Goal: Task Accomplishment & Management: Manage account settings

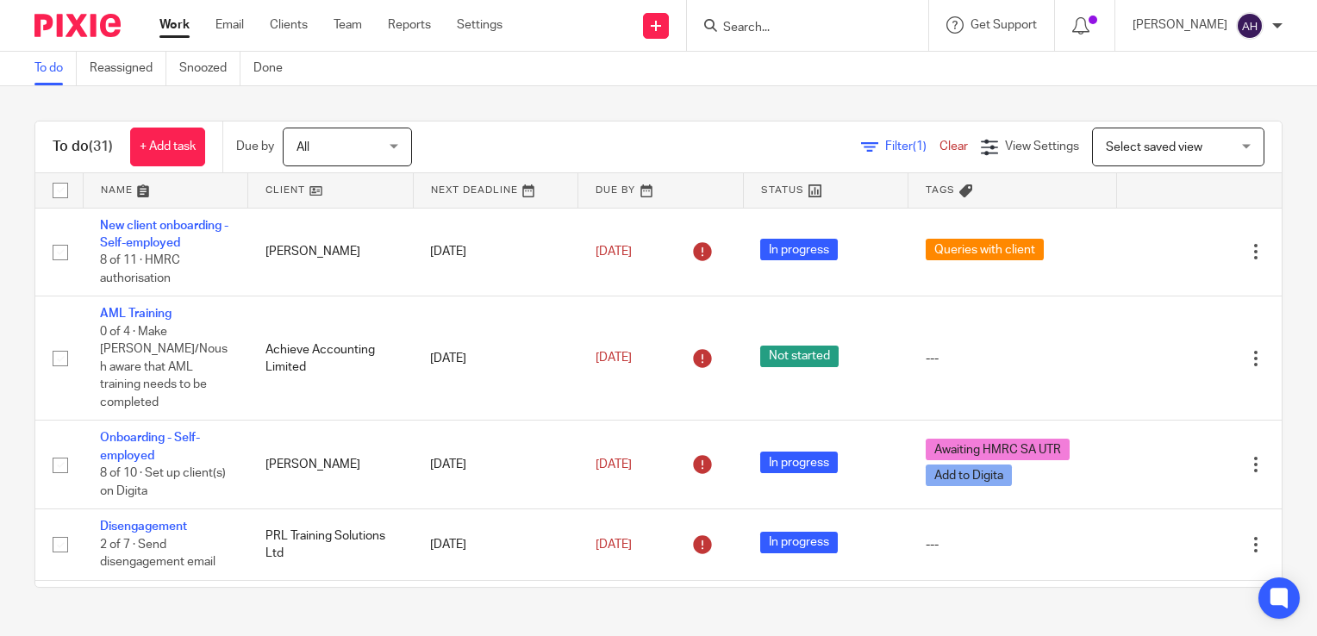
click at [768, 23] on input "Search" at bounding box center [798, 29] width 155 height 16
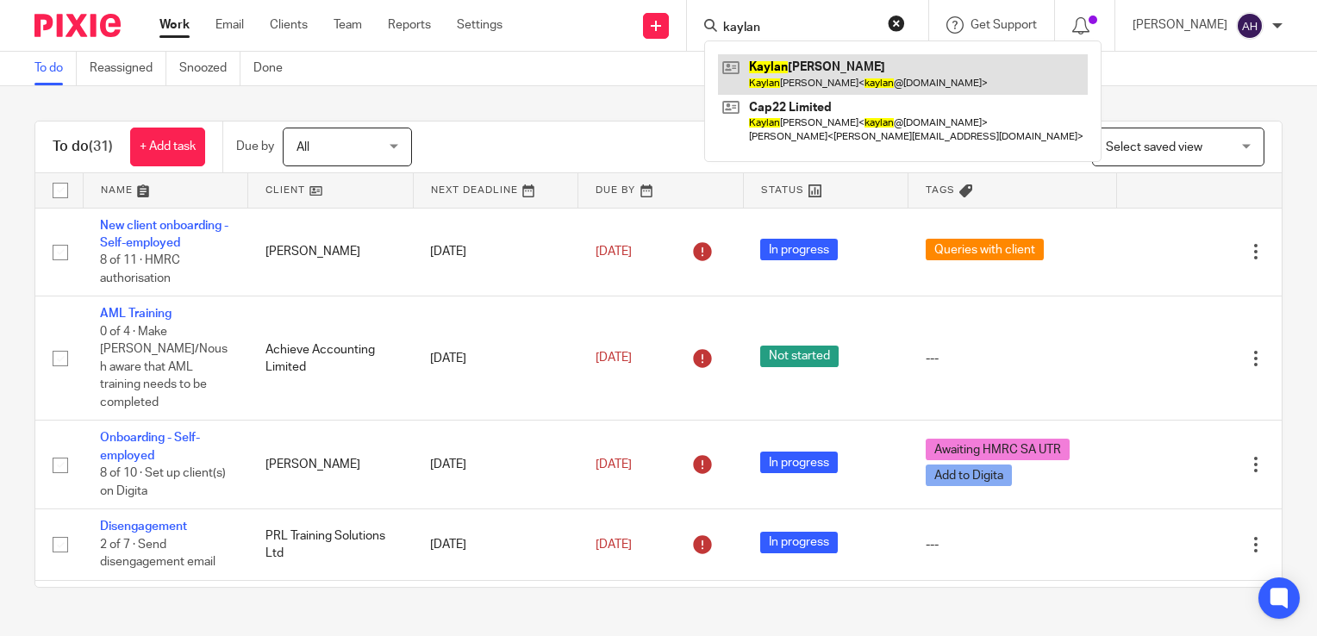
type input "kaylan"
click at [813, 74] on link at bounding box center [903, 74] width 370 height 40
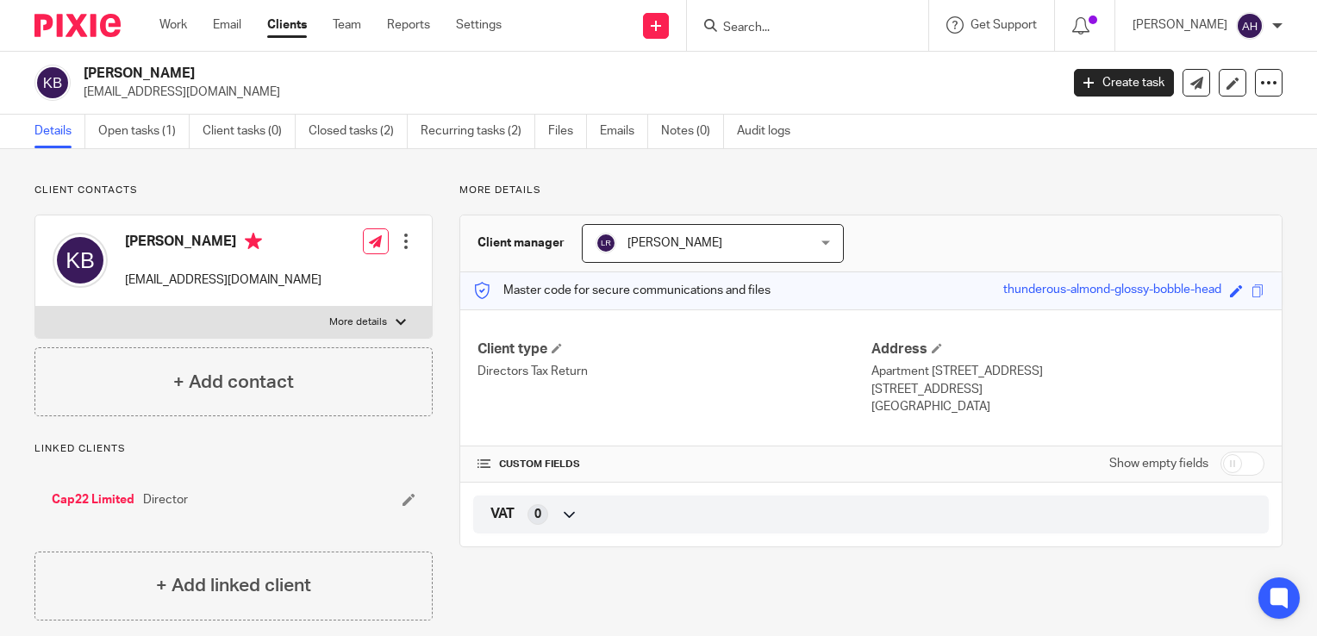
click at [778, 28] on input "Search" at bounding box center [798, 29] width 155 height 16
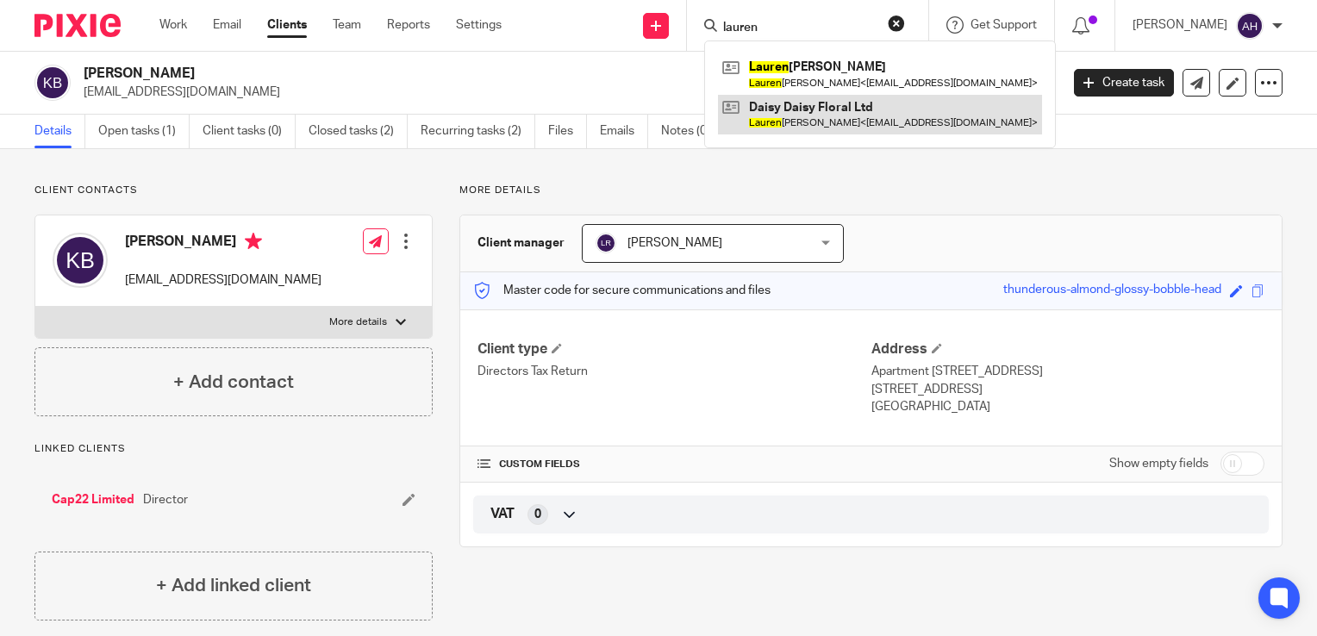
type input "lauren"
click at [837, 120] on link at bounding box center [880, 115] width 324 height 40
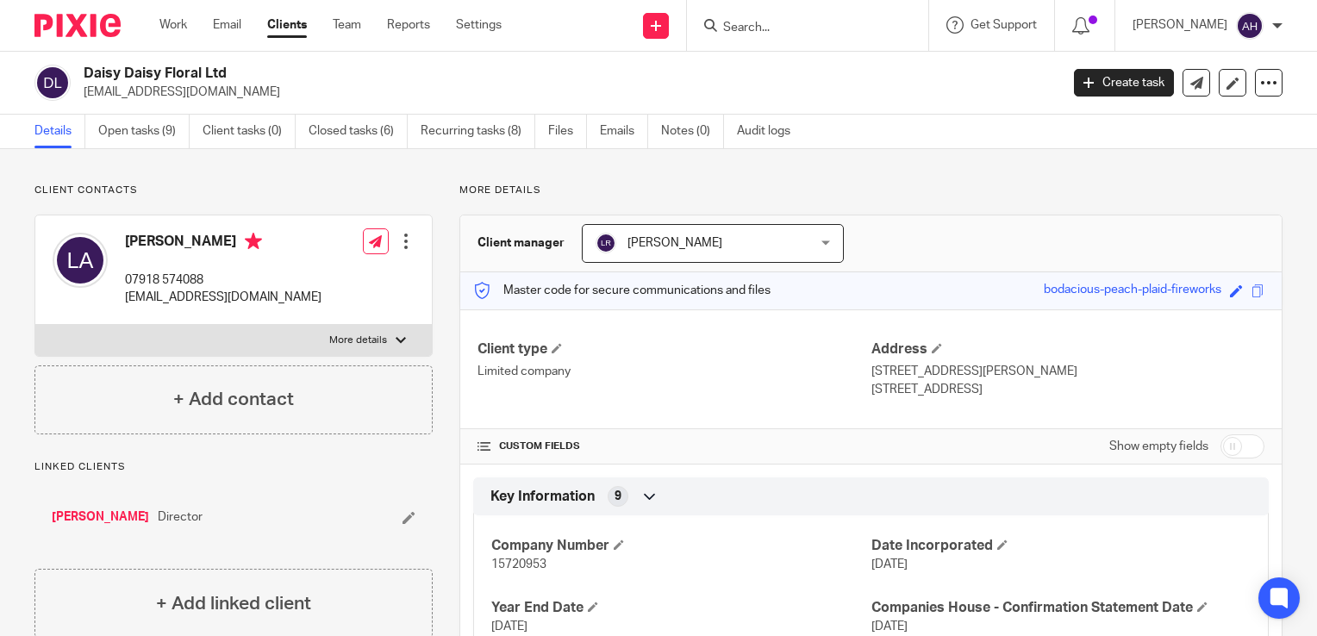
click at [396, 337] on div at bounding box center [401, 340] width 10 height 10
click at [35, 325] on input "More details" at bounding box center [34, 324] width 1 height 1
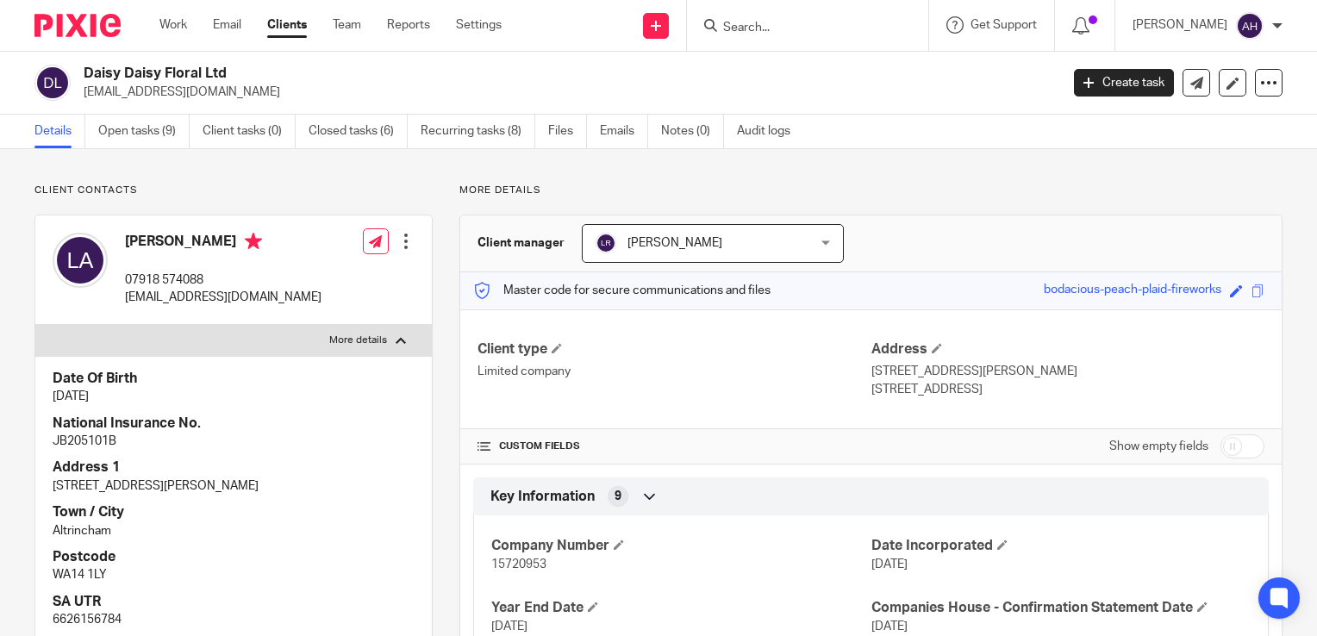
click at [396, 337] on div at bounding box center [401, 340] width 10 height 10
click at [35, 325] on input "More details" at bounding box center [34, 324] width 1 height 1
checkbox input "false"
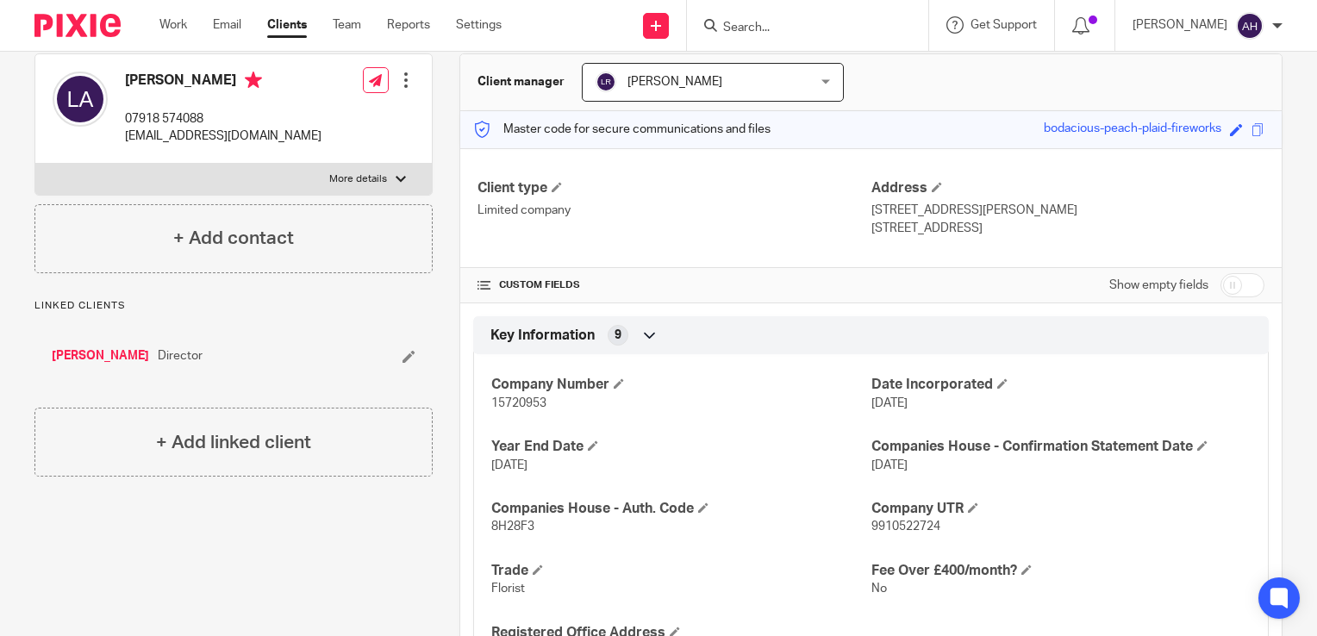
scroll to position [259, 0]
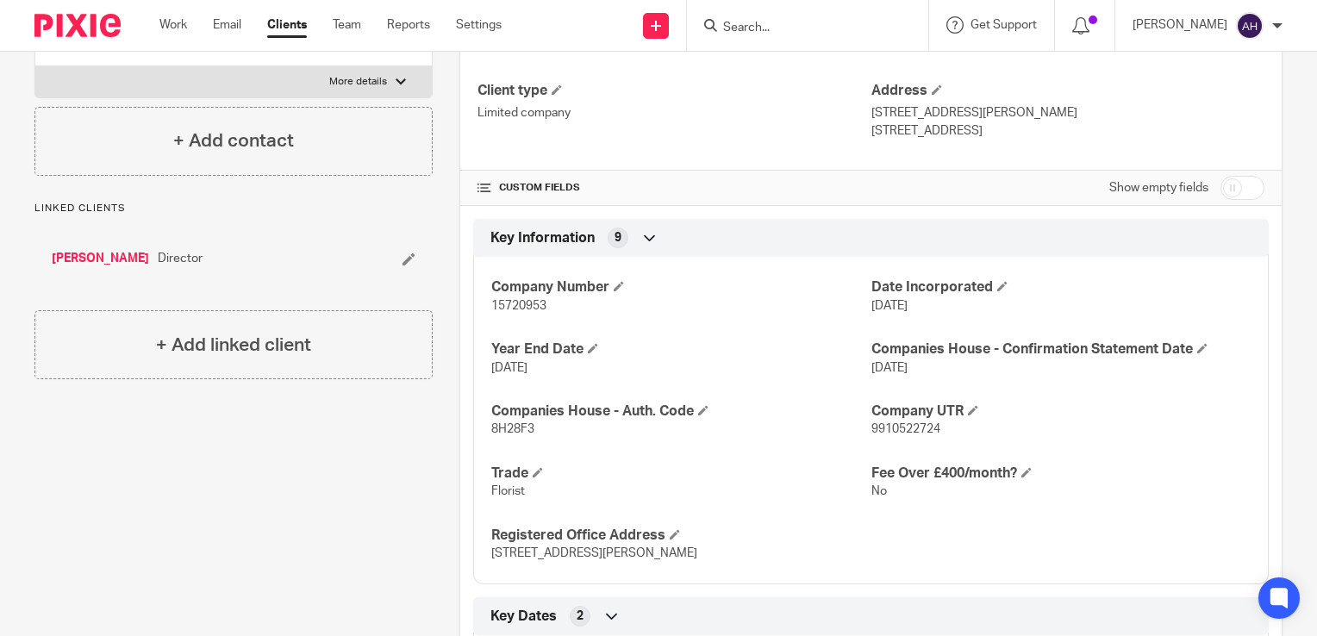
click at [99, 254] on link "[PERSON_NAME]" at bounding box center [100, 258] width 97 height 17
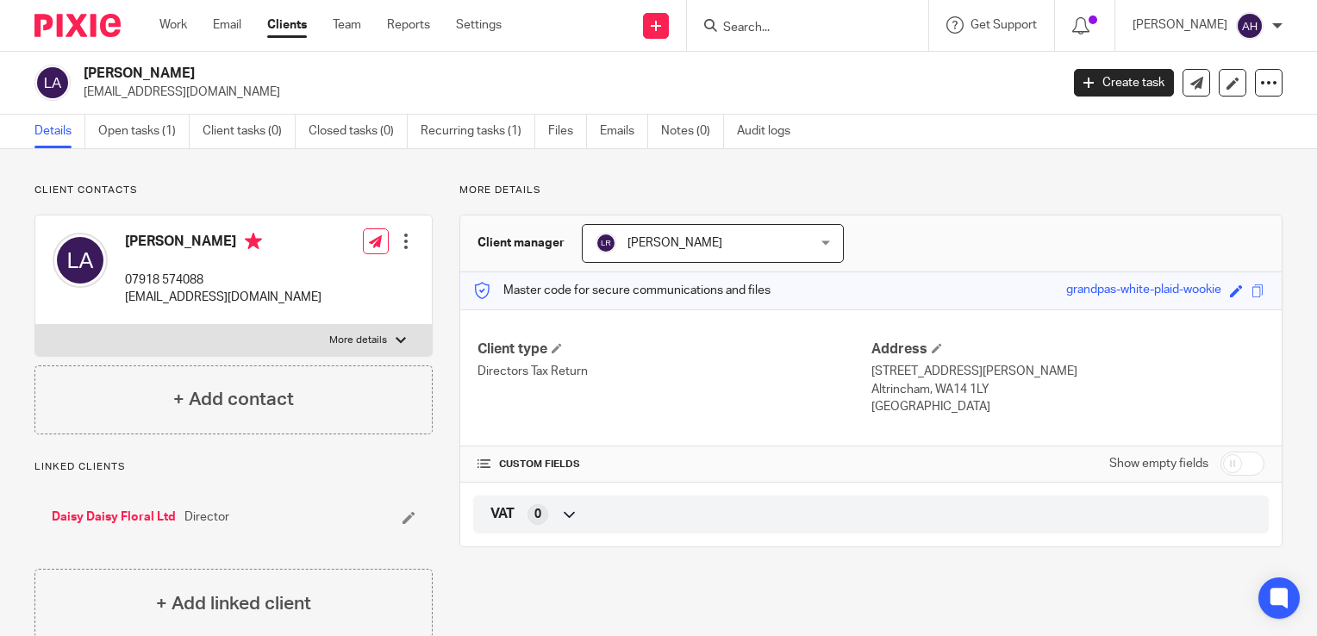
click at [396, 339] on div at bounding box center [401, 340] width 10 height 10
click at [35, 325] on input "More details" at bounding box center [34, 324] width 1 height 1
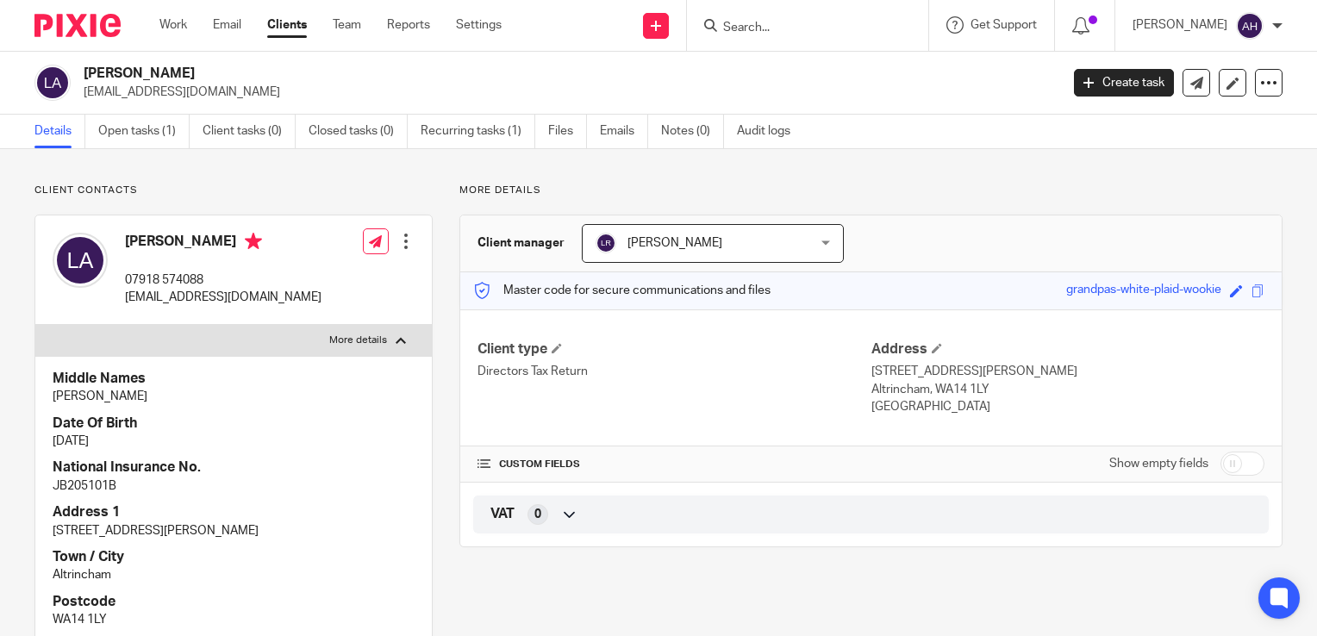
click at [396, 339] on div at bounding box center [401, 340] width 10 height 10
click at [35, 325] on input "More details" at bounding box center [34, 324] width 1 height 1
checkbox input "false"
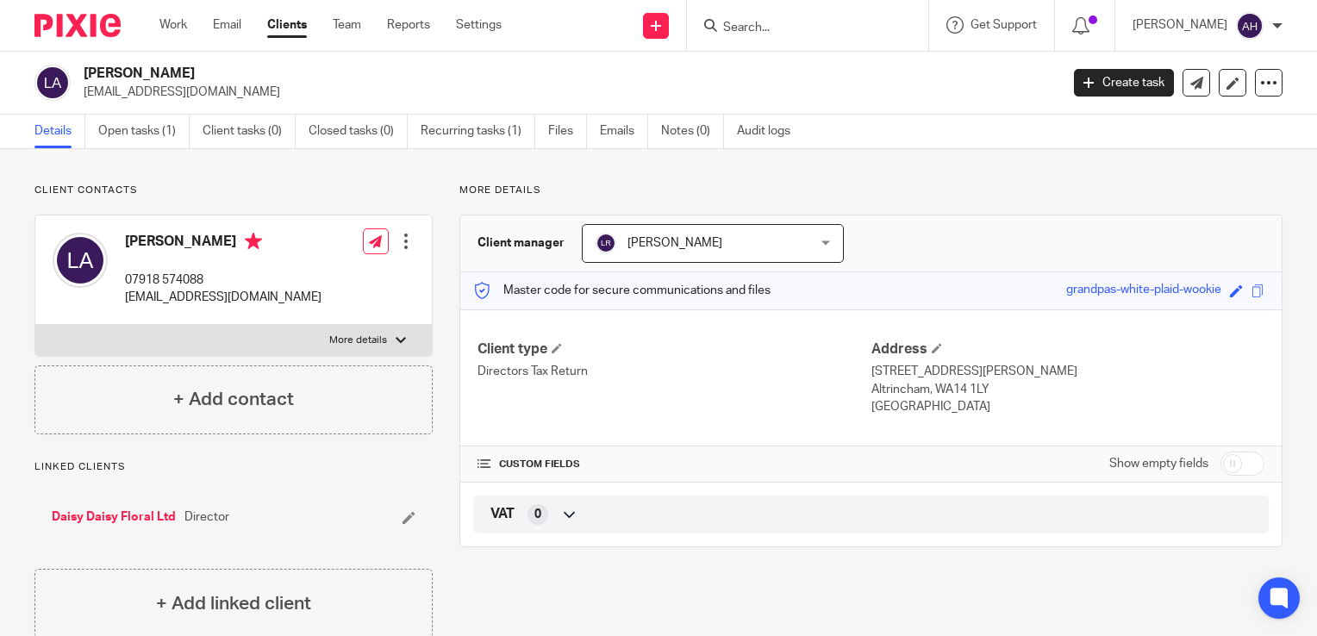
click at [765, 28] on input "Search" at bounding box center [798, 29] width 155 height 16
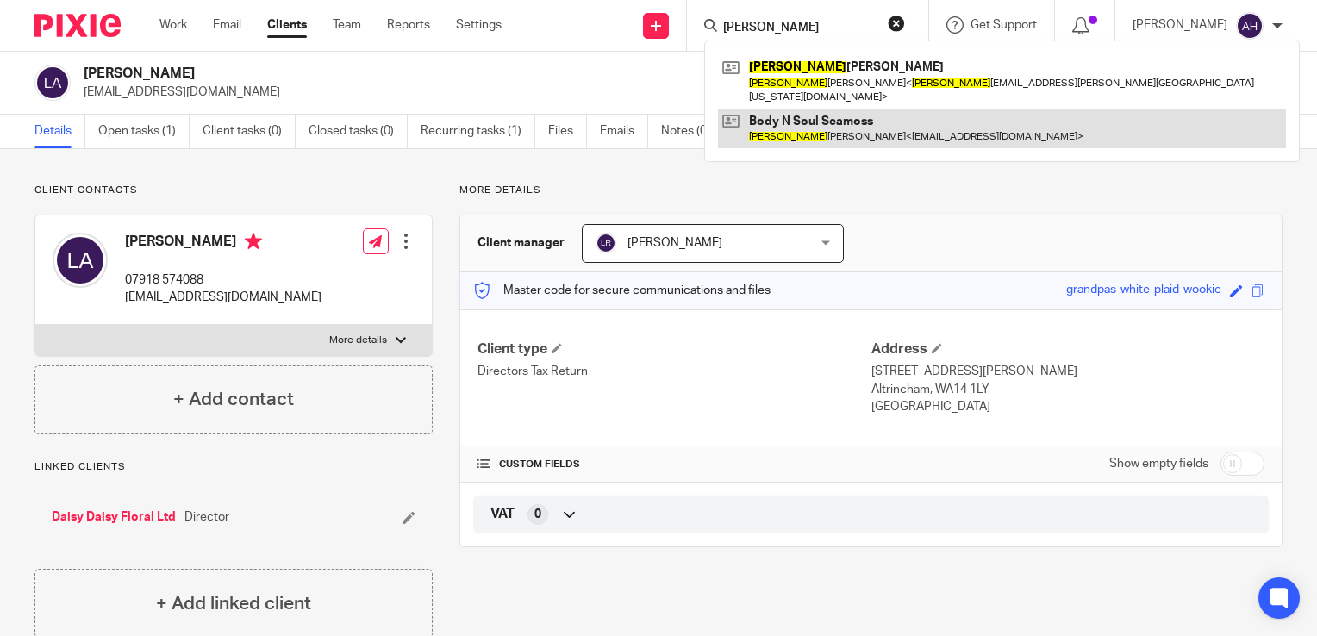
type input "shaun"
click at [833, 112] on link at bounding box center [1002, 129] width 568 height 40
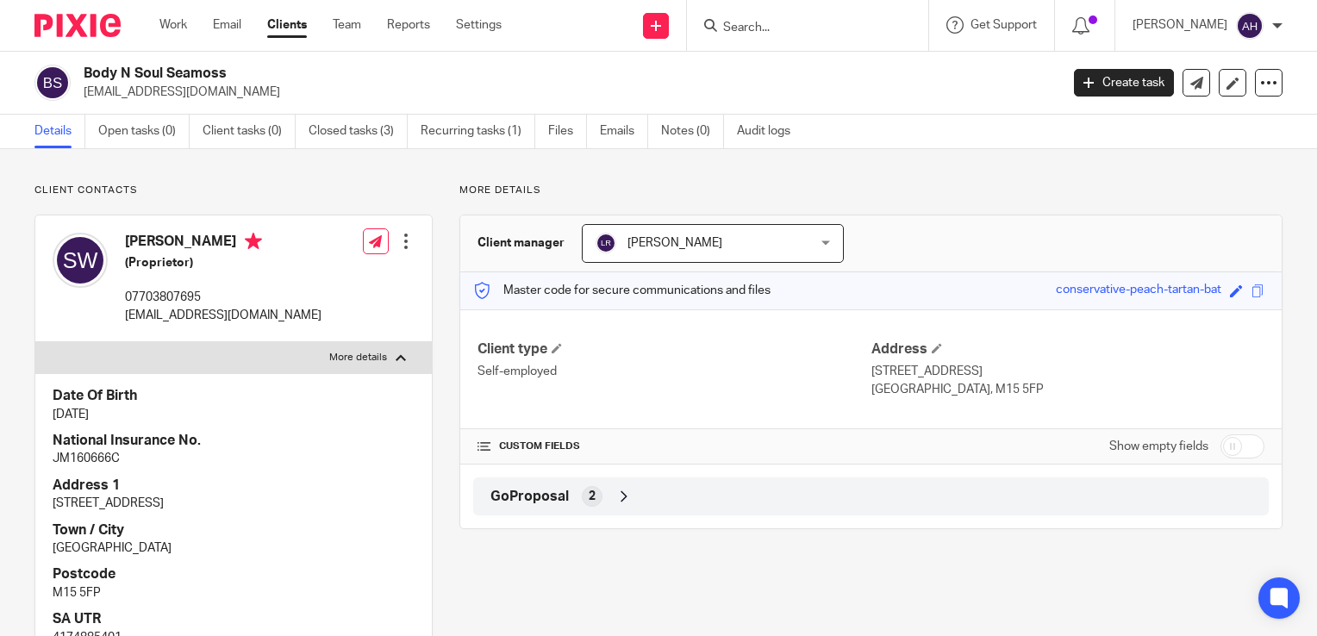
scroll to position [172, 0]
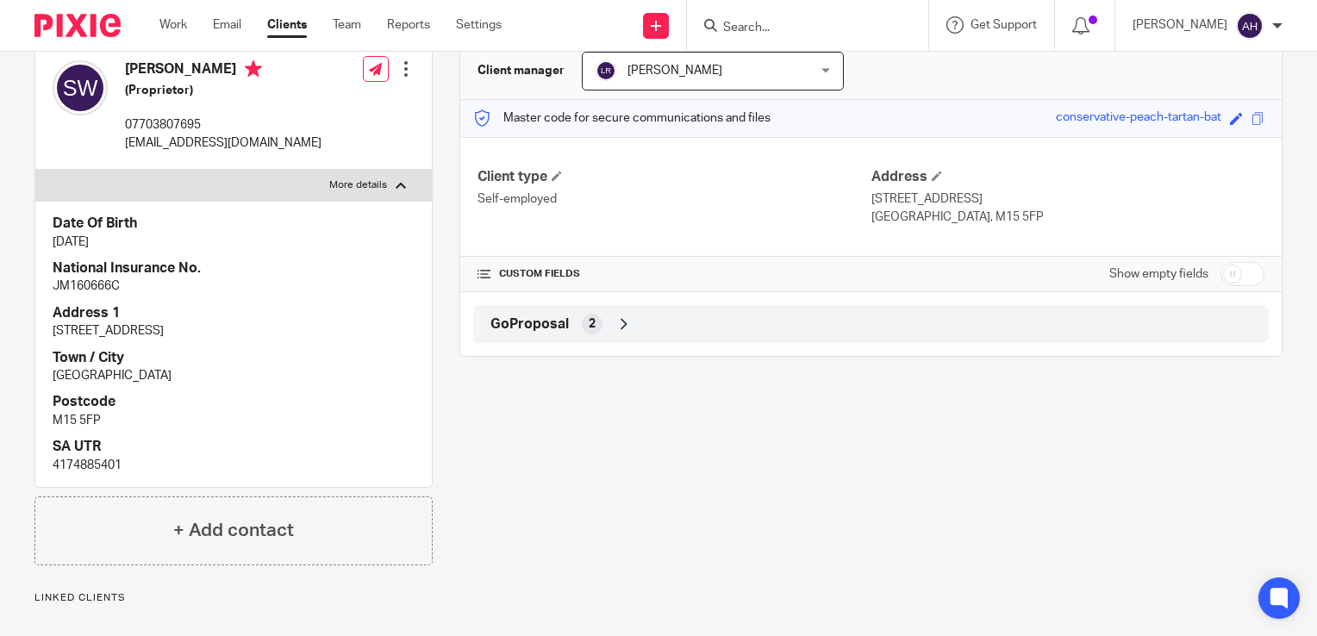
click at [789, 25] on input "Search" at bounding box center [798, 29] width 155 height 16
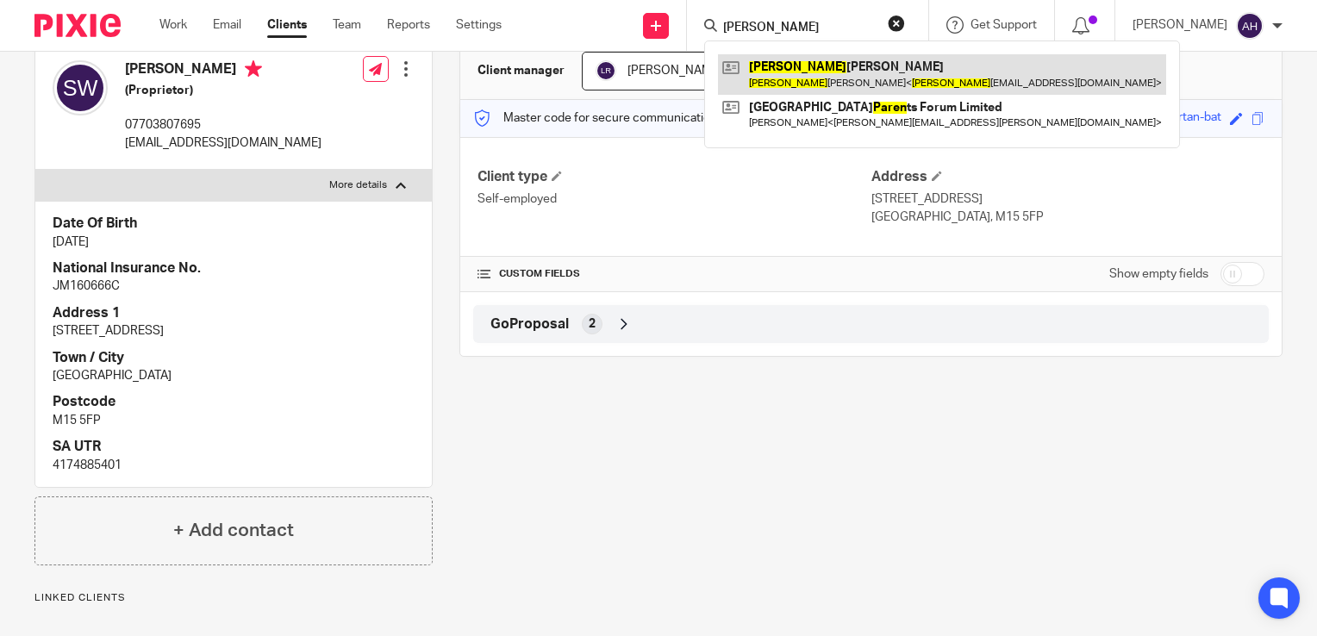
type input "karen"
click at [814, 77] on link at bounding box center [942, 74] width 448 height 40
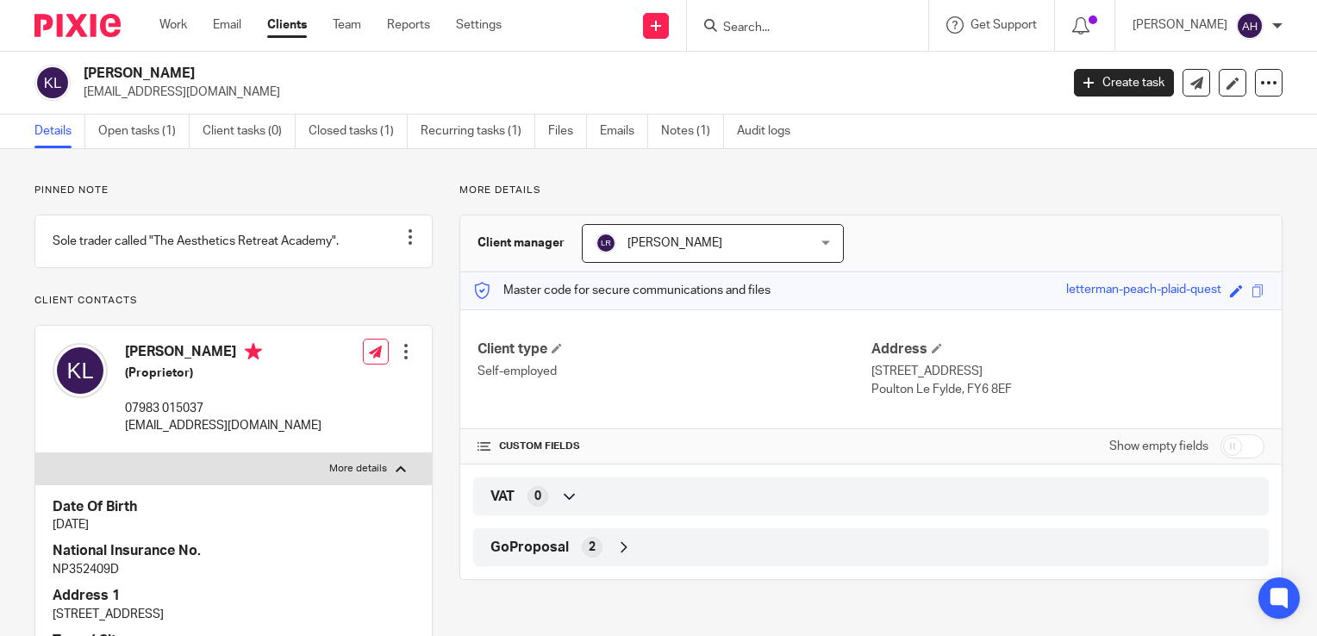
scroll to position [345, 0]
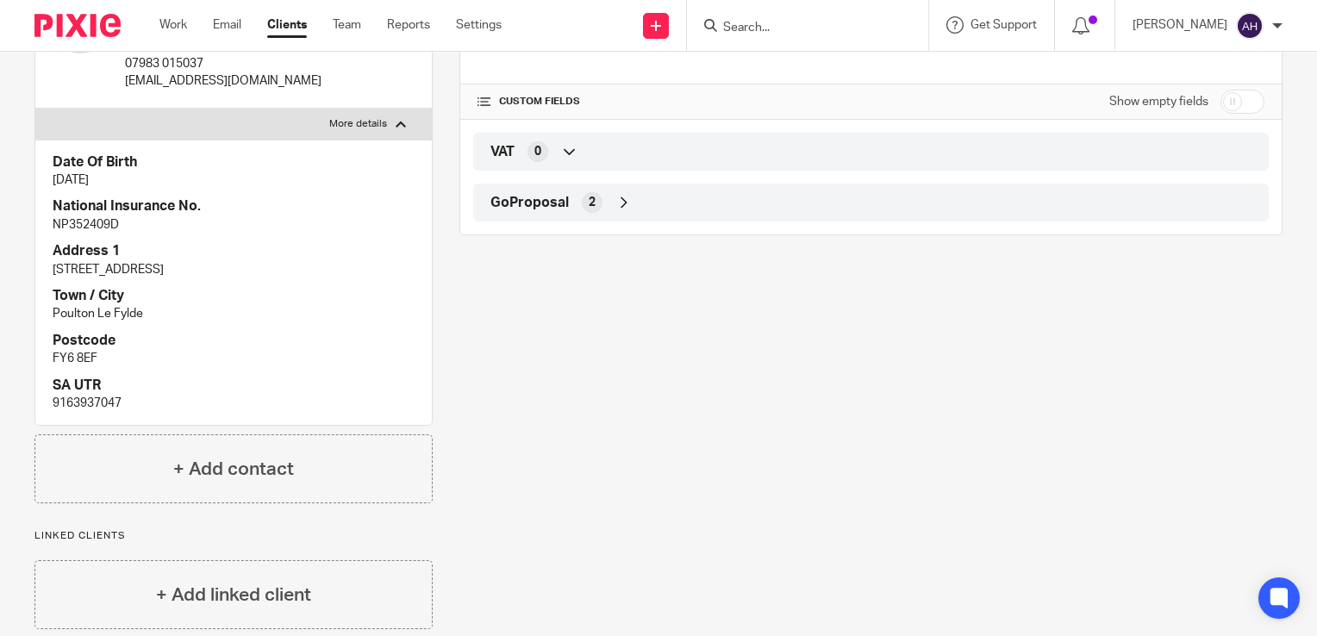
click at [792, 26] on input "Search" at bounding box center [798, 29] width 155 height 16
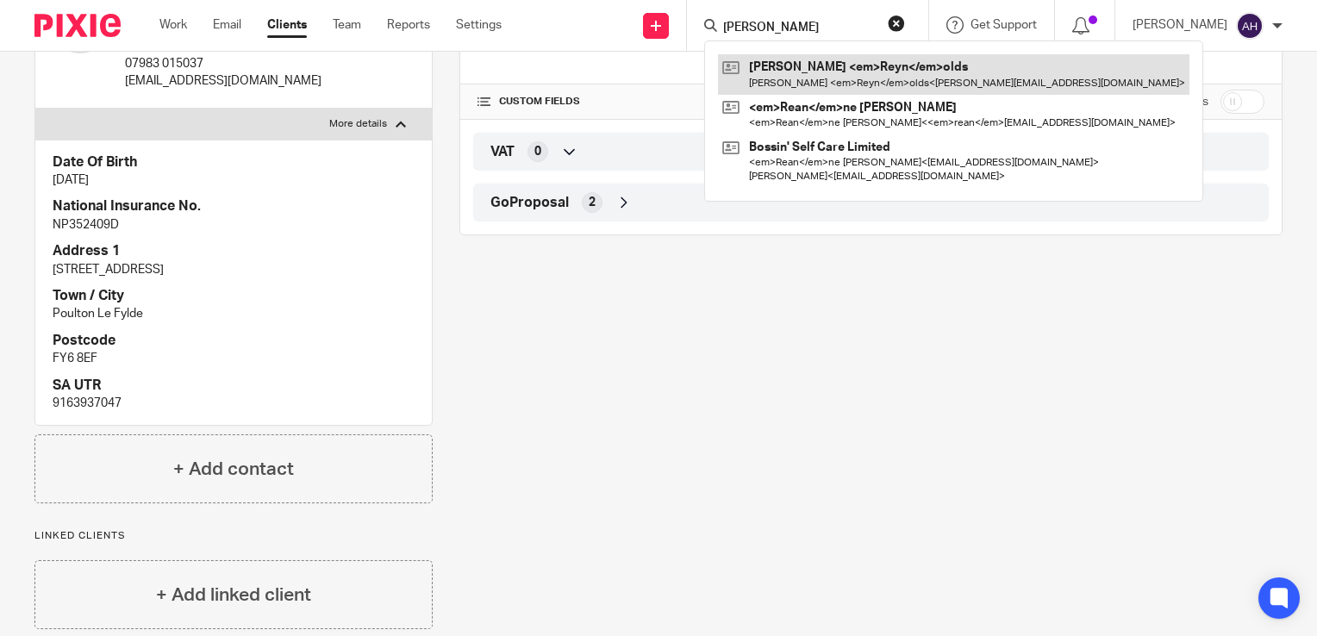
type input "reynolds"
click at [815, 71] on link at bounding box center [953, 74] width 471 height 40
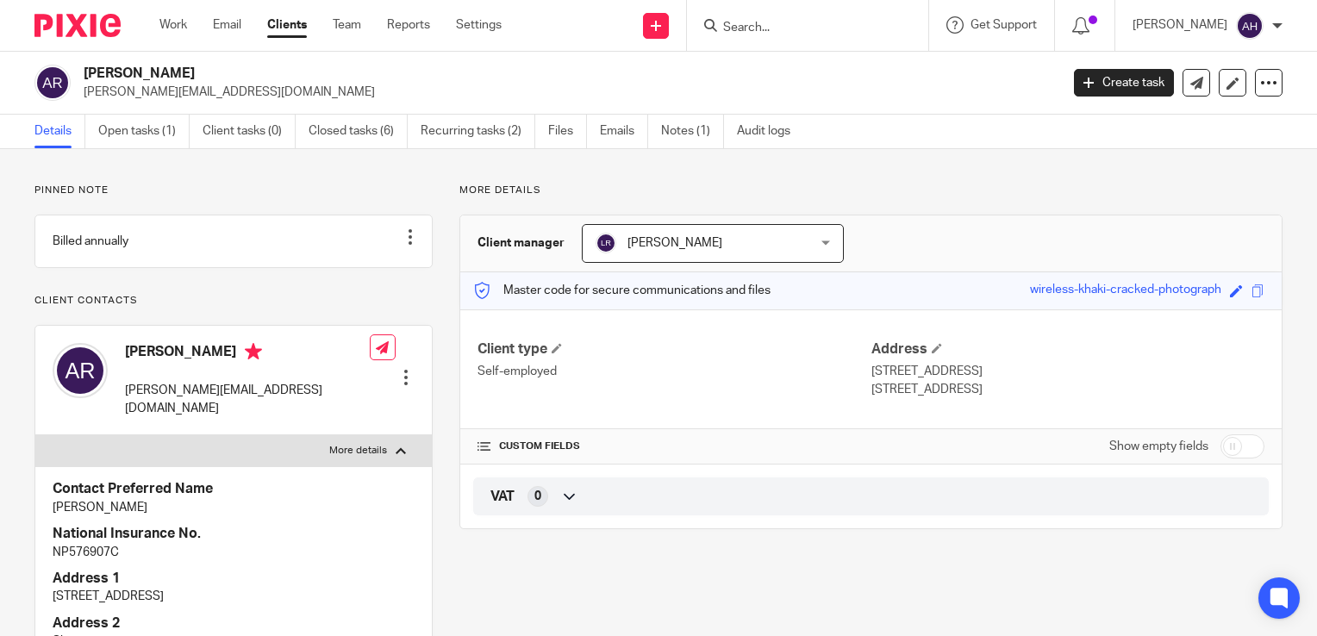
click at [399, 449] on div at bounding box center [401, 451] width 10 height 10
click at [35, 435] on input "More details" at bounding box center [34, 434] width 1 height 1
checkbox input "false"
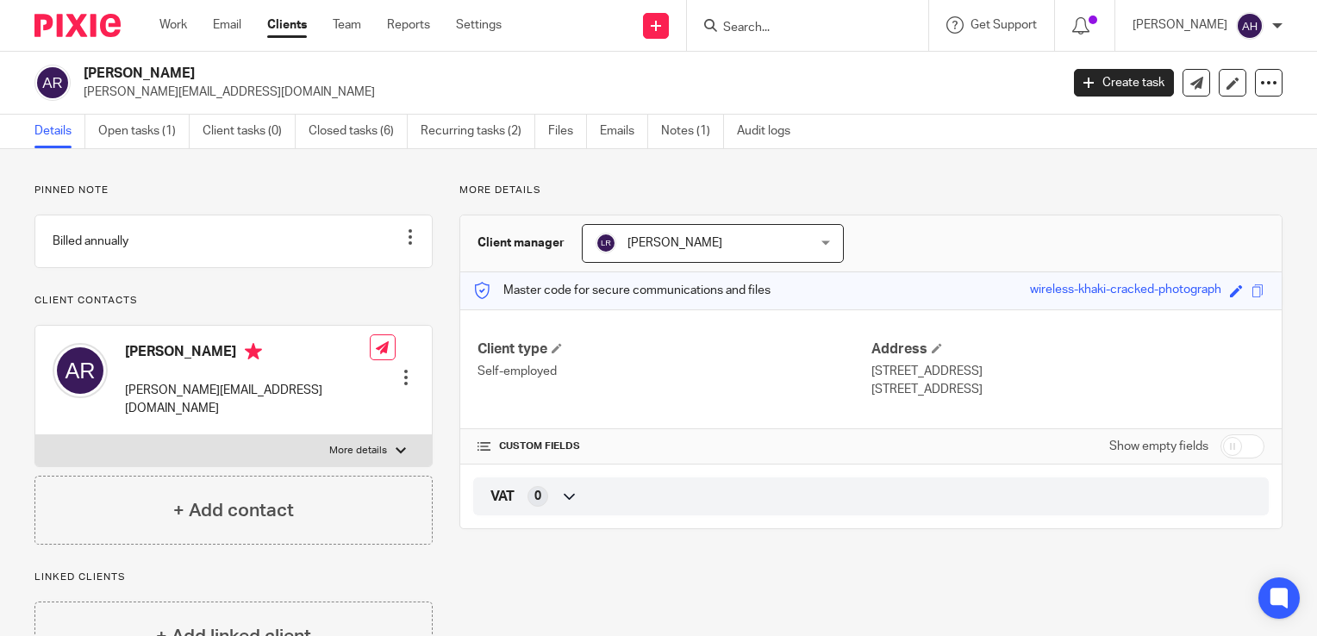
click at [775, 27] on input "Search" at bounding box center [798, 29] width 155 height 16
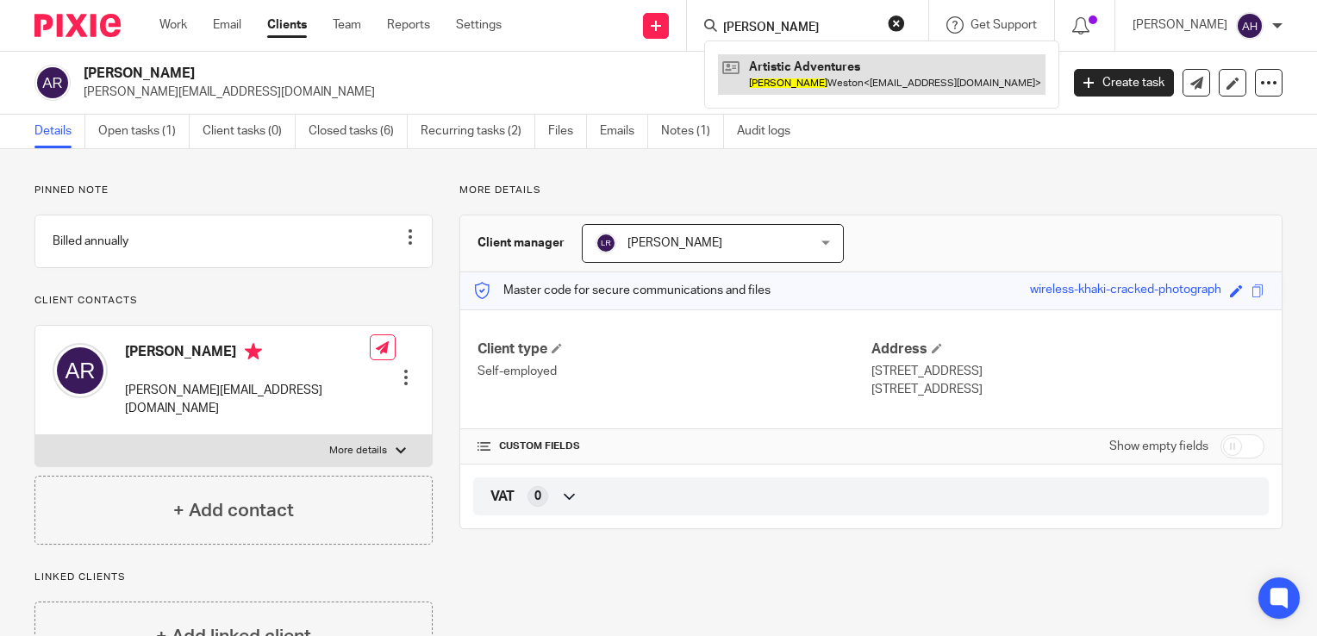
type input "amy"
click at [834, 70] on link at bounding box center [882, 74] width 328 height 40
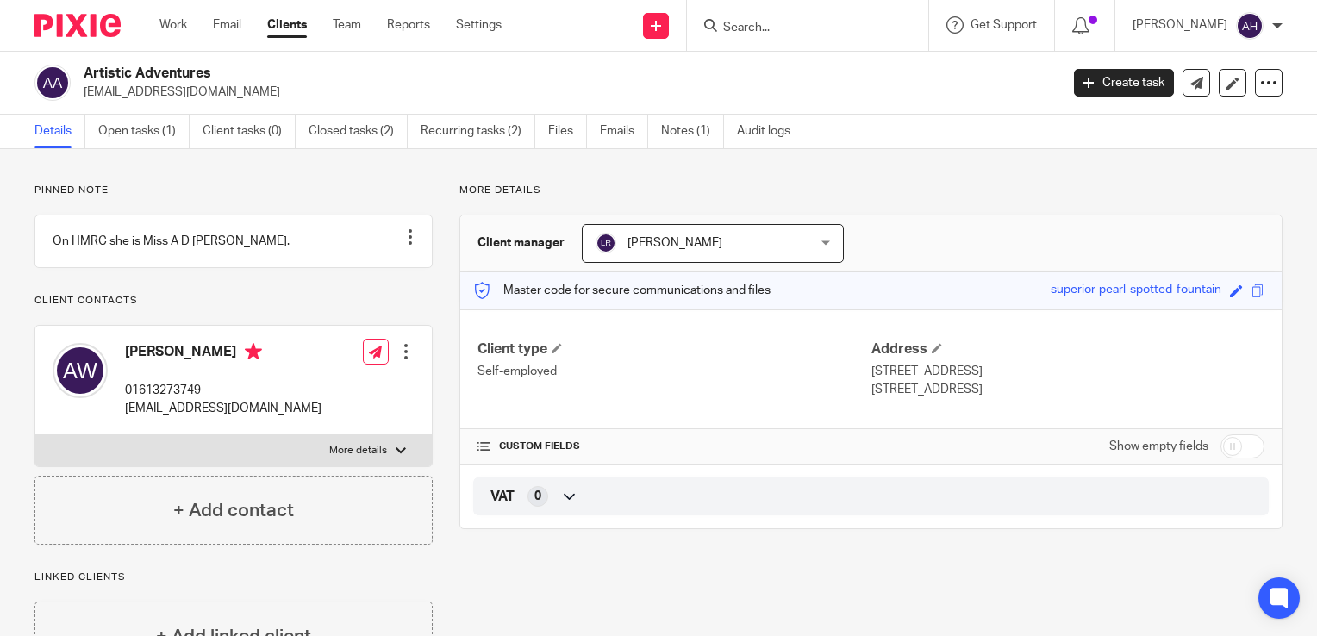
click at [396, 456] on div at bounding box center [401, 451] width 10 height 10
click at [35, 435] on input "More details" at bounding box center [34, 434] width 1 height 1
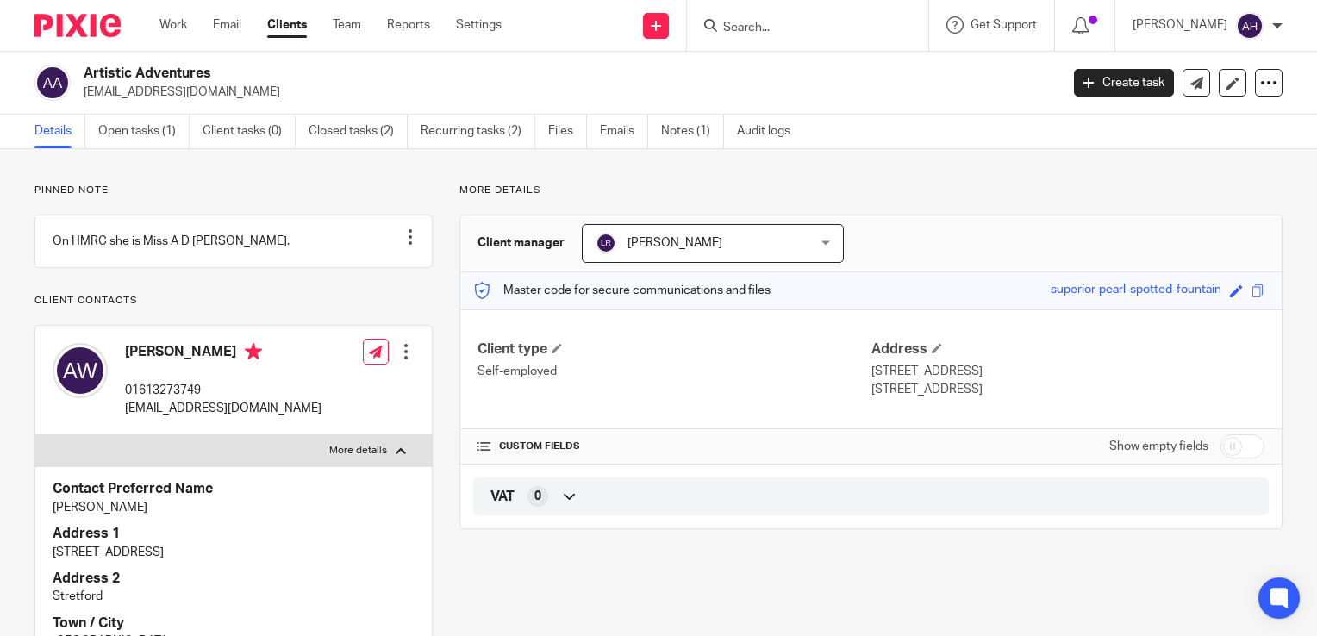
click at [396, 456] on div at bounding box center [401, 451] width 10 height 10
click at [35, 435] on input "More details" at bounding box center [34, 434] width 1 height 1
checkbox input "false"
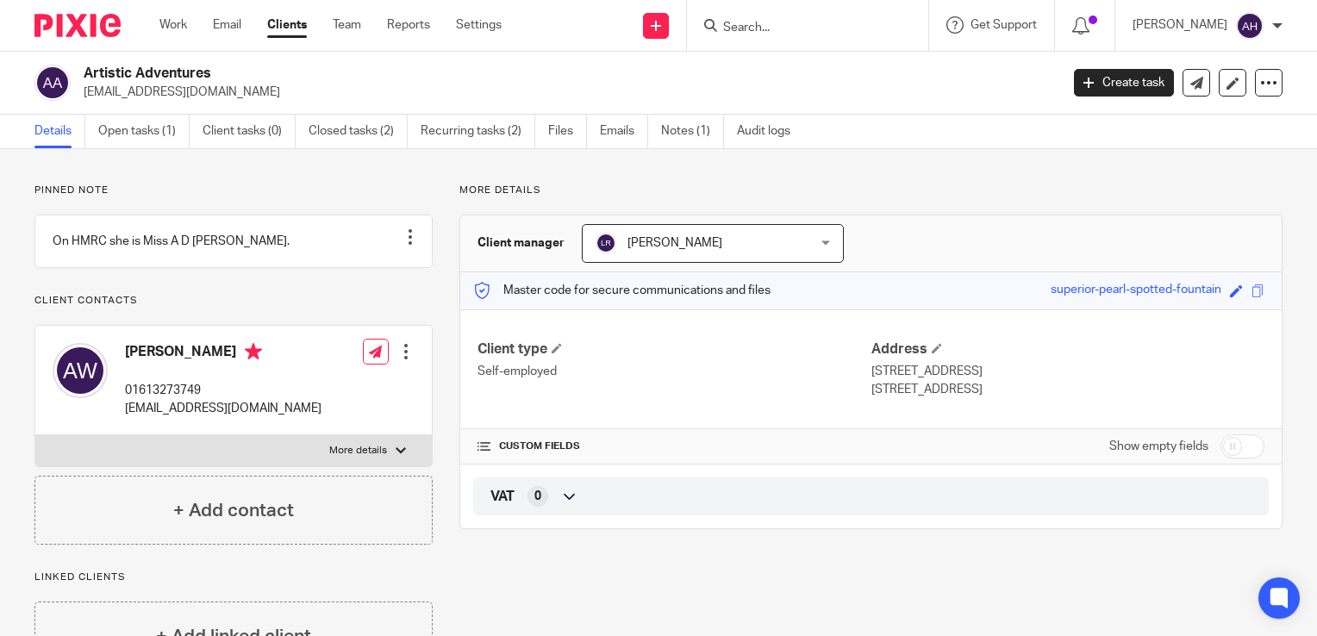
click at [773, 28] on input "Search" at bounding box center [798, 29] width 155 height 16
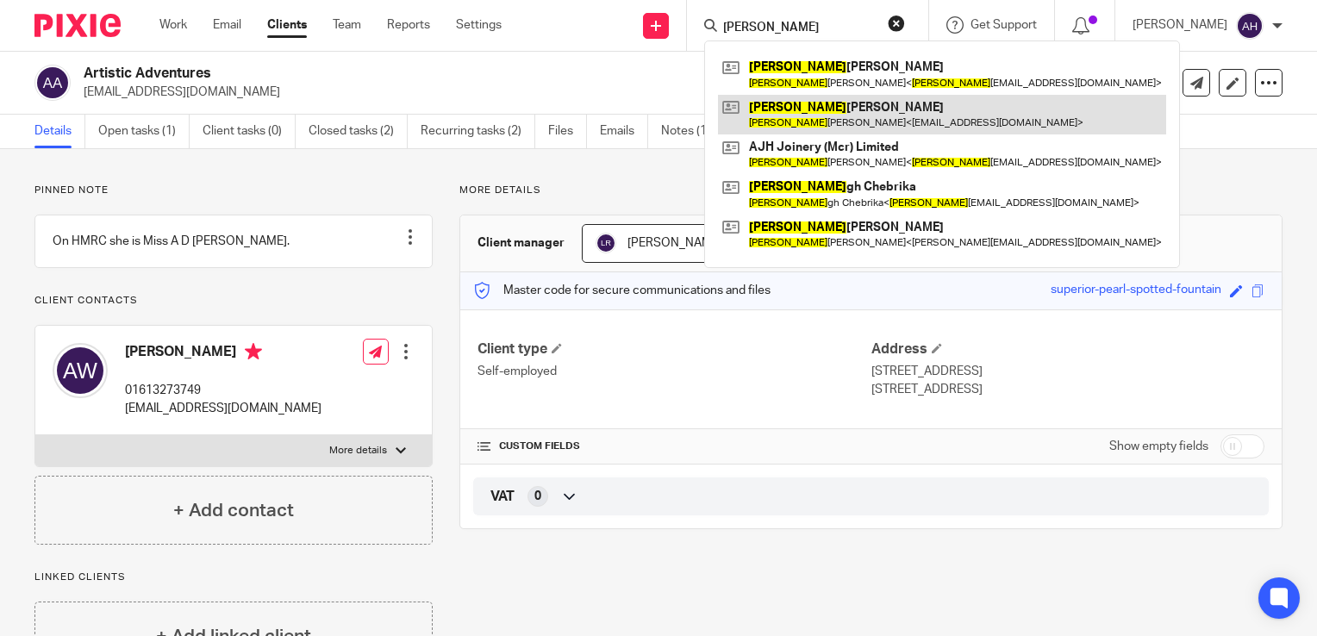
type input "[PERSON_NAME]"
click at [827, 119] on link at bounding box center [942, 115] width 448 height 40
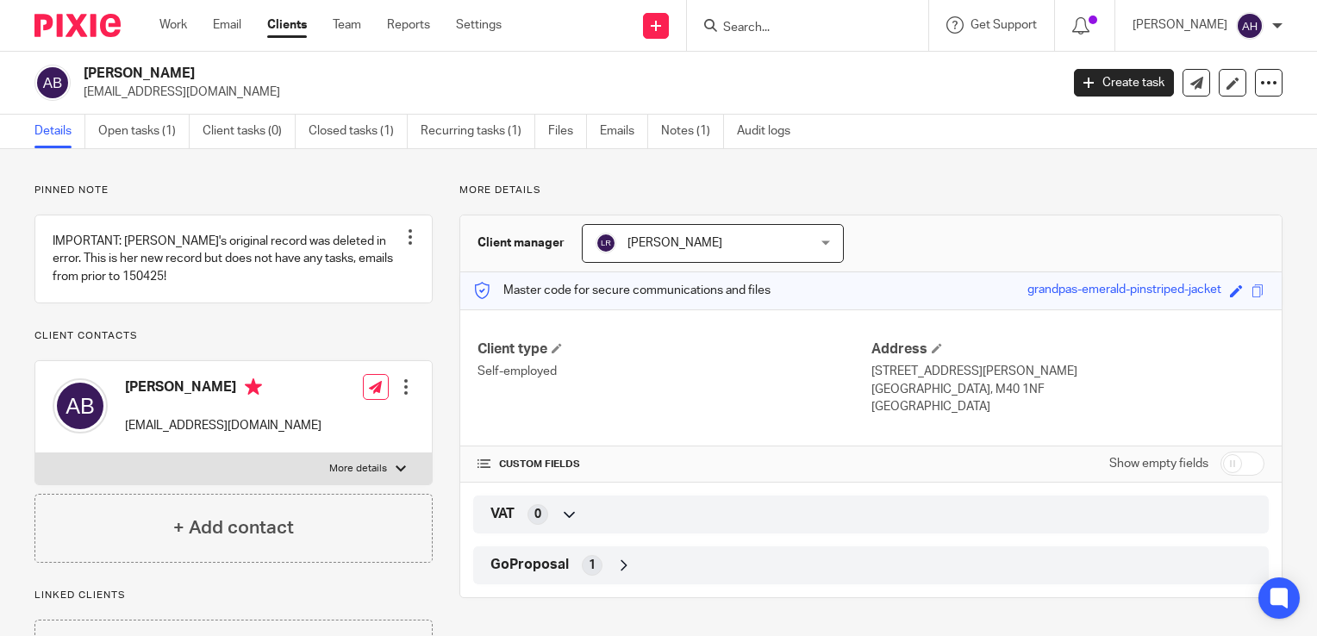
click at [777, 25] on input "Search" at bounding box center [798, 29] width 155 height 16
type input "c"
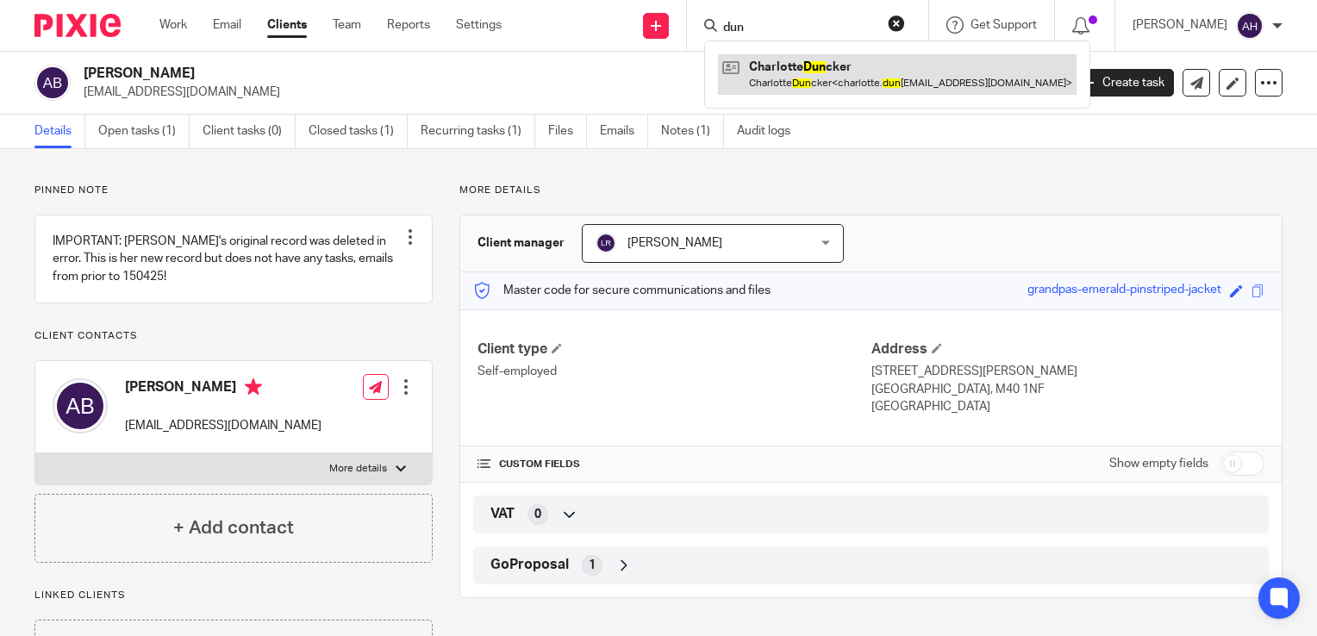
type input "dun"
click at [820, 71] on link at bounding box center [897, 74] width 359 height 40
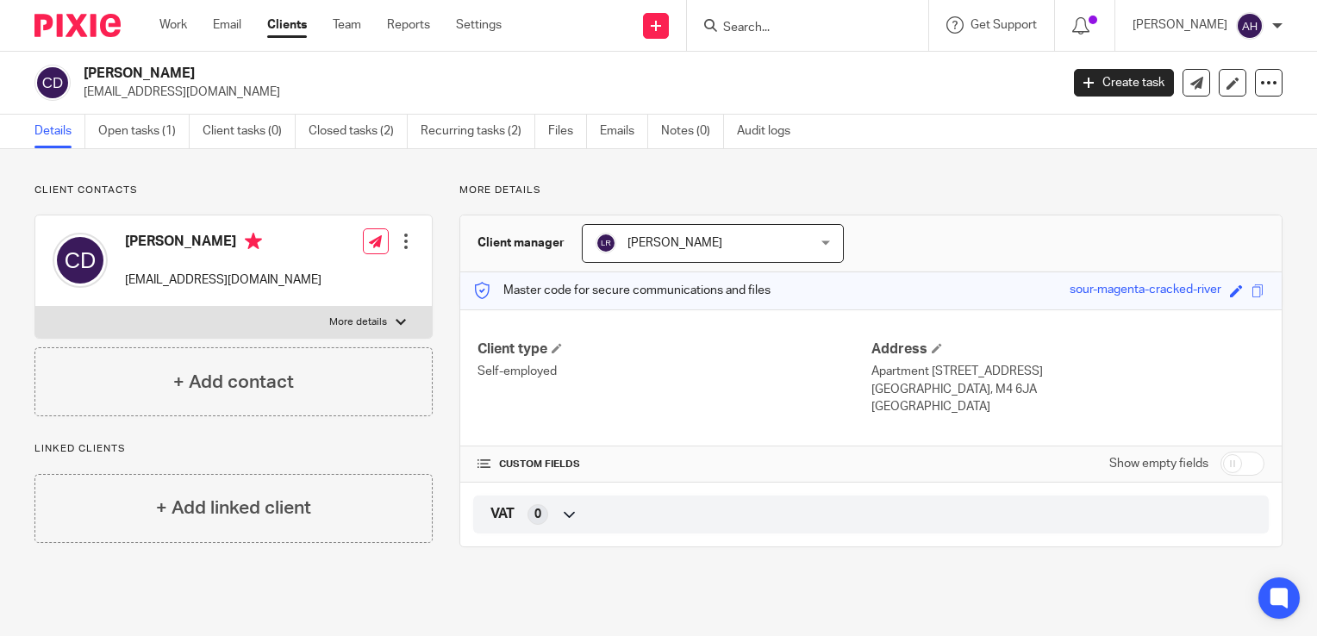
click at [783, 26] on input "Search" at bounding box center [798, 29] width 155 height 16
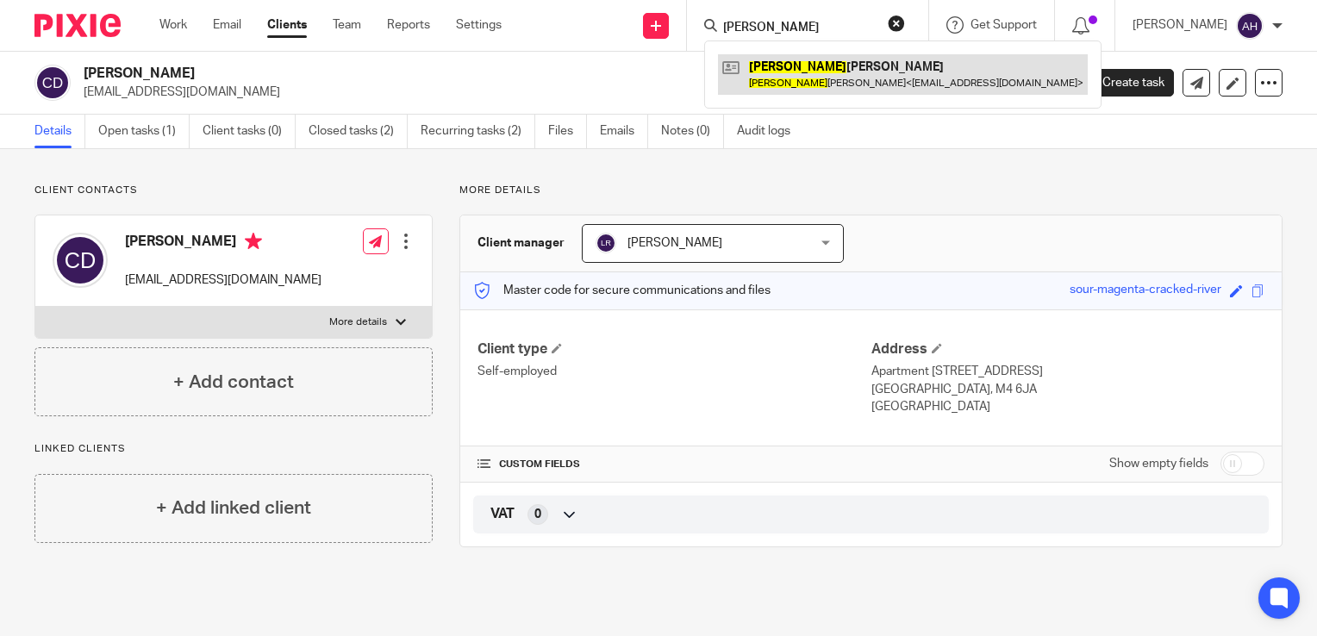
type input "[PERSON_NAME]"
click at [807, 69] on link at bounding box center [903, 74] width 370 height 40
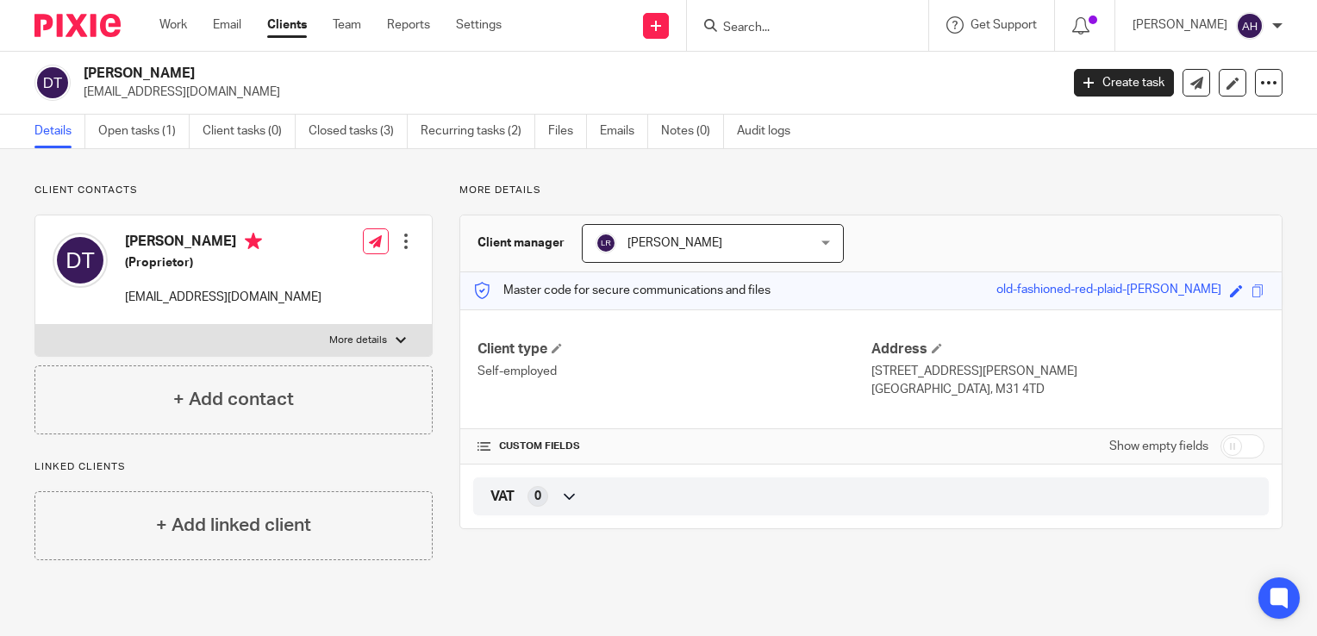
click at [396, 343] on div at bounding box center [401, 340] width 10 height 10
click at [35, 325] on input "More details" at bounding box center [34, 324] width 1 height 1
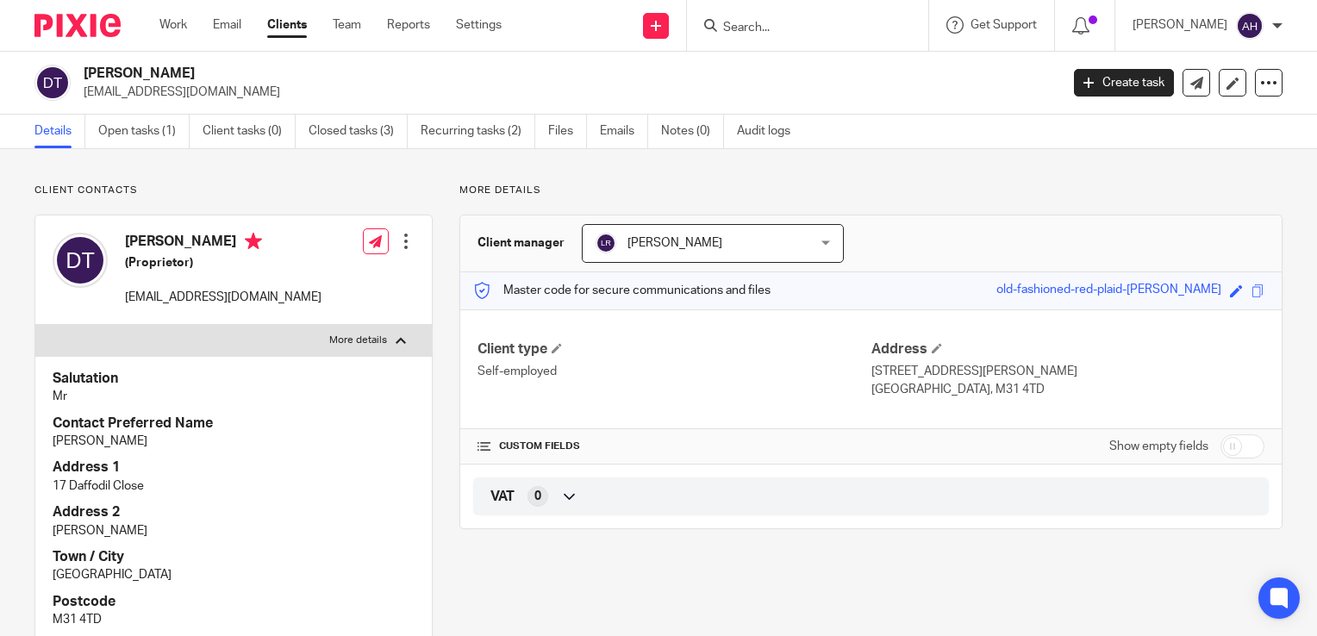
click at [396, 343] on div at bounding box center [401, 340] width 10 height 10
click at [35, 325] on input "More details" at bounding box center [34, 324] width 1 height 1
checkbox input "false"
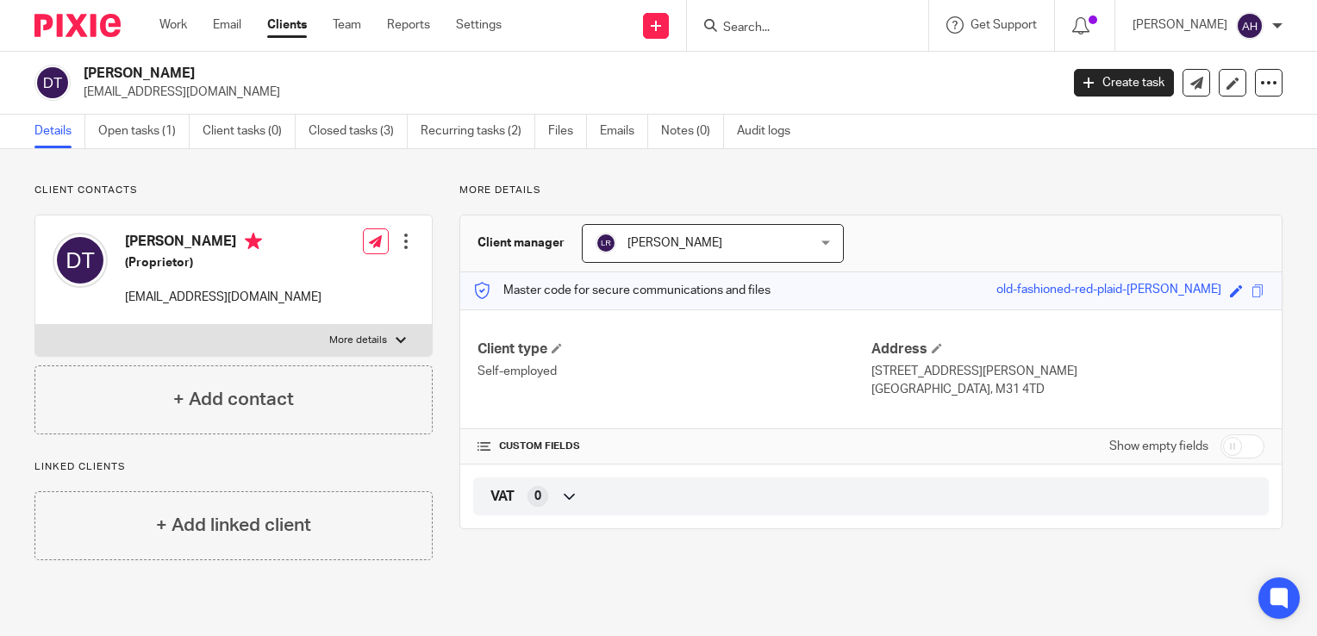
click at [762, 17] on form at bounding box center [813, 26] width 184 height 22
click at [763, 28] on input "Search" at bounding box center [798, 29] width 155 height 16
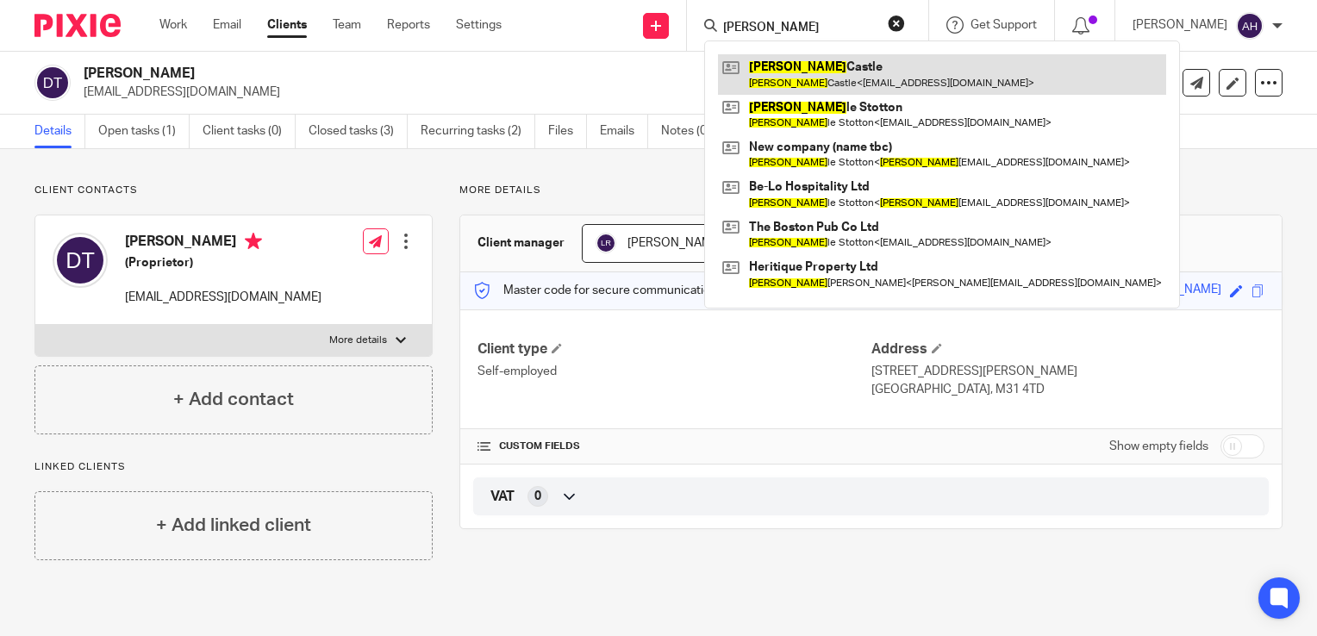
type input "daniel"
click at [800, 71] on link at bounding box center [942, 74] width 448 height 40
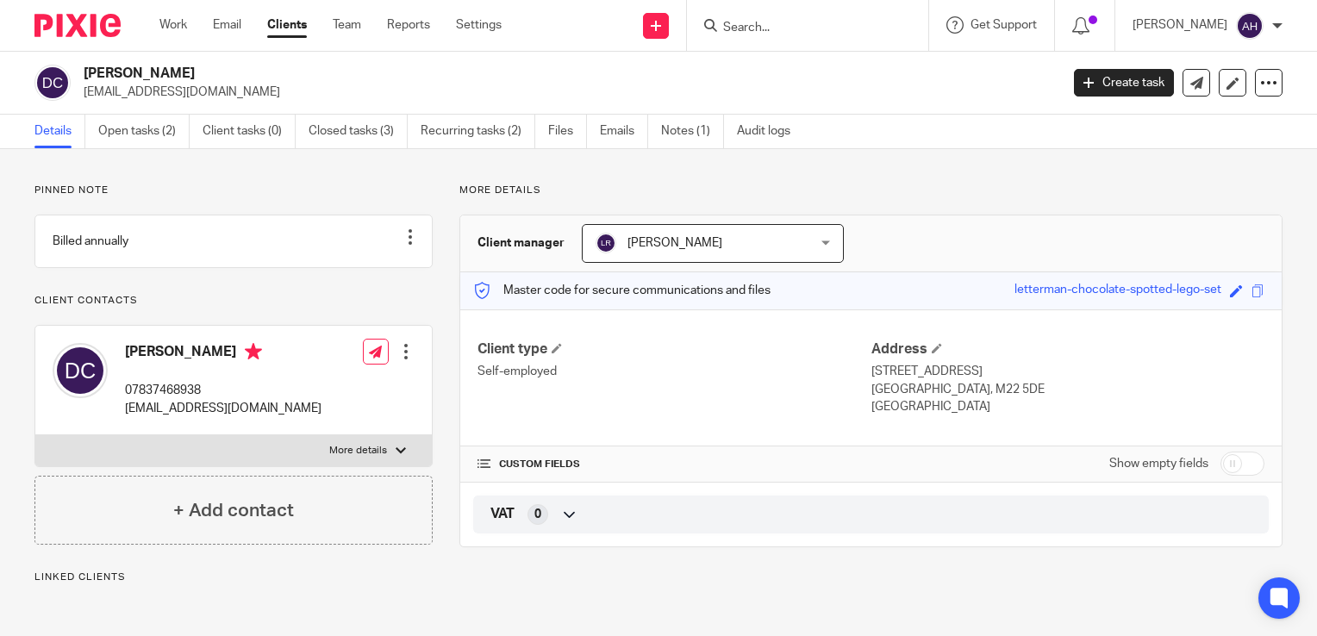
click at [396, 456] on div at bounding box center [401, 451] width 10 height 10
click at [35, 435] on input "More details" at bounding box center [34, 434] width 1 height 1
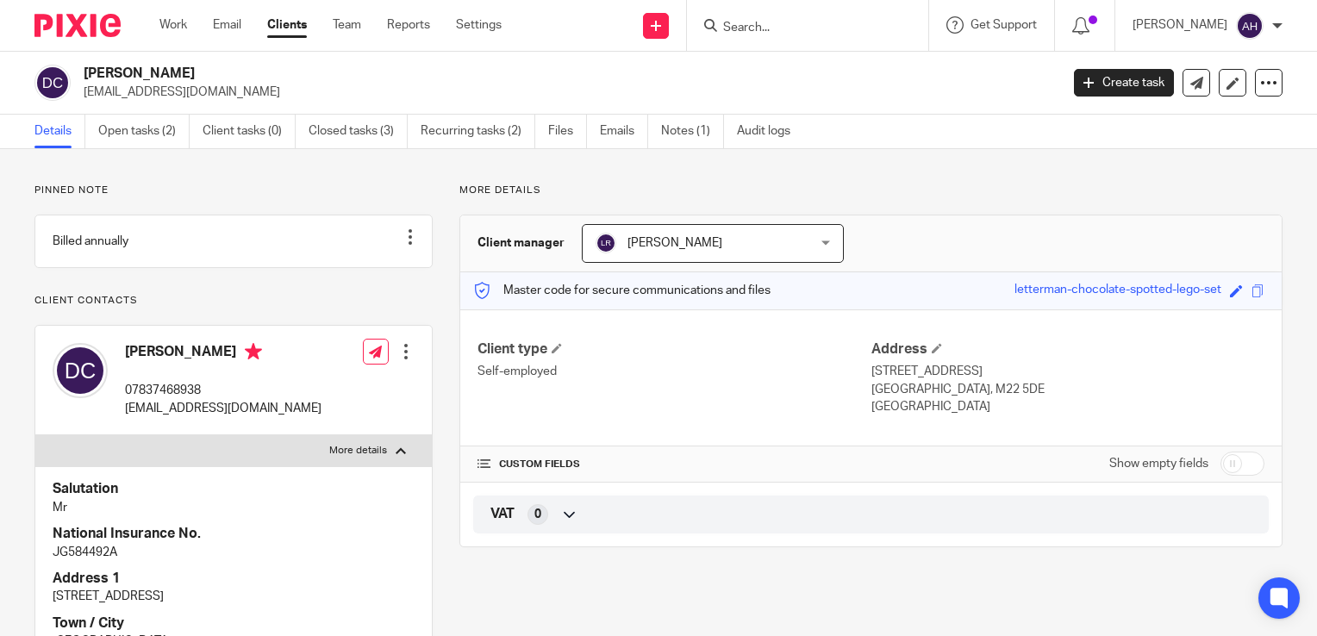
click at [396, 456] on div at bounding box center [401, 451] width 10 height 10
click at [35, 435] on input "More details" at bounding box center [34, 434] width 1 height 1
checkbox input "false"
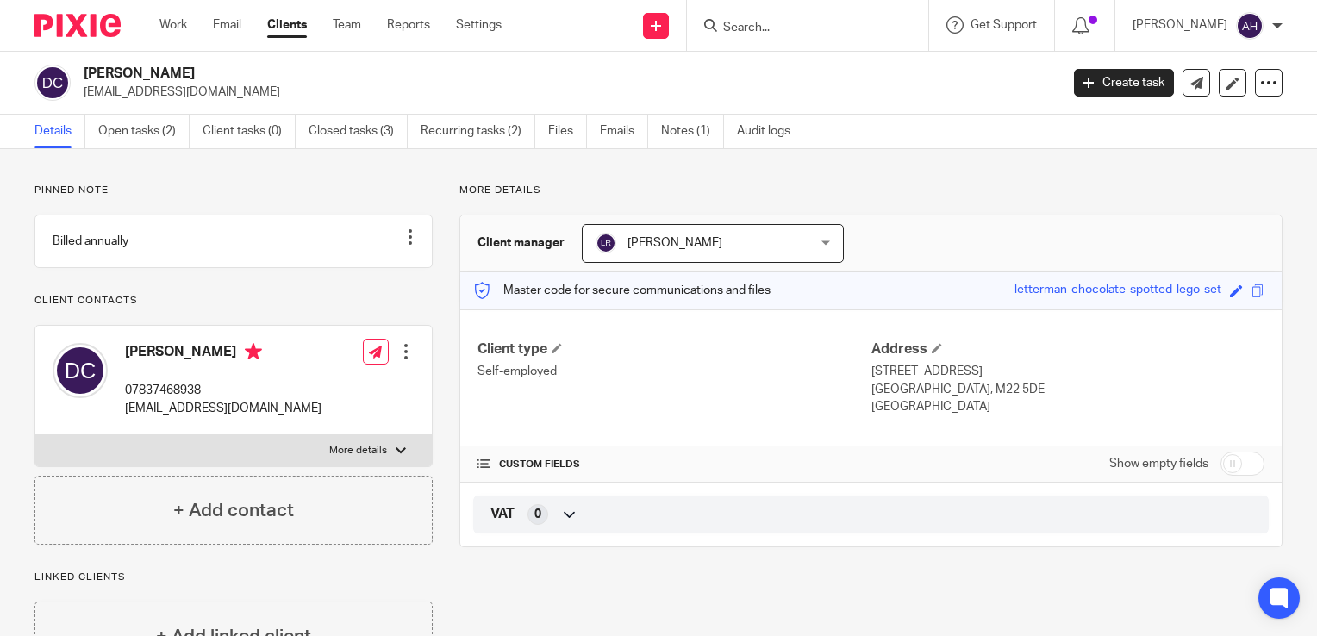
click at [783, 26] on input "Search" at bounding box center [798, 29] width 155 height 16
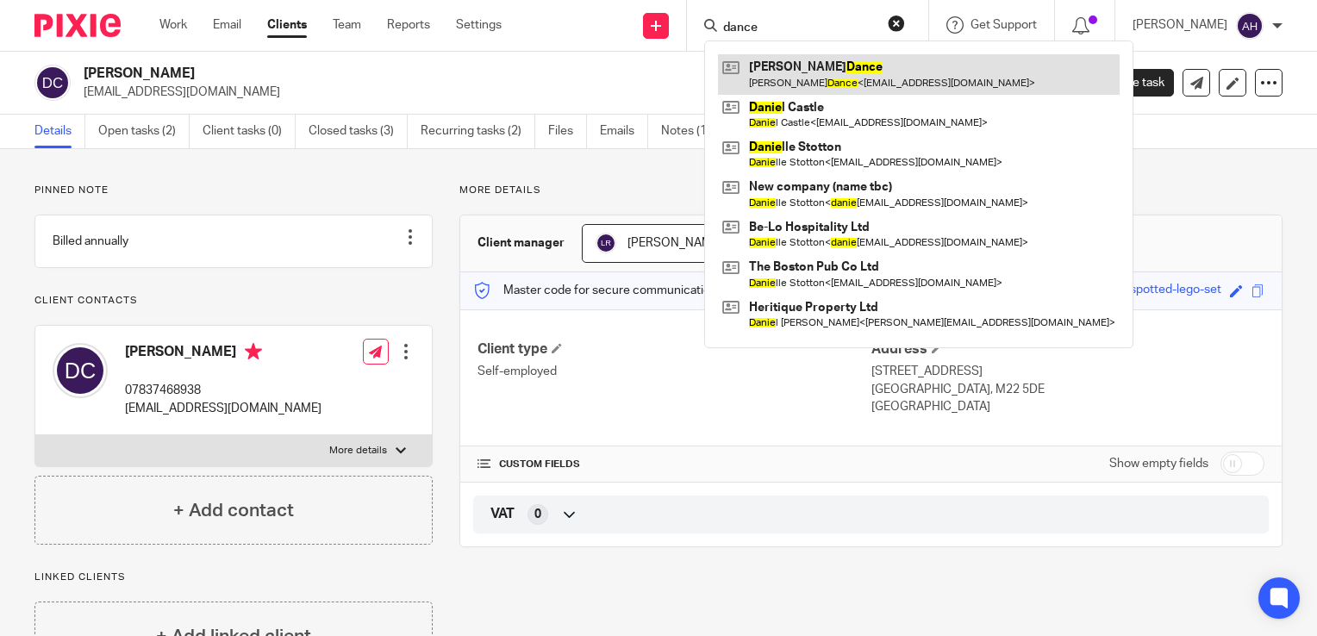
type input "dance"
click at [821, 71] on link at bounding box center [919, 74] width 402 height 40
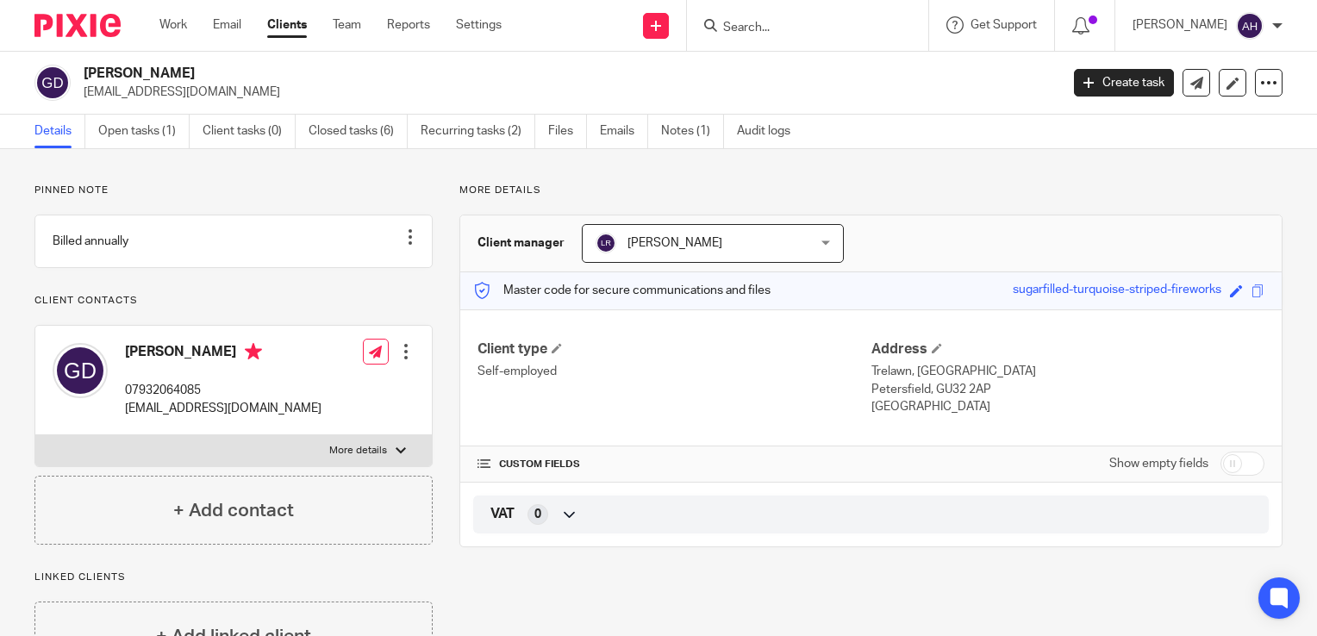
click at [396, 456] on div at bounding box center [401, 451] width 10 height 10
click at [35, 435] on input "More details" at bounding box center [34, 434] width 1 height 1
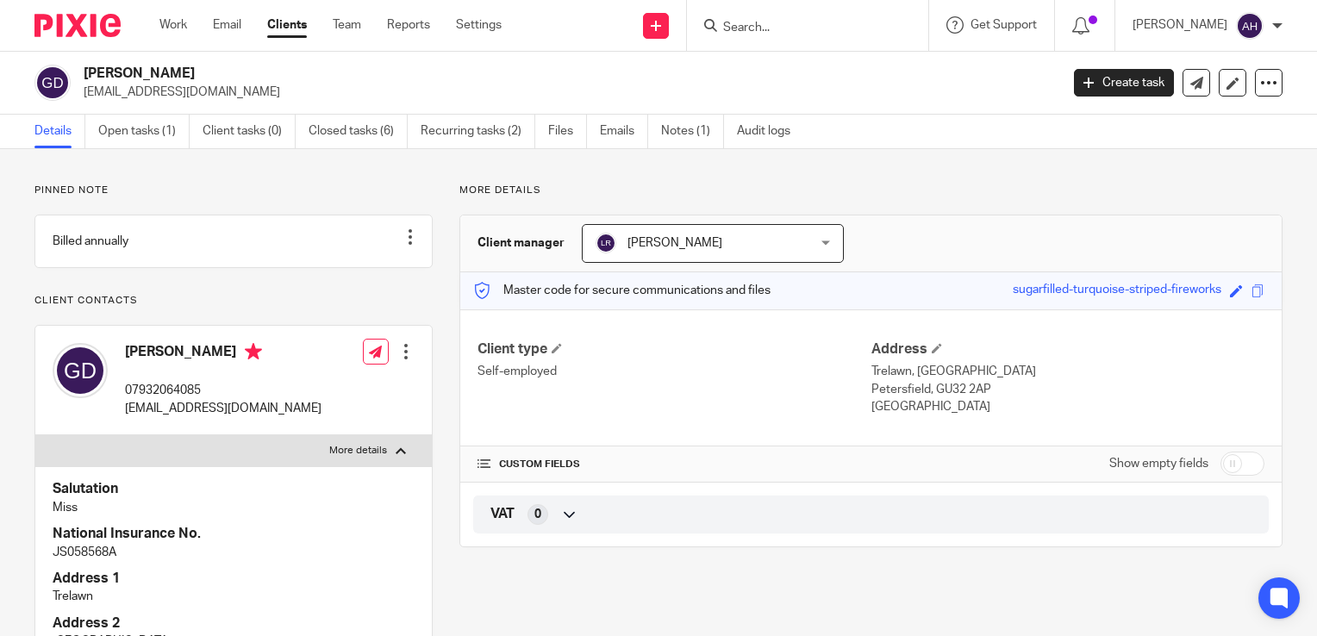
click at [396, 456] on div at bounding box center [401, 451] width 10 height 10
click at [35, 435] on input "More details" at bounding box center [34, 434] width 1 height 1
checkbox input "false"
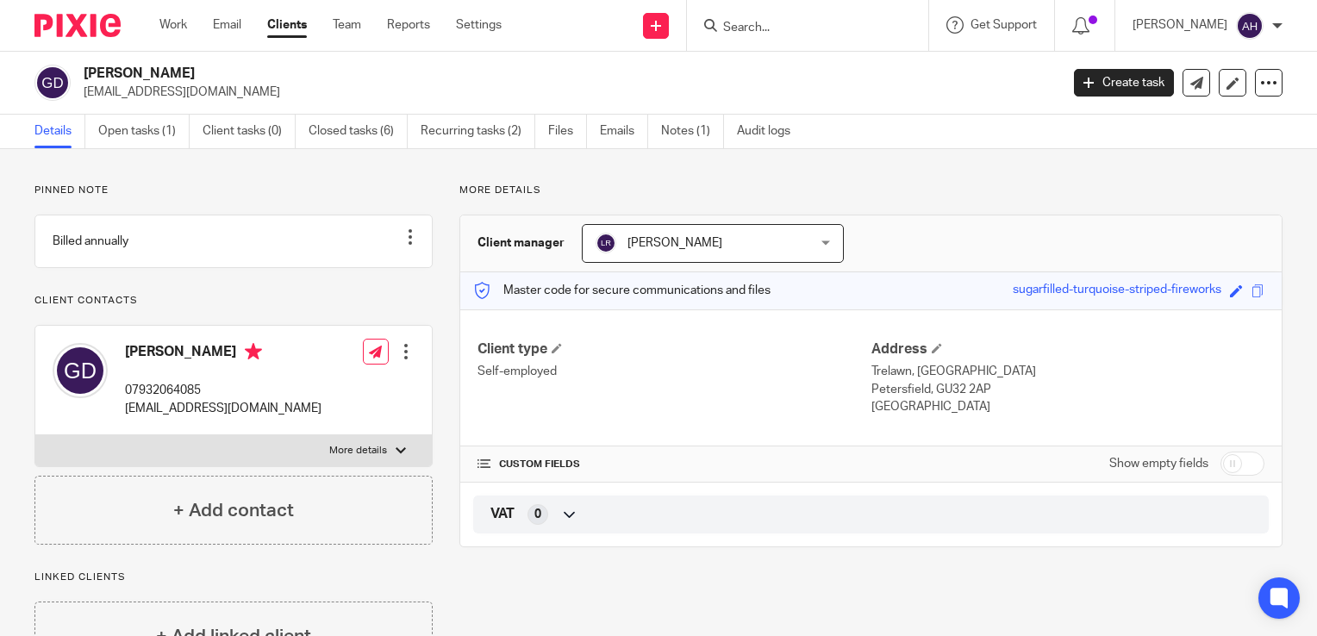
click at [786, 24] on input "Search" at bounding box center [798, 29] width 155 height 16
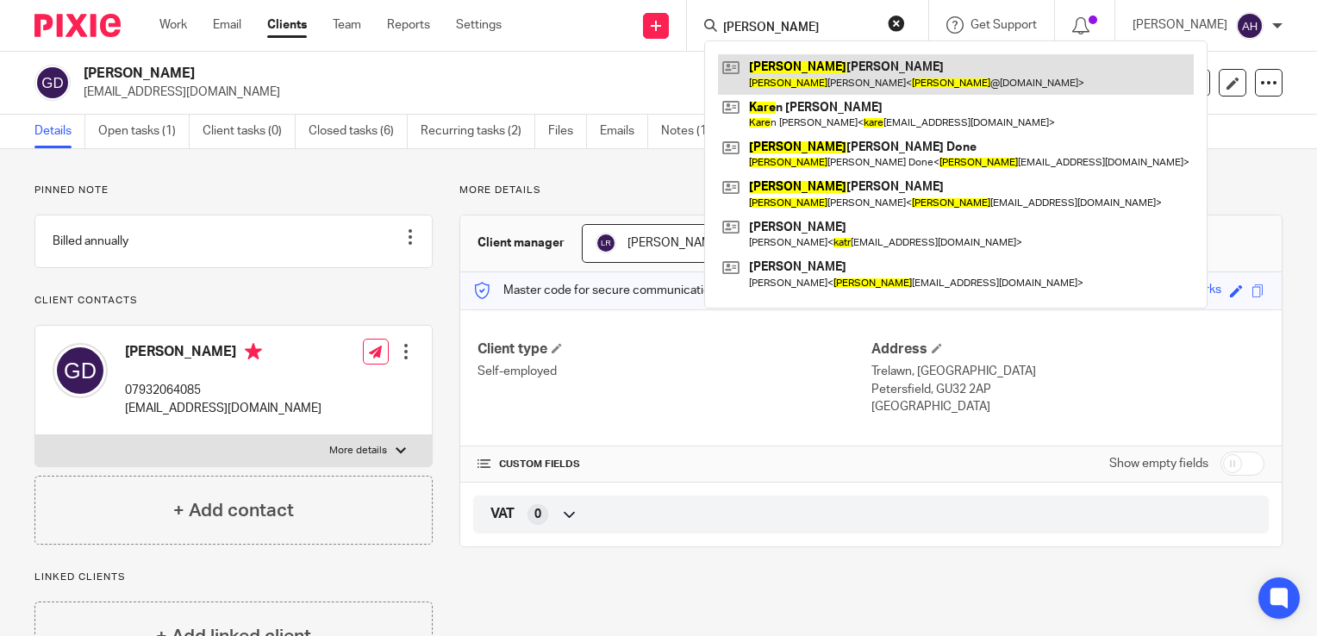
type input "[PERSON_NAME]"
click at [811, 71] on link at bounding box center [956, 74] width 476 height 40
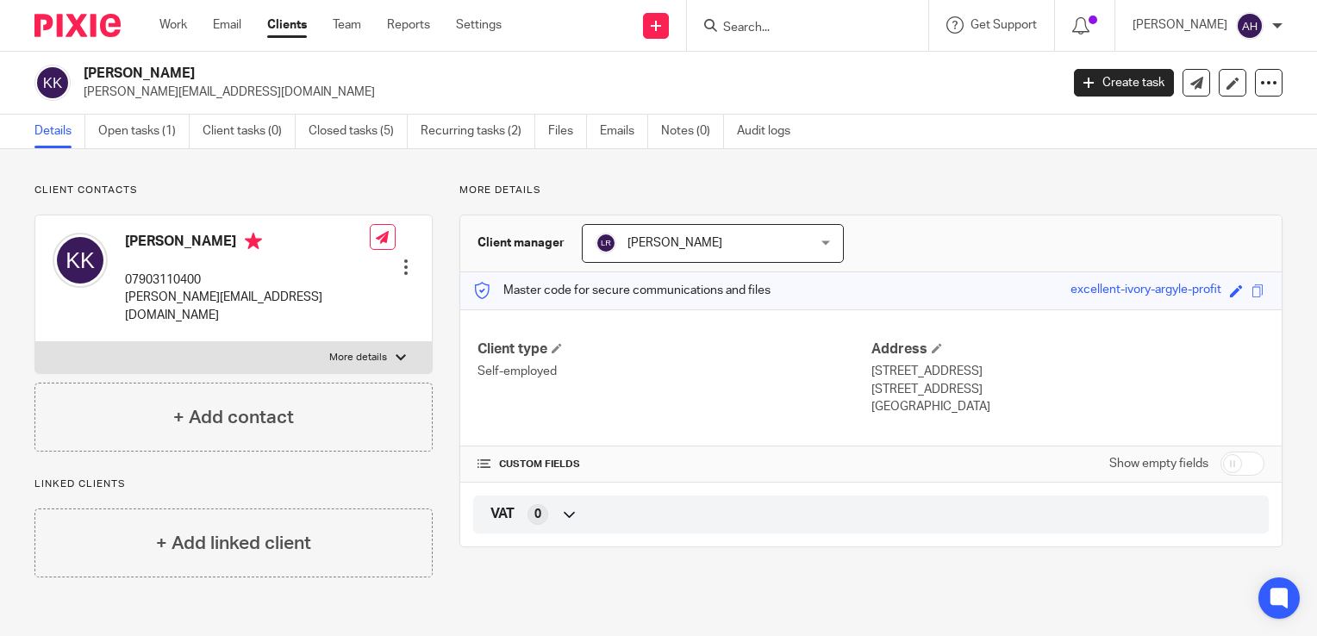
click at [396, 353] on div at bounding box center [401, 358] width 10 height 10
click at [35, 341] on input "More details" at bounding box center [34, 341] width 1 height 1
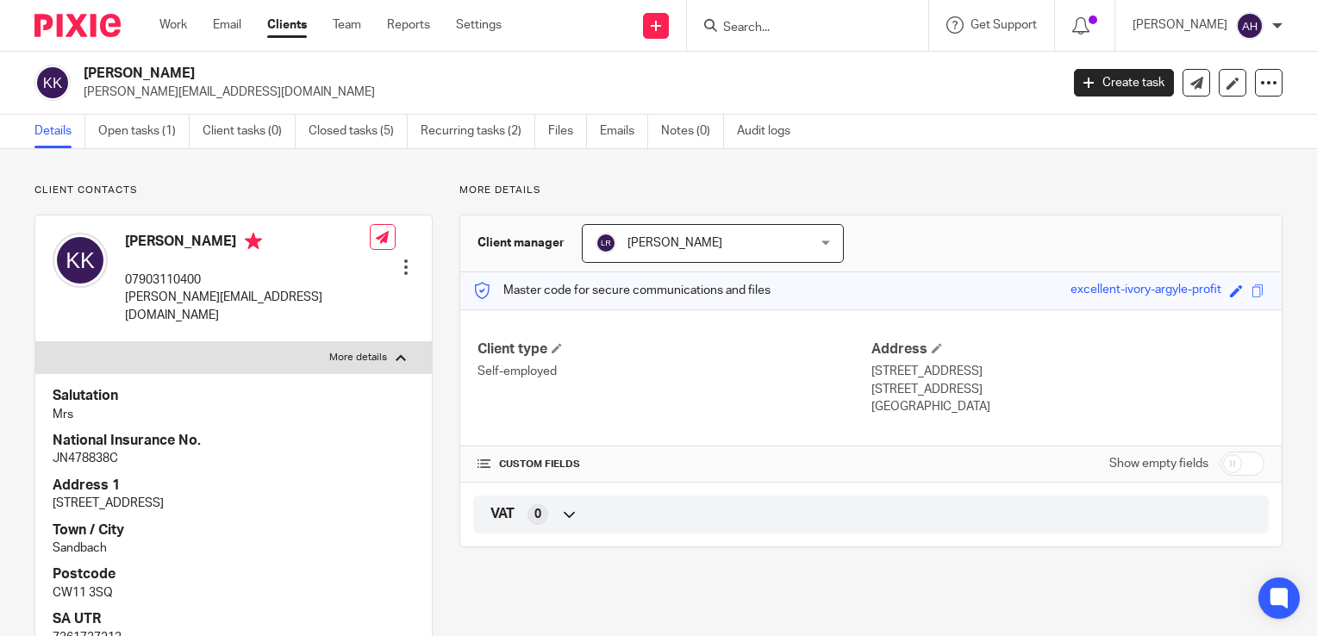
click at [396, 353] on div at bounding box center [401, 358] width 10 height 10
click at [35, 341] on input "More details" at bounding box center [34, 341] width 1 height 1
checkbox input "false"
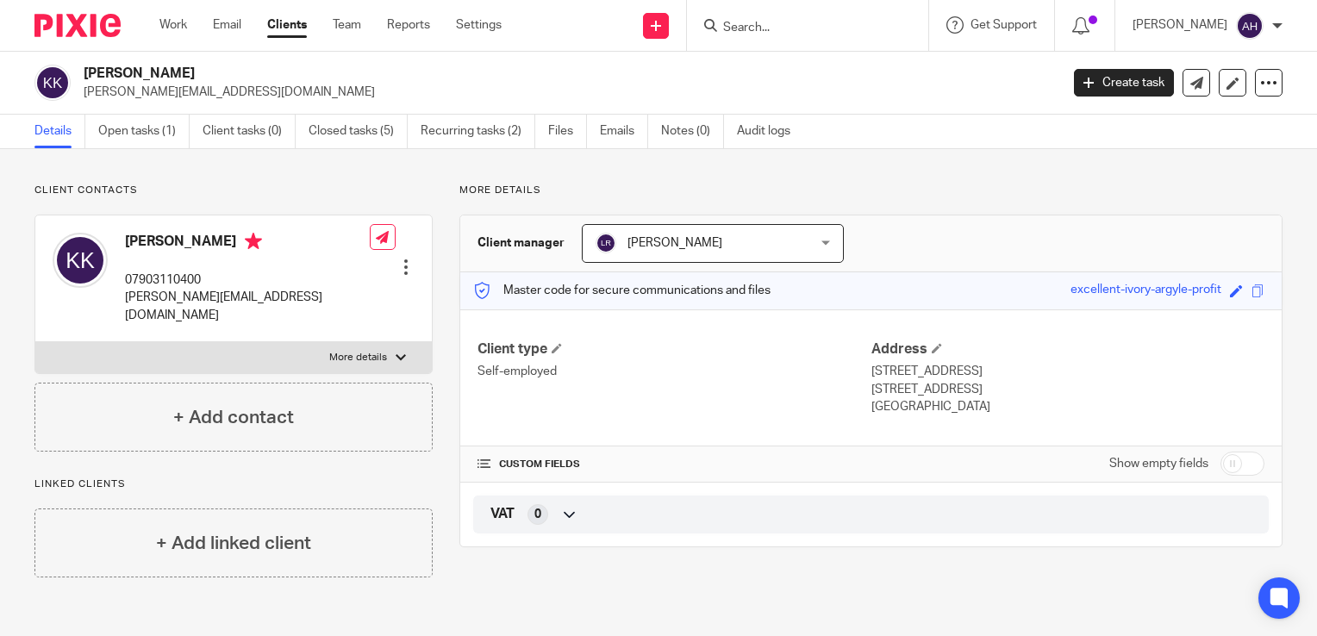
click at [775, 29] on input "Search" at bounding box center [798, 29] width 155 height 16
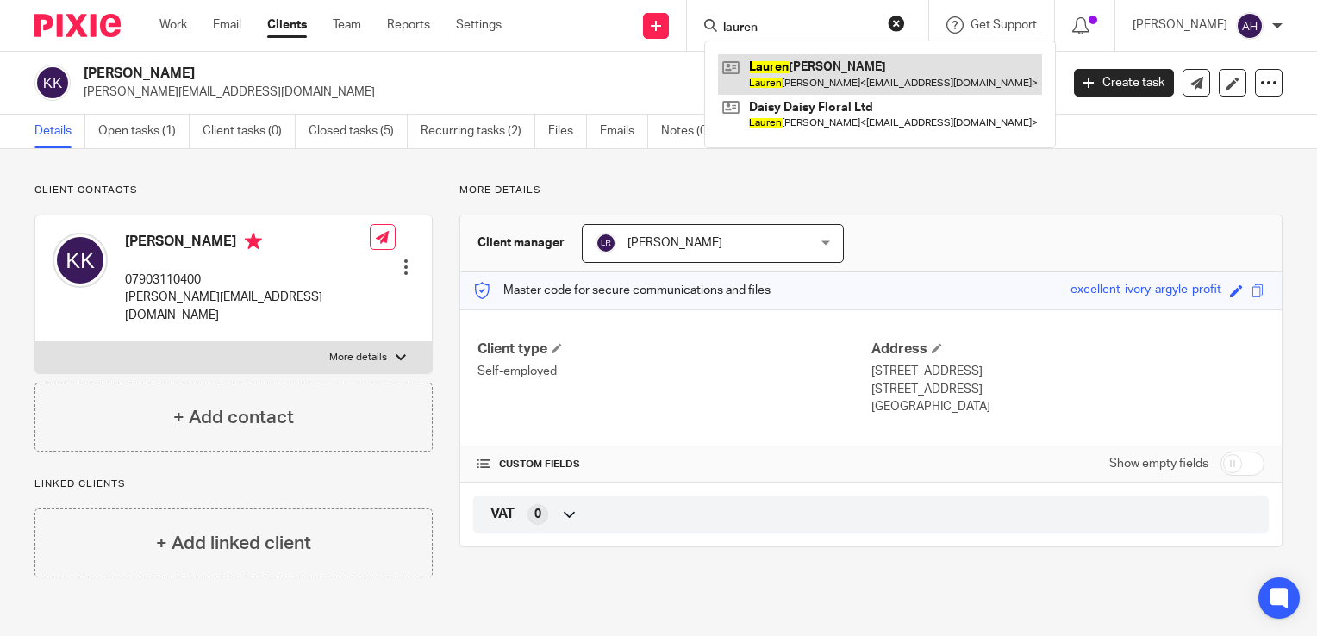
type input "lauren"
click at [810, 74] on link at bounding box center [880, 74] width 324 height 40
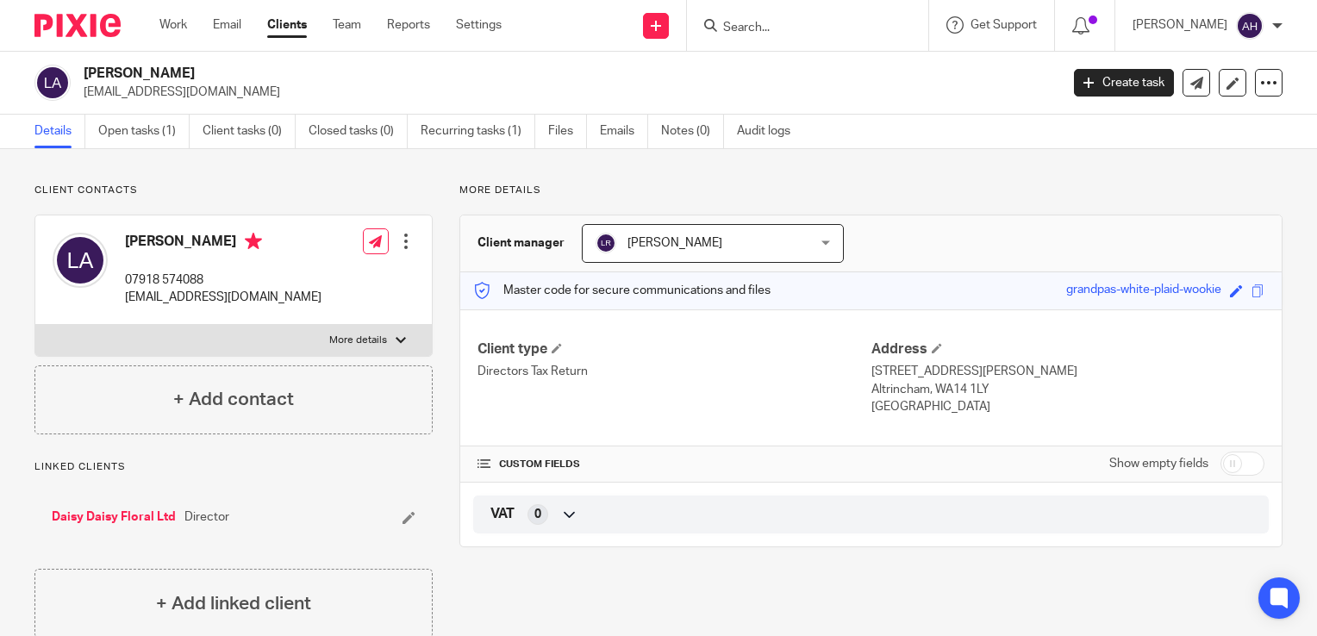
click at [396, 338] on div at bounding box center [401, 340] width 10 height 10
click at [35, 325] on input "More details" at bounding box center [34, 324] width 1 height 1
checkbox input "true"
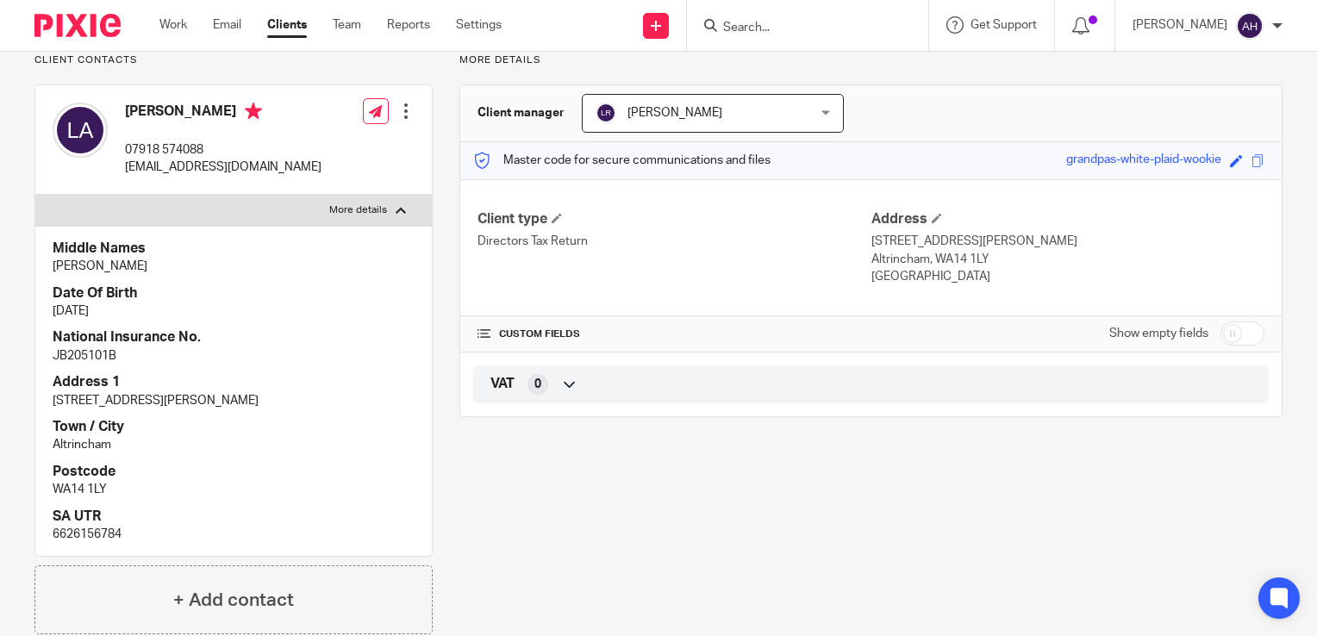
scroll to position [259, 0]
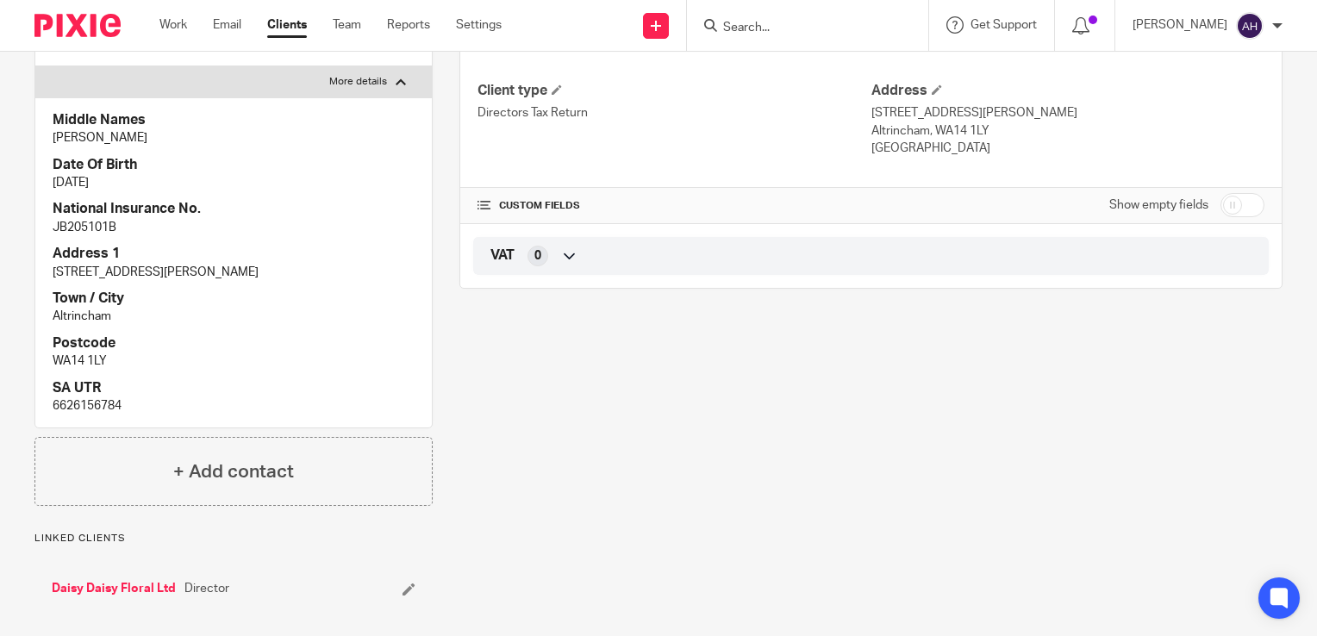
click at [780, 28] on input "Search" at bounding box center [798, 29] width 155 height 16
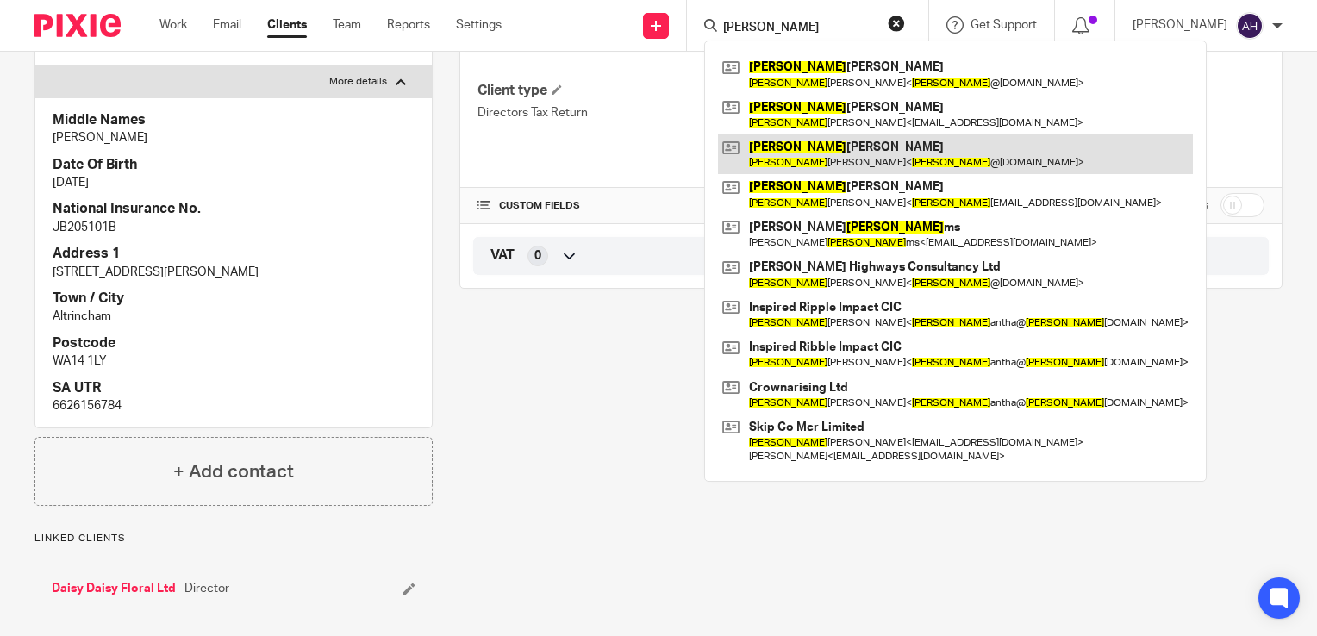
type input "sam"
click at [843, 153] on link at bounding box center [955, 154] width 475 height 40
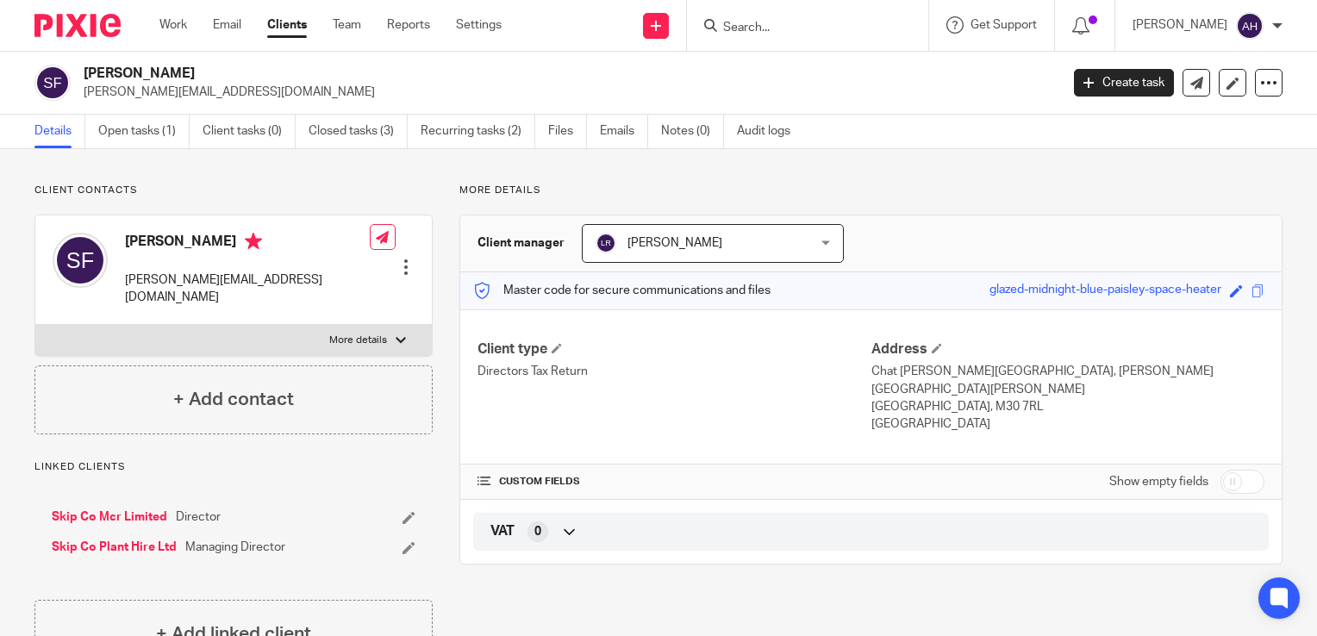
click at [396, 335] on div at bounding box center [401, 340] width 10 height 10
click at [35, 324] on input "More details" at bounding box center [34, 324] width 1 height 1
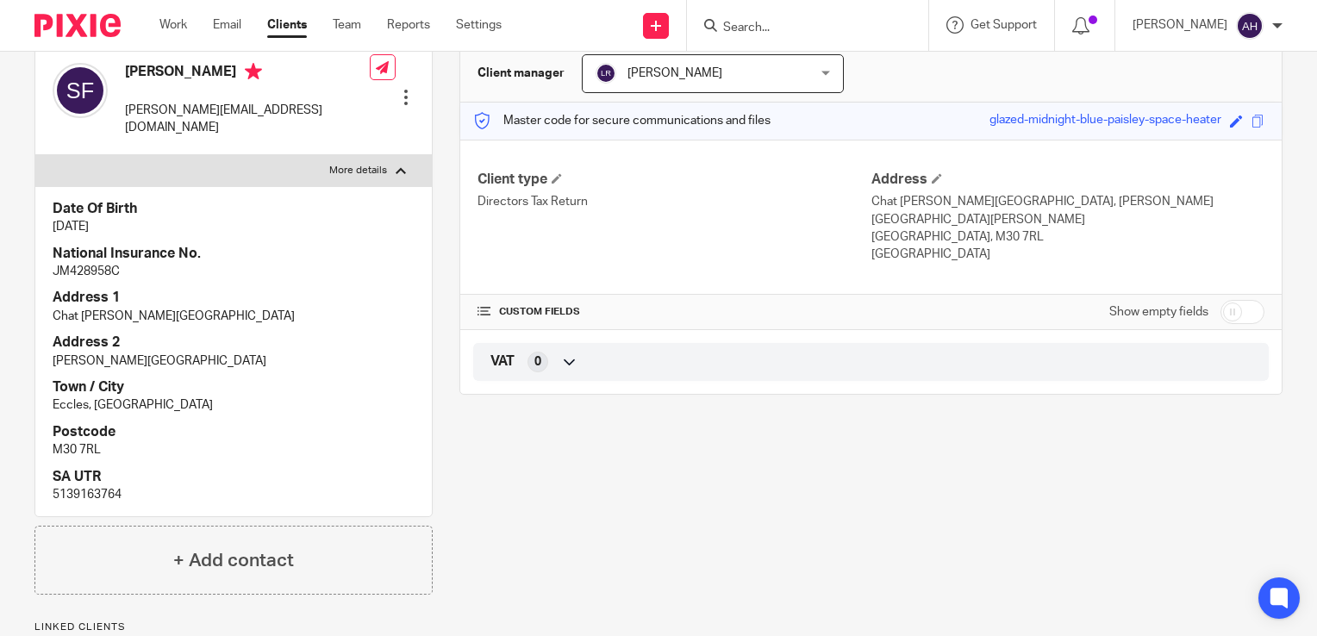
scroll to position [172, 0]
click at [396, 163] on div at bounding box center [401, 168] width 10 height 10
click at [35, 152] on input "More details" at bounding box center [34, 152] width 1 height 1
checkbox input "false"
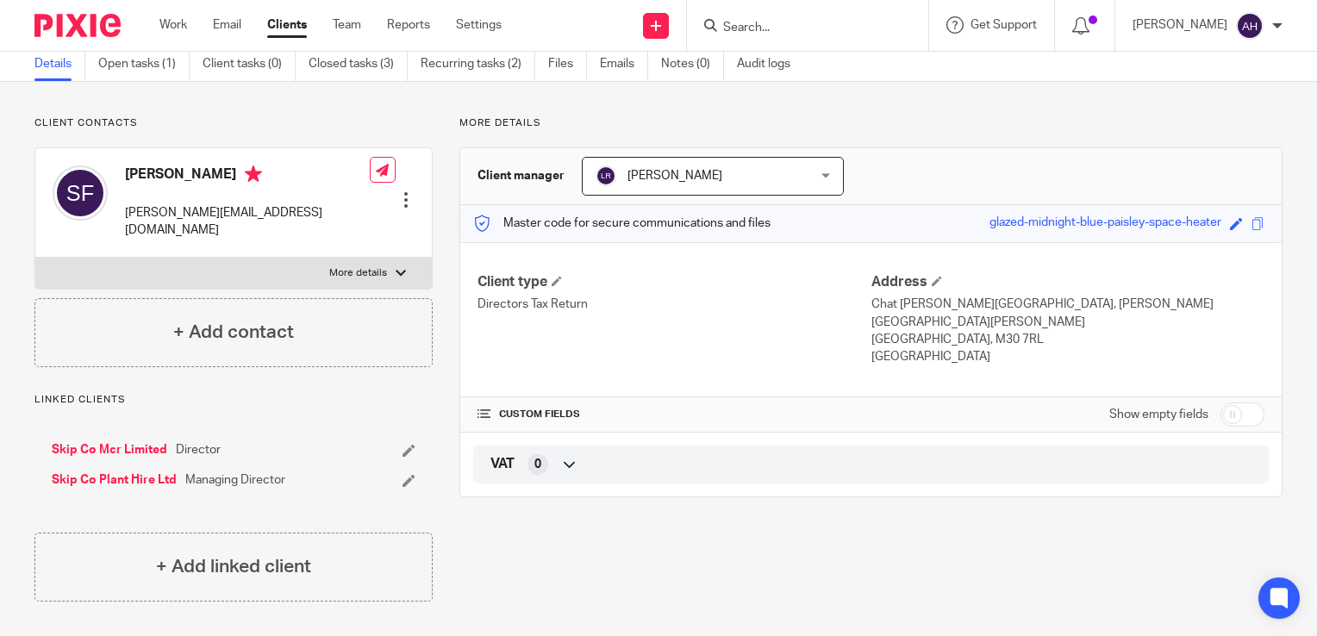
scroll to position [48, 0]
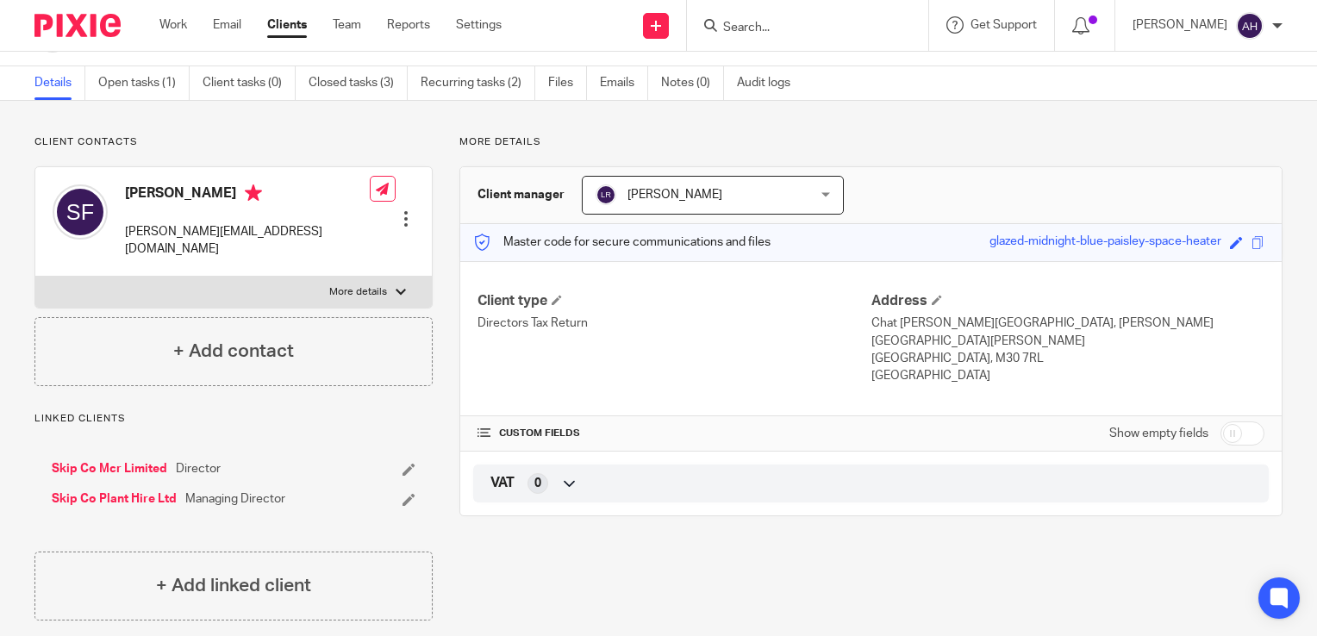
click at [769, 28] on input "Search" at bounding box center [798, 29] width 155 height 16
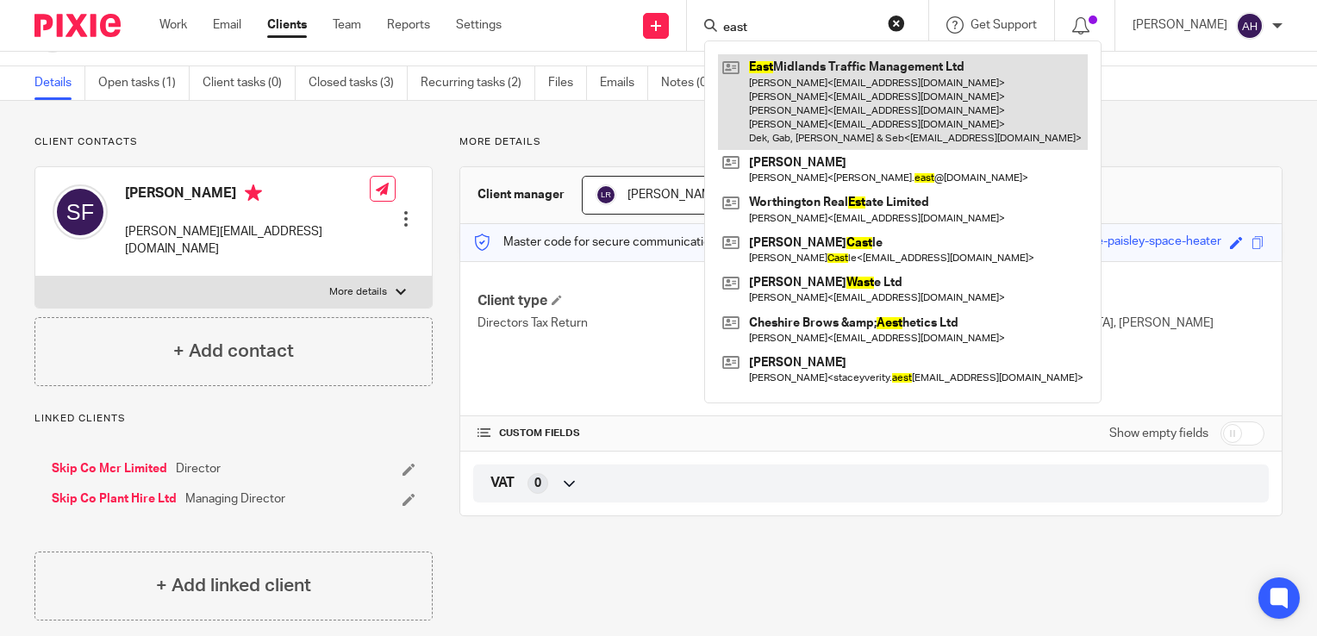
type input "east"
click at [812, 89] on link at bounding box center [903, 102] width 370 height 96
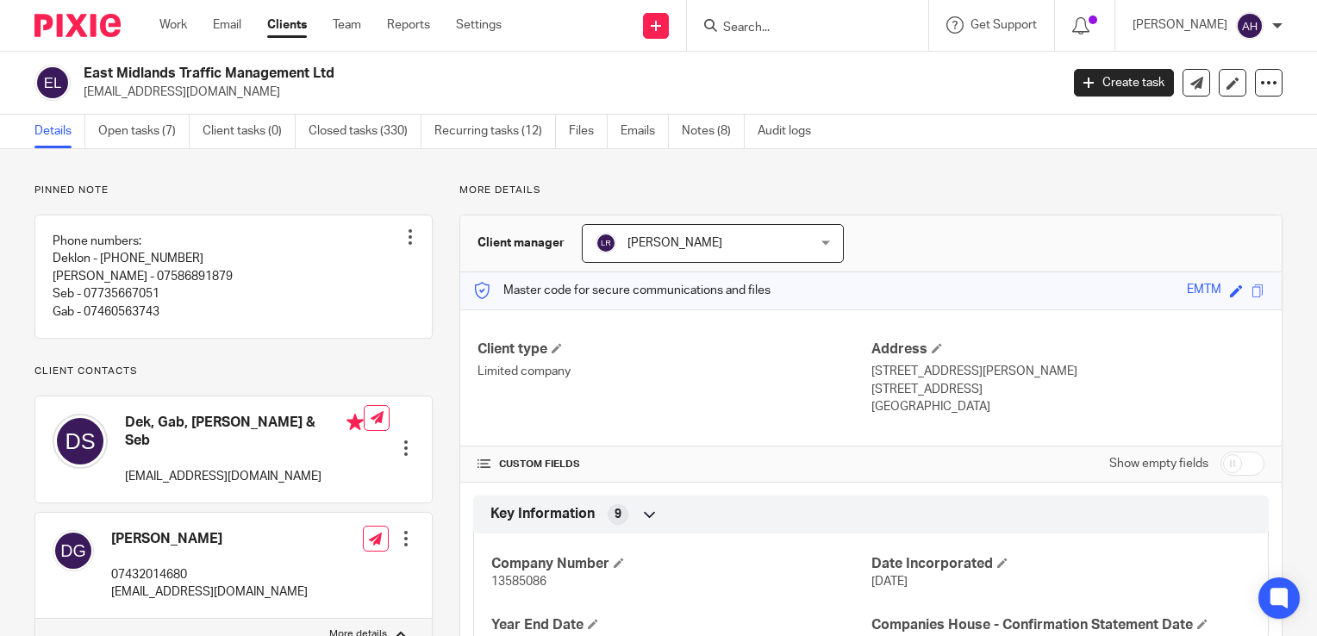
scroll to position [345, 0]
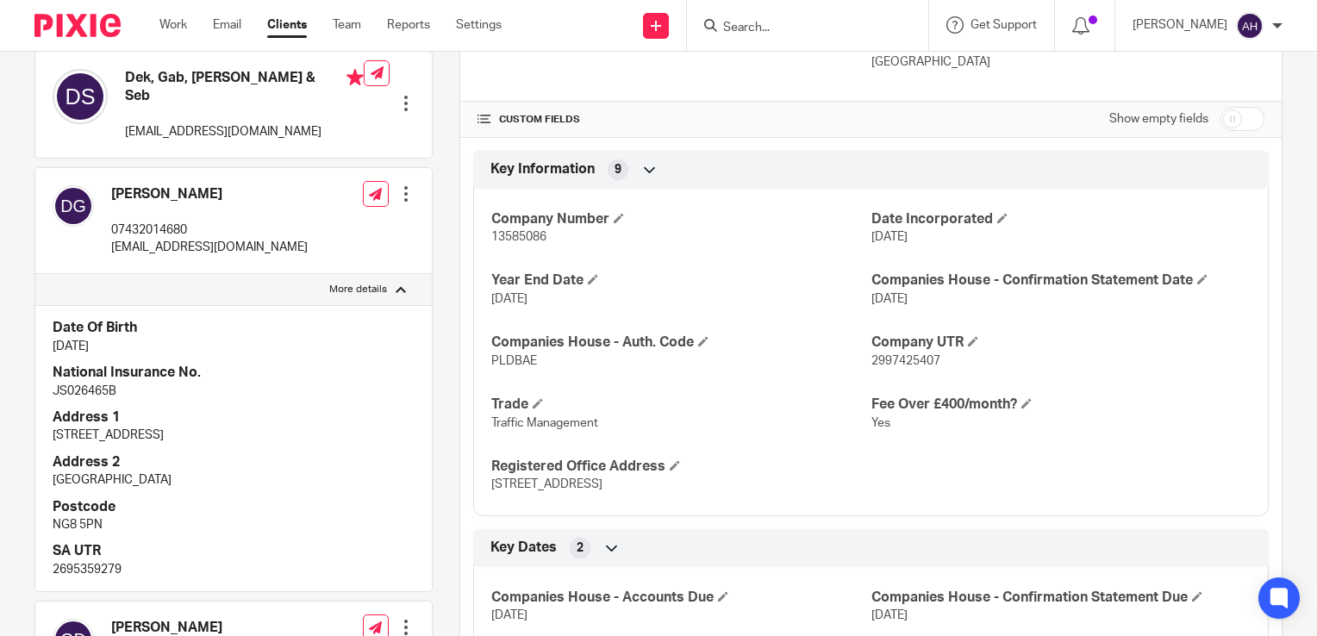
click at [396, 291] on div at bounding box center [401, 289] width 10 height 10
click at [35, 274] on input "More details" at bounding box center [34, 273] width 1 height 1
checkbox input "false"
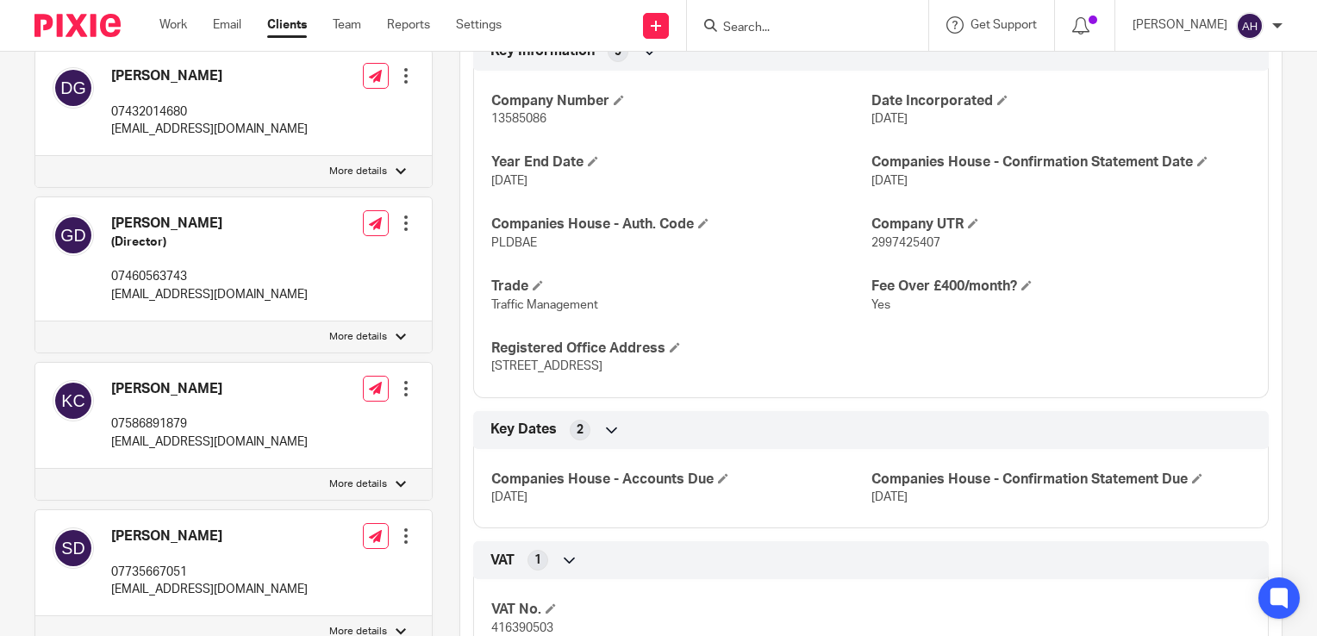
scroll to position [603, 0]
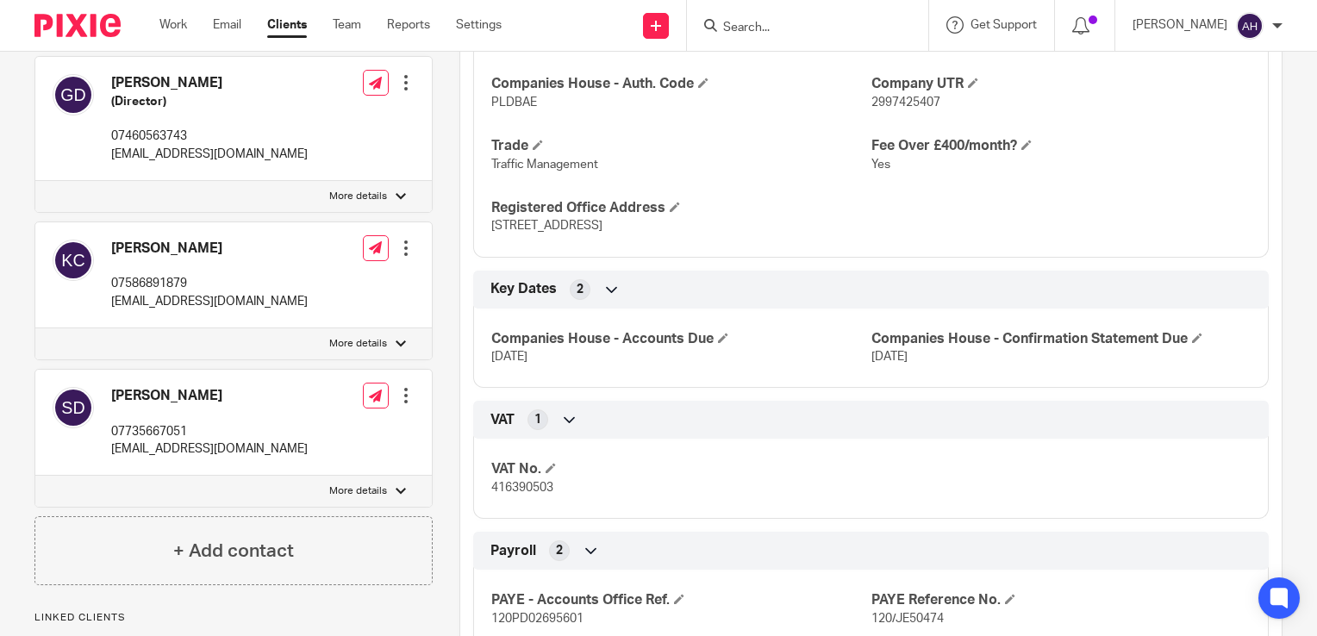
click at [397, 197] on div at bounding box center [401, 196] width 10 height 10
click at [35, 181] on input "More details" at bounding box center [34, 180] width 1 height 1
checkbox input "true"
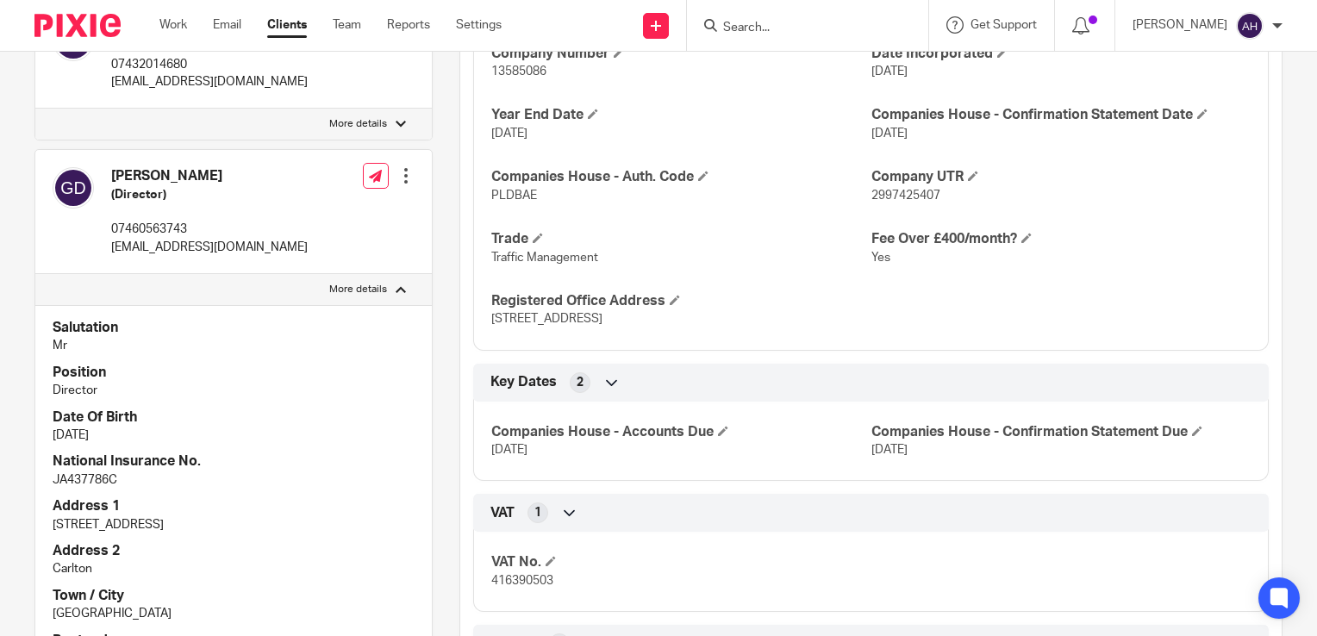
scroll to position [517, 0]
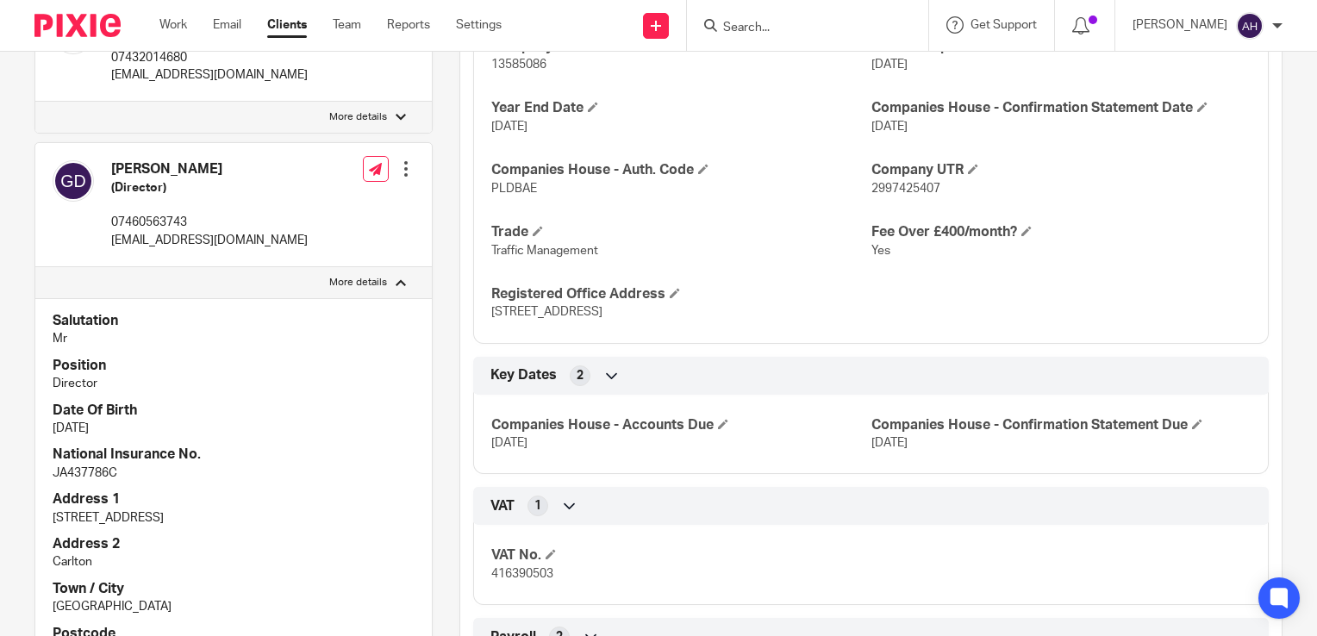
click at [400, 164] on div at bounding box center [405, 168] width 17 height 17
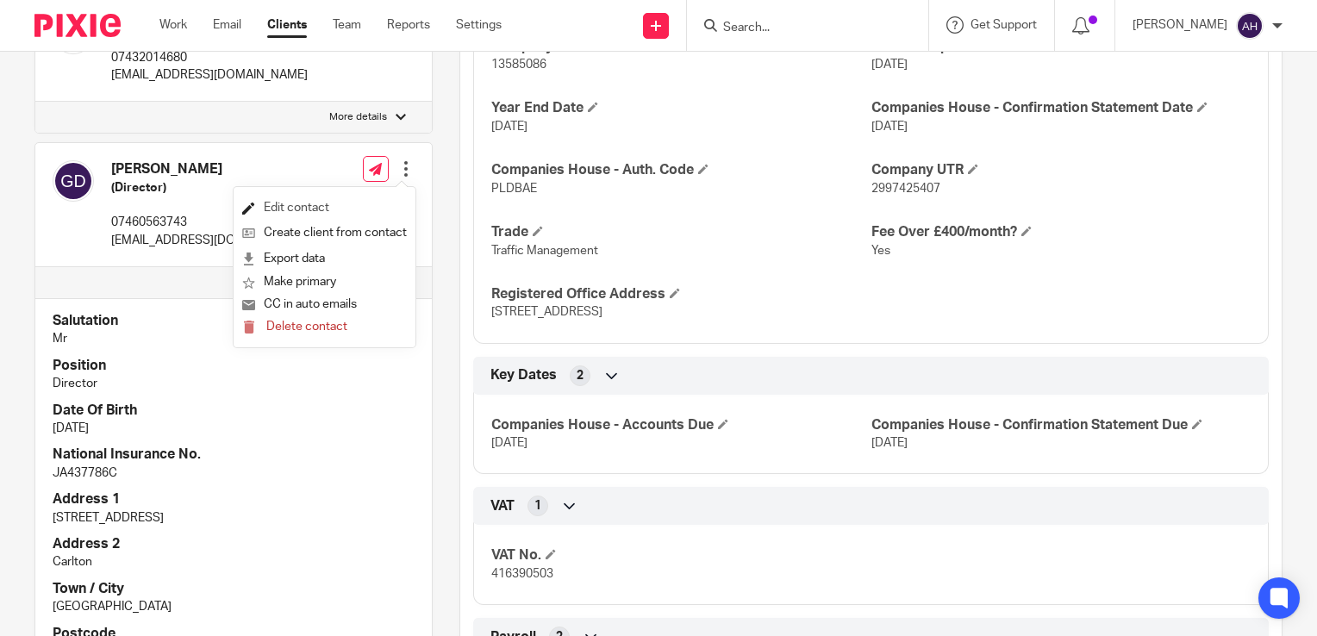
click at [288, 209] on link "Edit contact" at bounding box center [324, 208] width 165 height 25
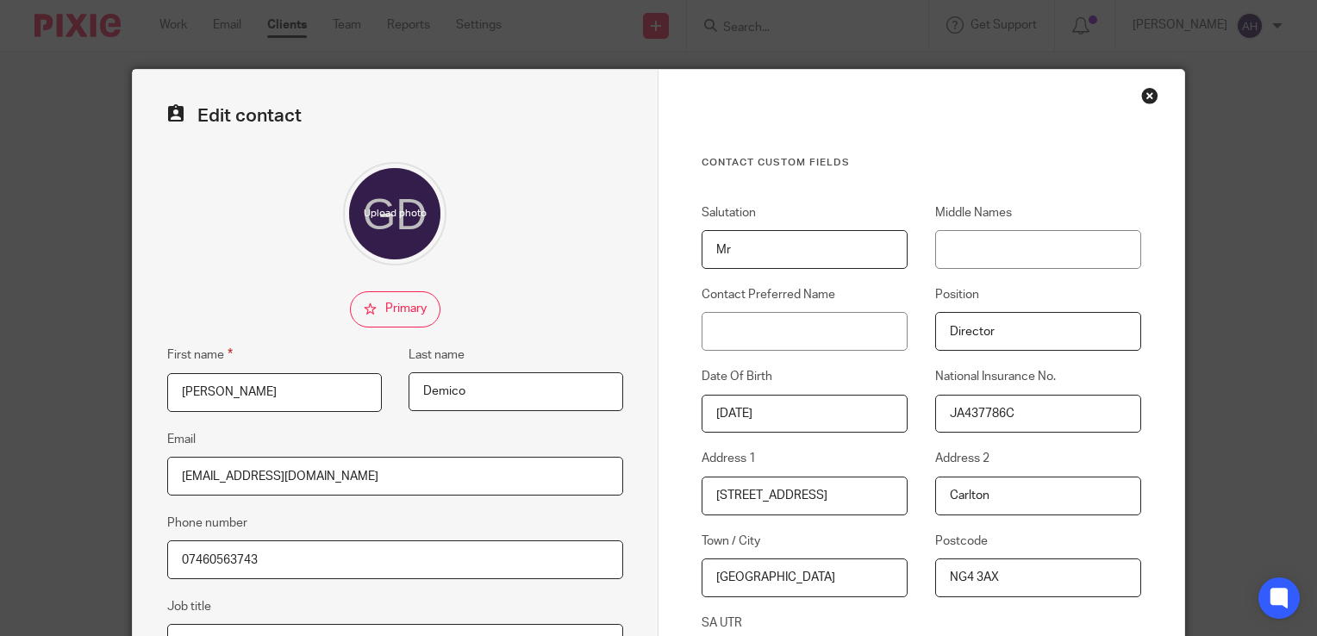
drag, startPoint x: 808, startPoint y: 492, endPoint x: 674, endPoint y: 492, distance: 133.6
click at [675, 492] on div "Address 1 [STREET_ADDRESS]" at bounding box center [792, 482] width 234 height 65
type input "[STREET_ADDRESS][PERSON_NAME]"
click at [996, 577] on input "NG4 3AX" at bounding box center [1038, 578] width 206 height 39
type input "N"
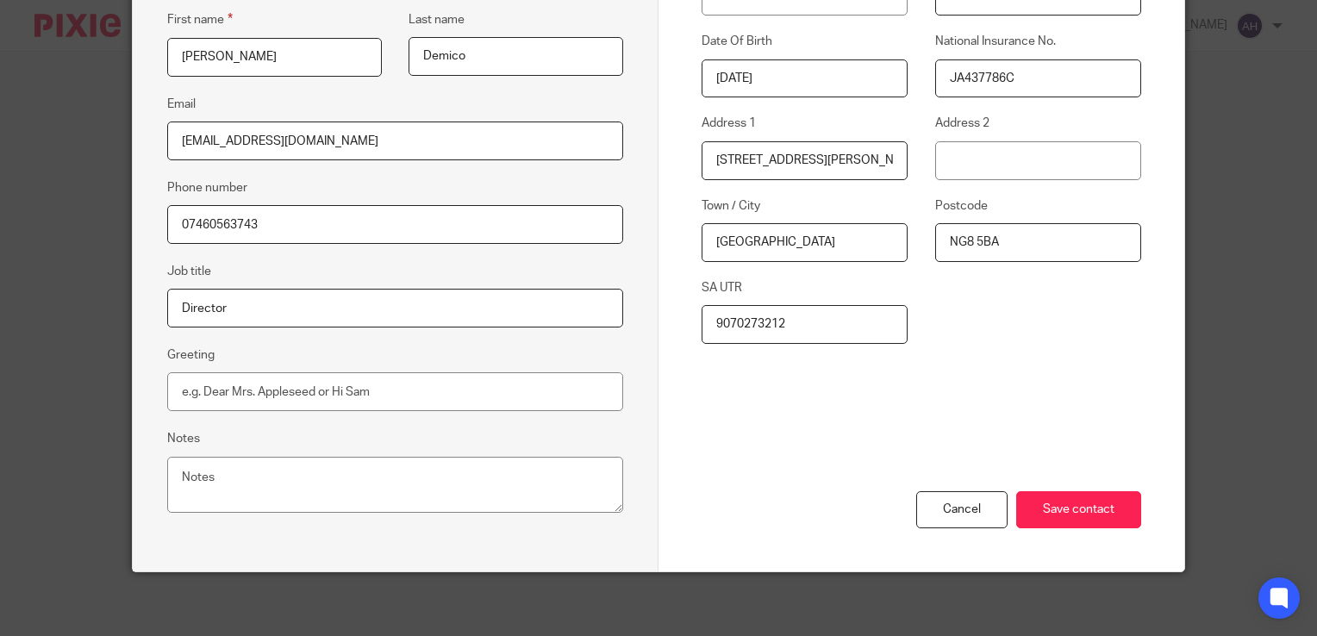
scroll to position [338, 0]
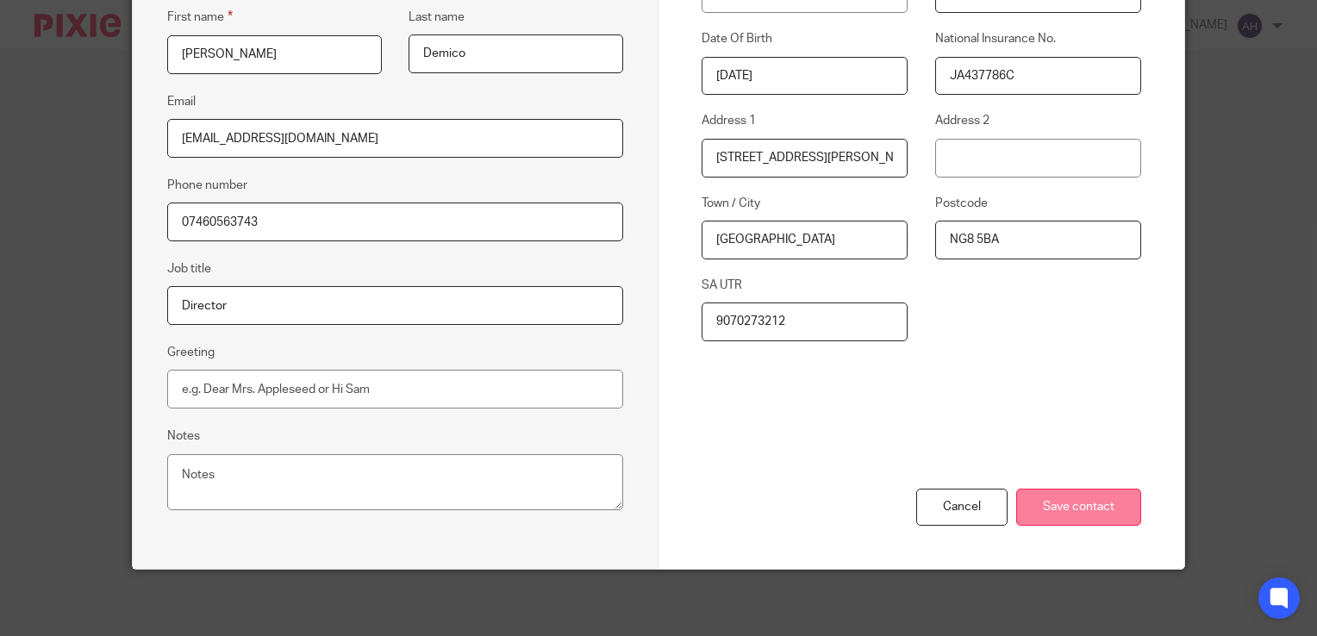
type input "NG8 5BA"
click at [1089, 508] on input "Save contact" at bounding box center [1078, 507] width 125 height 37
click at [1050, 507] on input "Save contact" at bounding box center [1078, 507] width 125 height 37
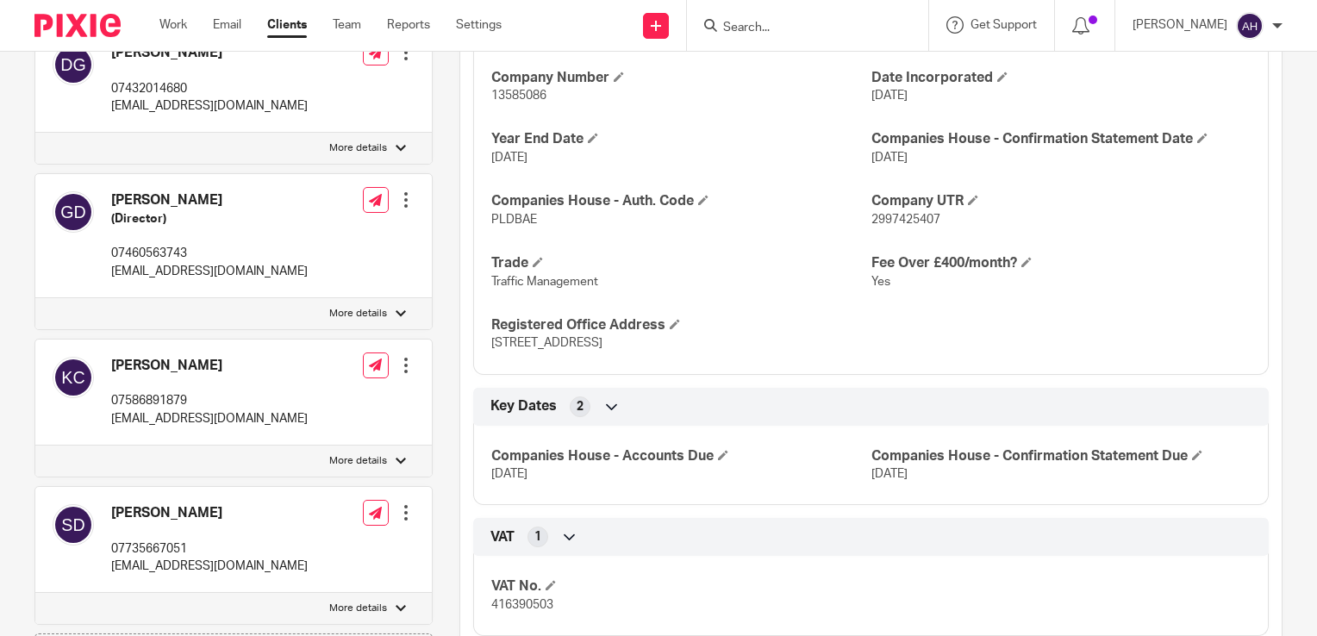
scroll to position [517, 0]
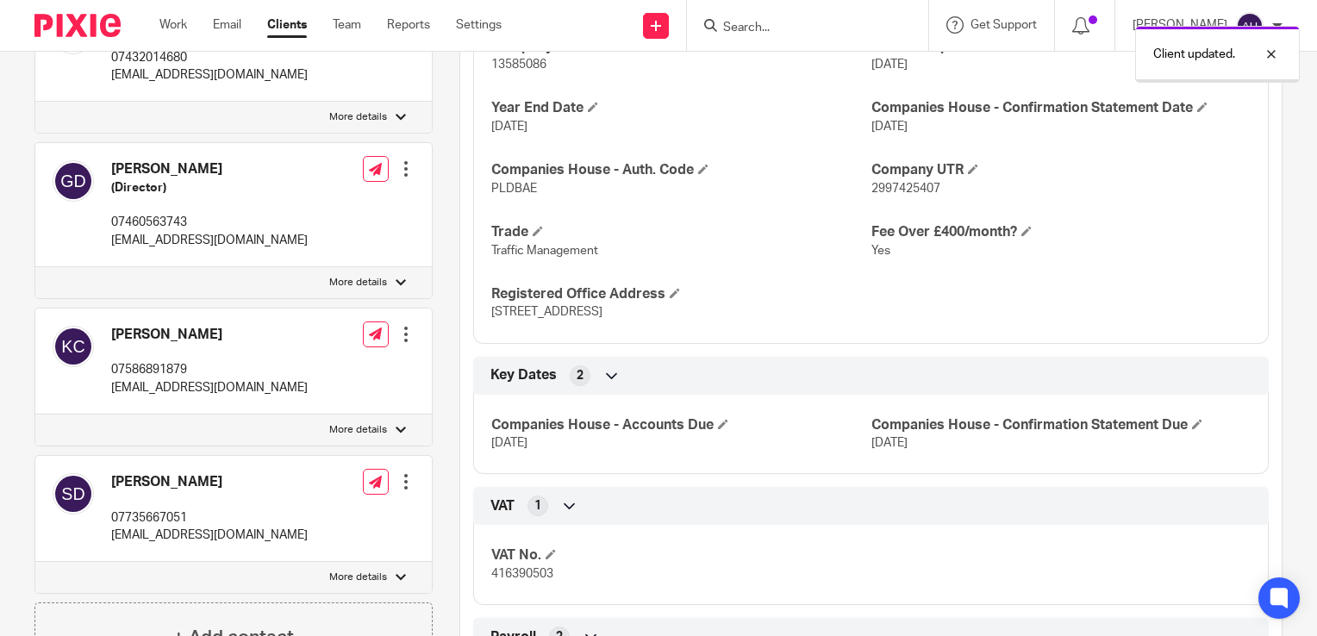
click at [396, 279] on div at bounding box center [401, 283] width 10 height 10
click at [35, 267] on input "More details" at bounding box center [34, 266] width 1 height 1
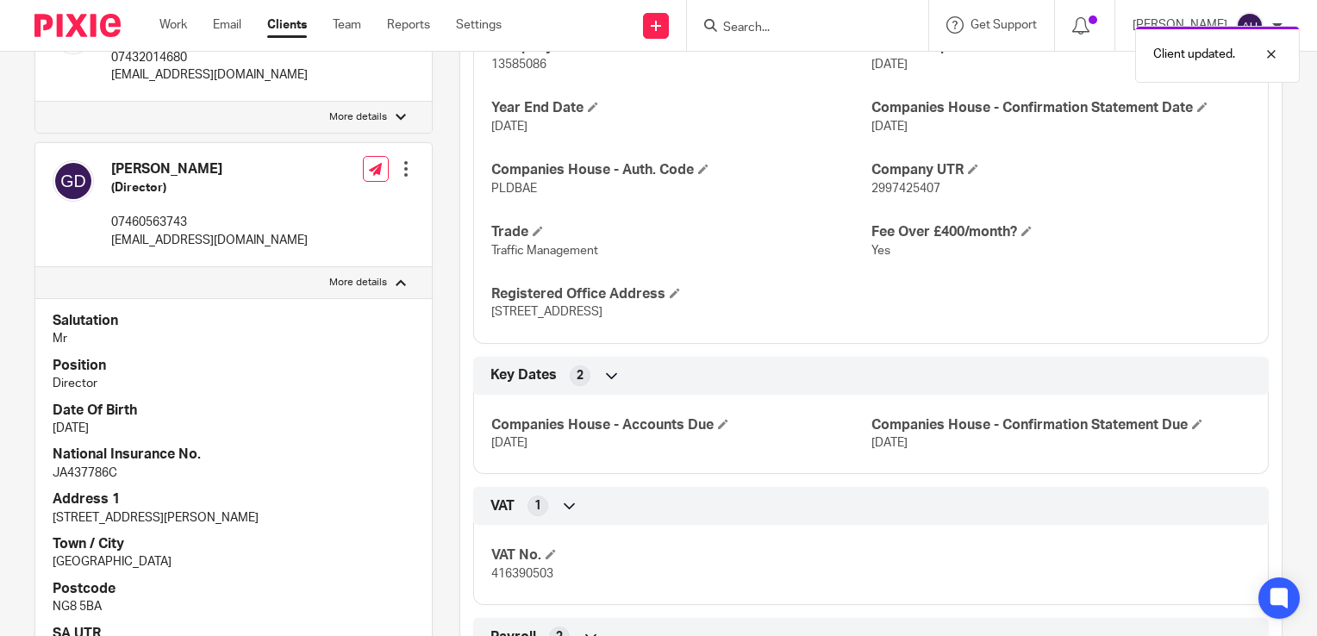
click at [396, 284] on div at bounding box center [401, 283] width 10 height 10
click at [35, 267] on input "More details" at bounding box center [34, 266] width 1 height 1
checkbox input "false"
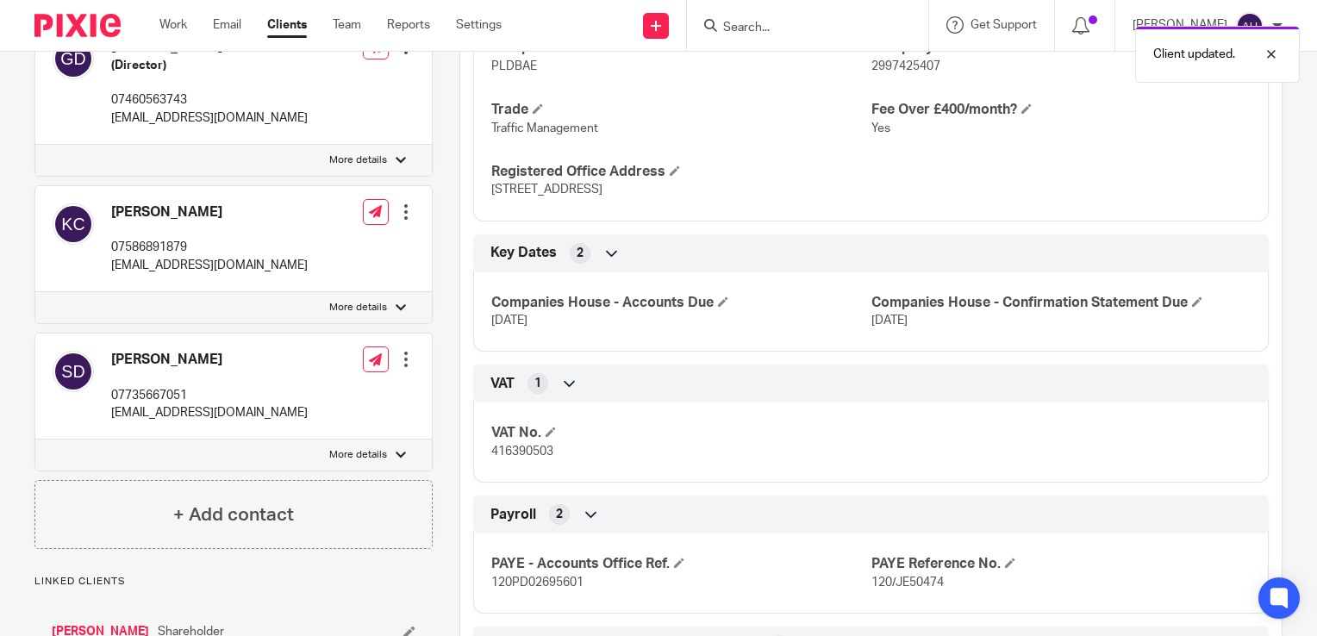
scroll to position [690, 0]
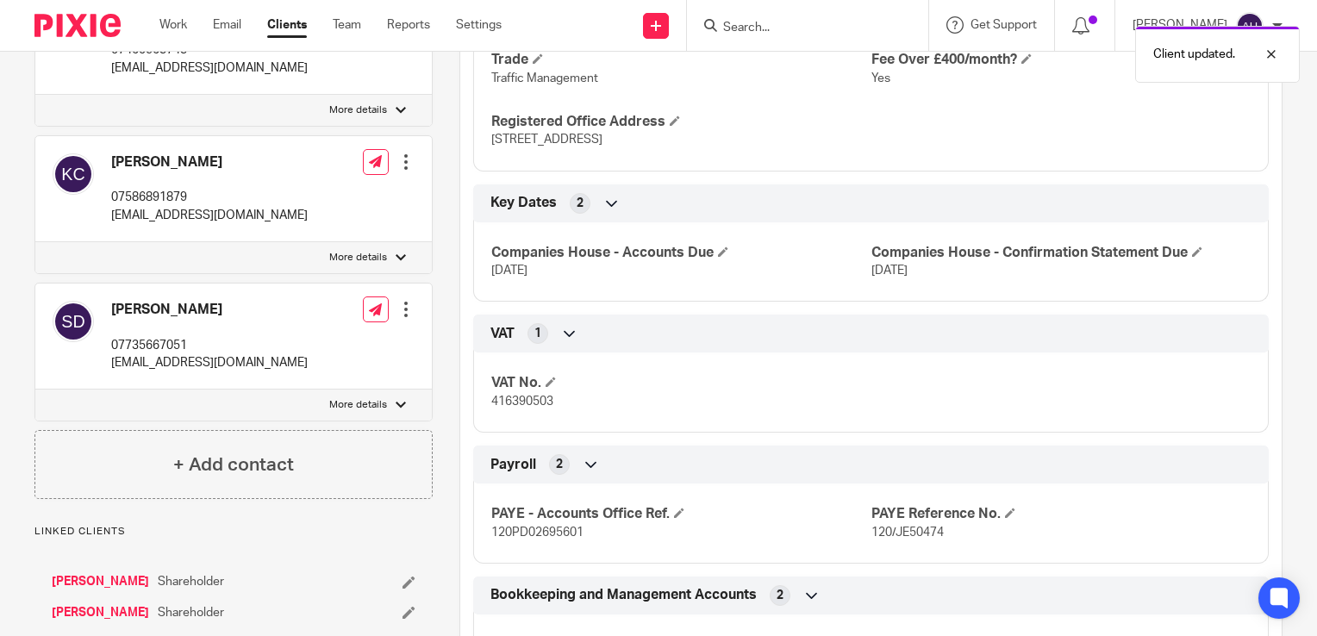
click at [396, 257] on div at bounding box center [401, 258] width 10 height 10
click at [35, 242] on input "More details" at bounding box center [34, 241] width 1 height 1
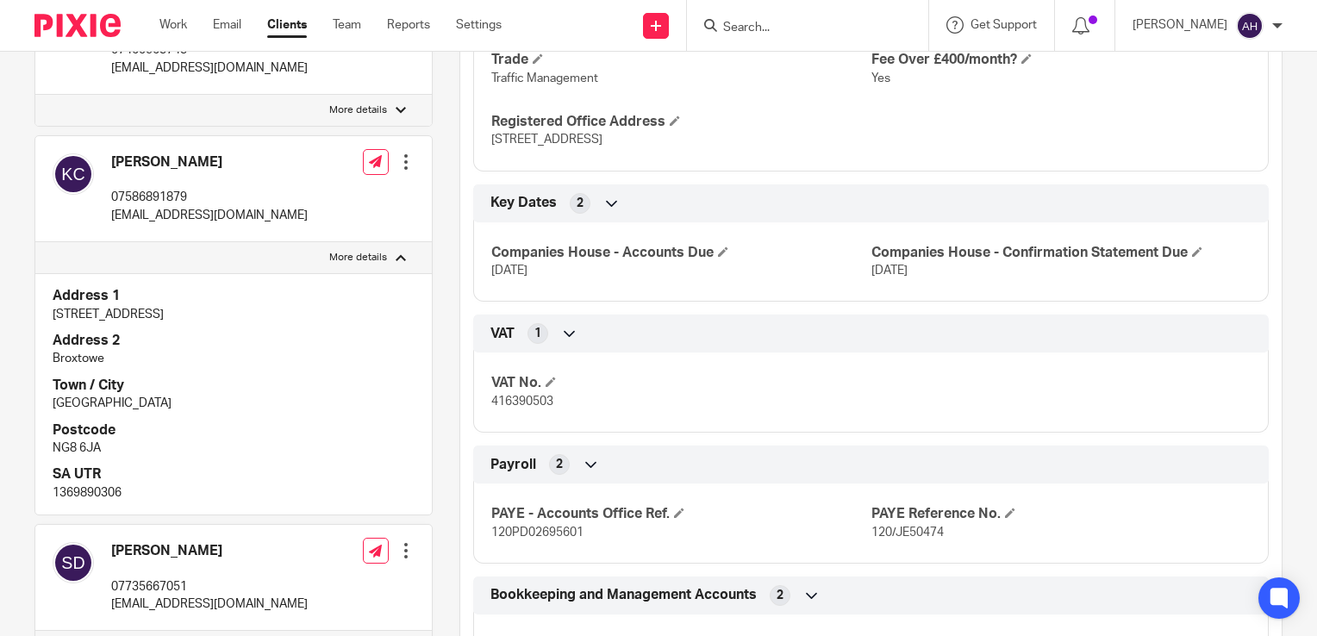
click at [399, 258] on div at bounding box center [401, 258] width 10 height 10
click at [35, 242] on input "More details" at bounding box center [34, 241] width 1 height 1
checkbox input "false"
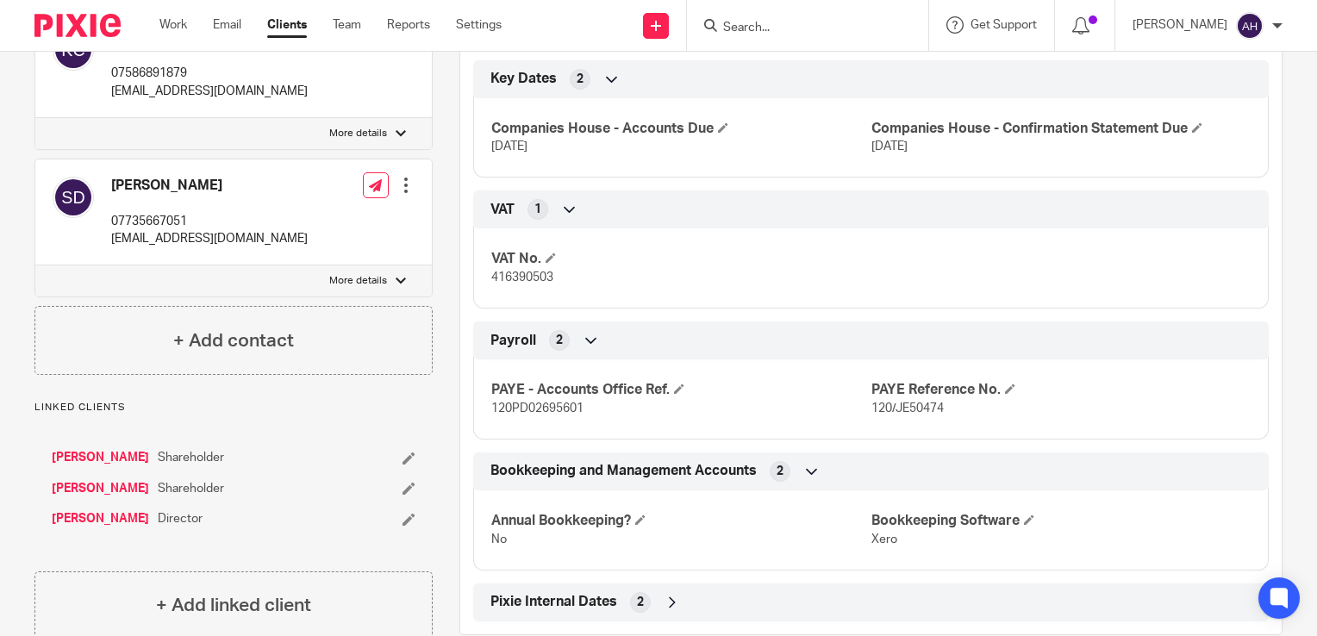
scroll to position [852, 0]
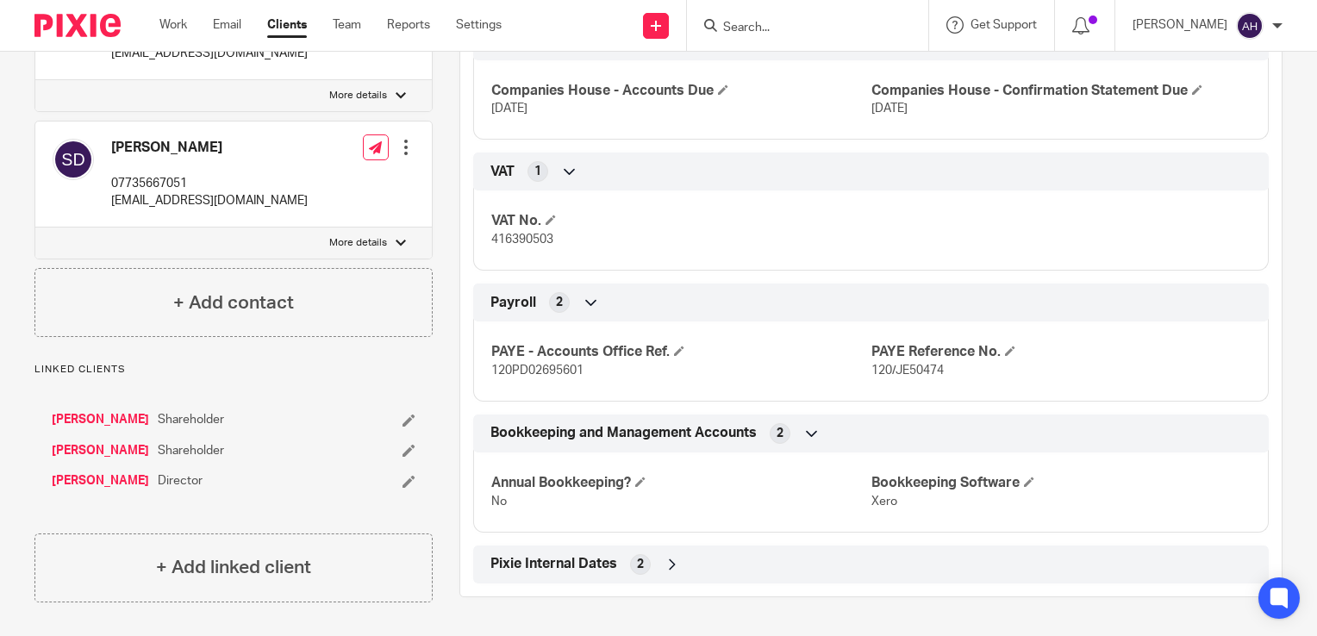
click at [396, 242] on div at bounding box center [401, 243] width 10 height 10
click at [35, 228] on input "More details" at bounding box center [34, 227] width 1 height 1
checkbox input "true"
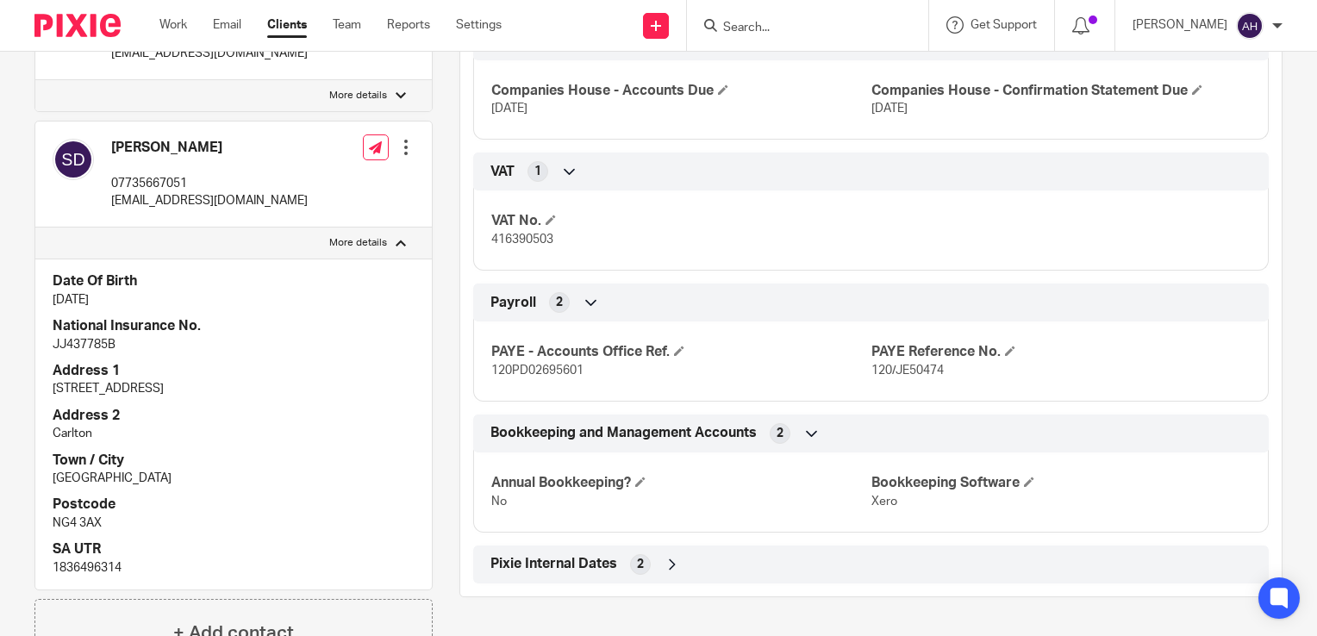
click at [400, 149] on div at bounding box center [405, 147] width 17 height 17
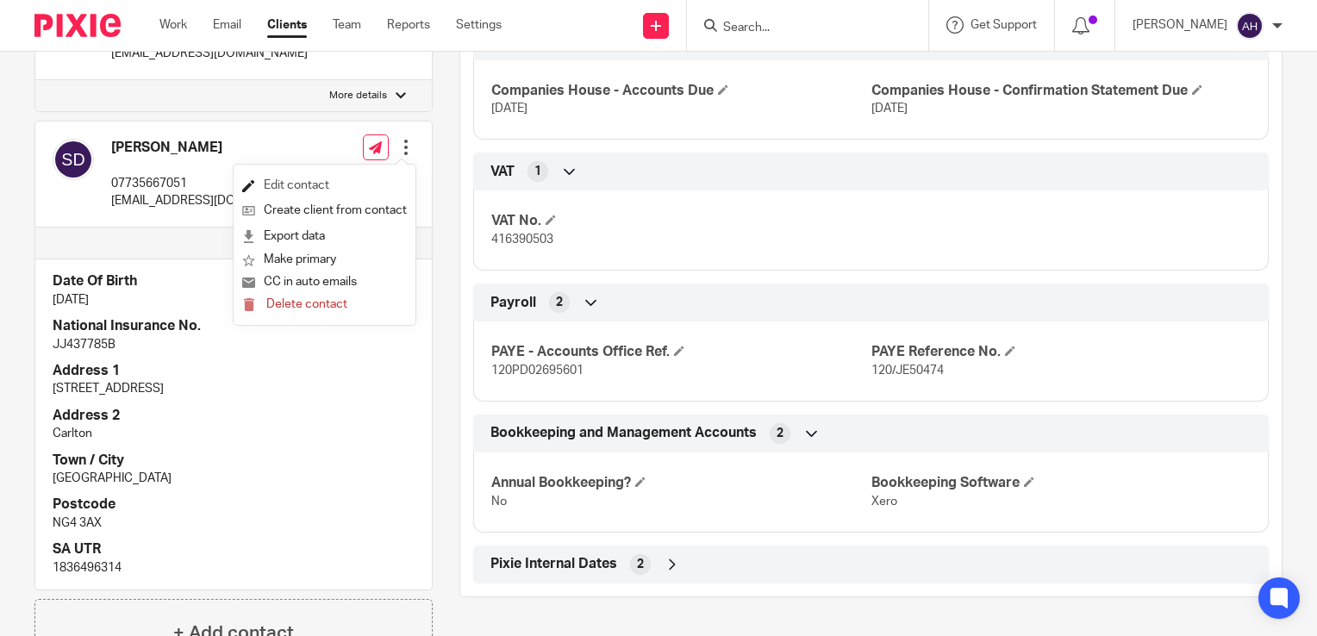
click at [303, 182] on link "Edit contact" at bounding box center [324, 185] width 165 height 25
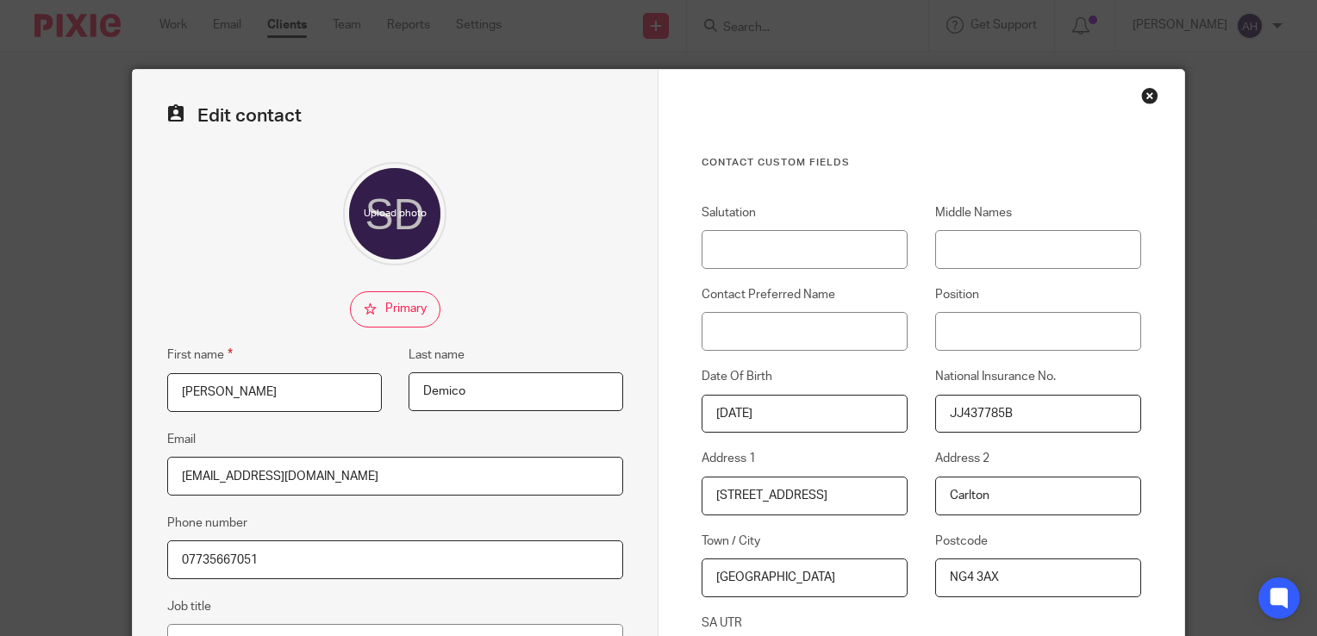
drag, startPoint x: 808, startPoint y: 495, endPoint x: 677, endPoint y: 495, distance: 131.9
click at [677, 495] on div "Address 1 [STREET_ADDRESS]" at bounding box center [792, 482] width 234 height 65
type input "[STREET_ADDRESS][PERSON_NAME]"
type input "Director"
type input "NG8 5BA"
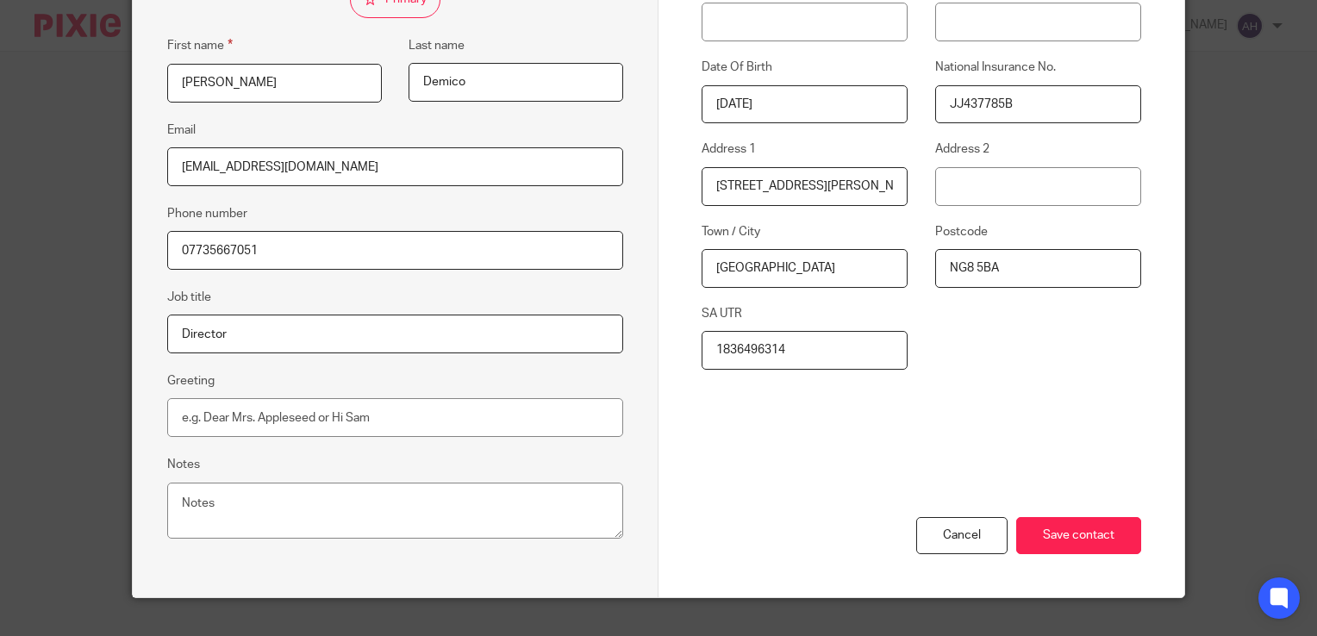
scroll to position [338, 0]
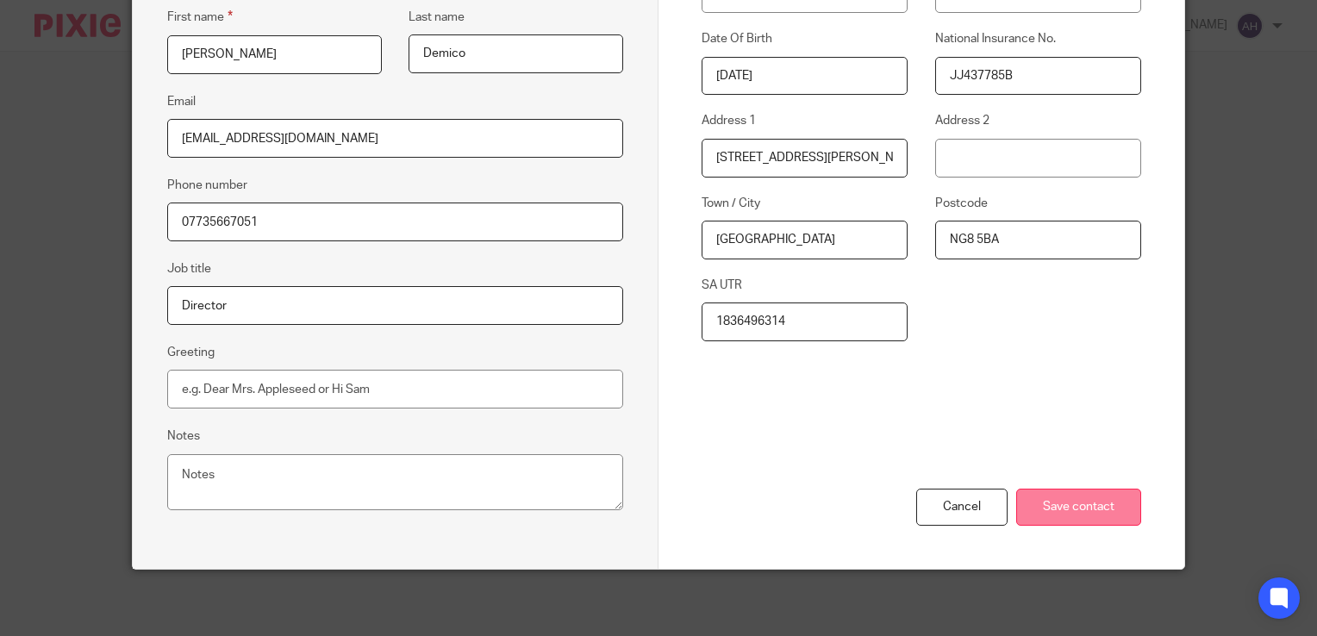
click at [1059, 510] on input "Save contact" at bounding box center [1078, 507] width 125 height 37
click at [1034, 506] on input "Save contact" at bounding box center [1078, 507] width 125 height 37
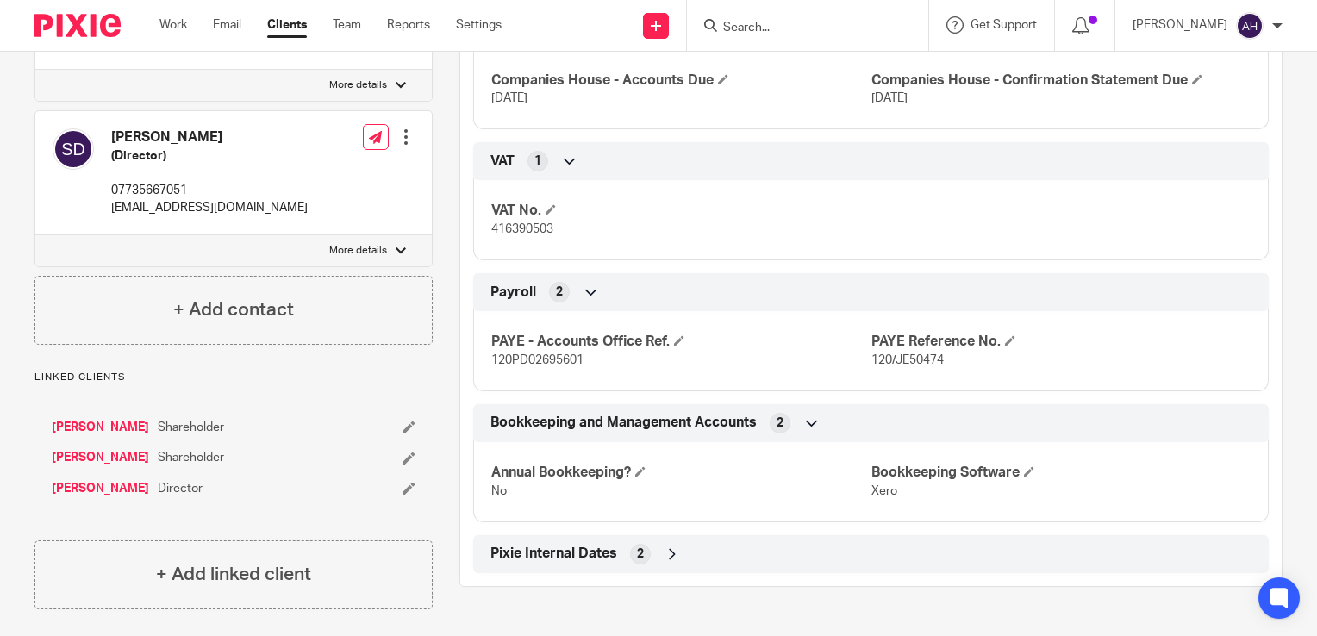
scroll to position [869, 0]
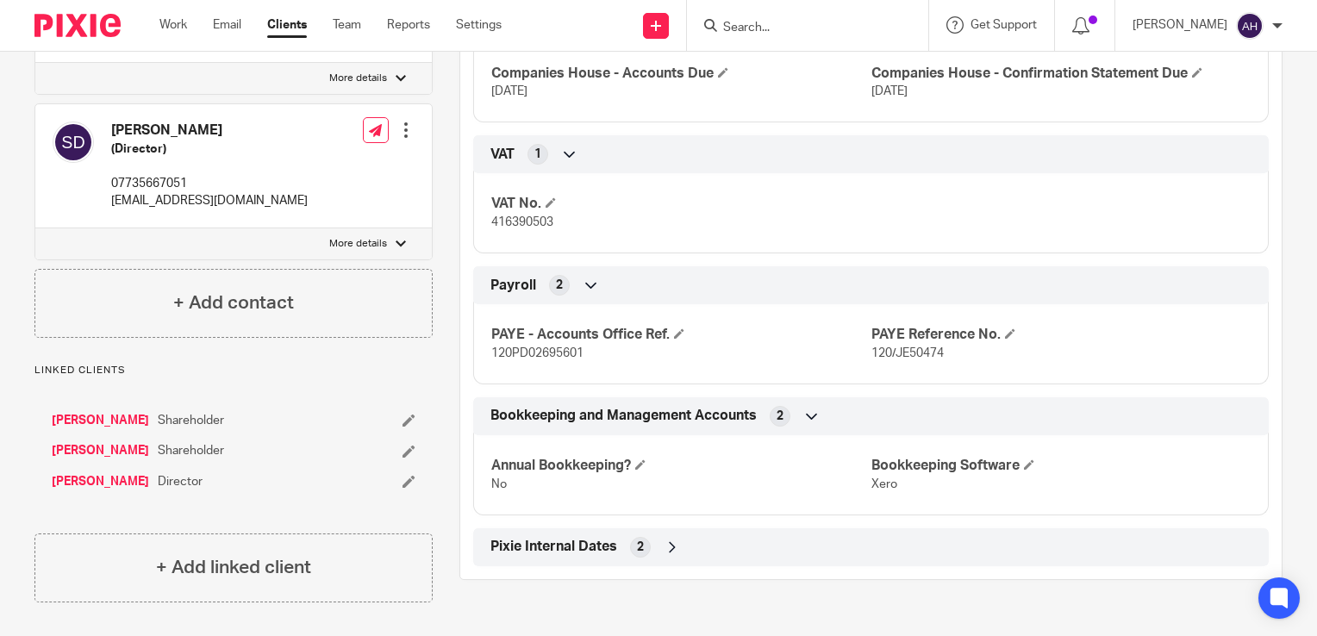
click at [128, 419] on link "[PERSON_NAME]" at bounding box center [100, 420] width 97 height 17
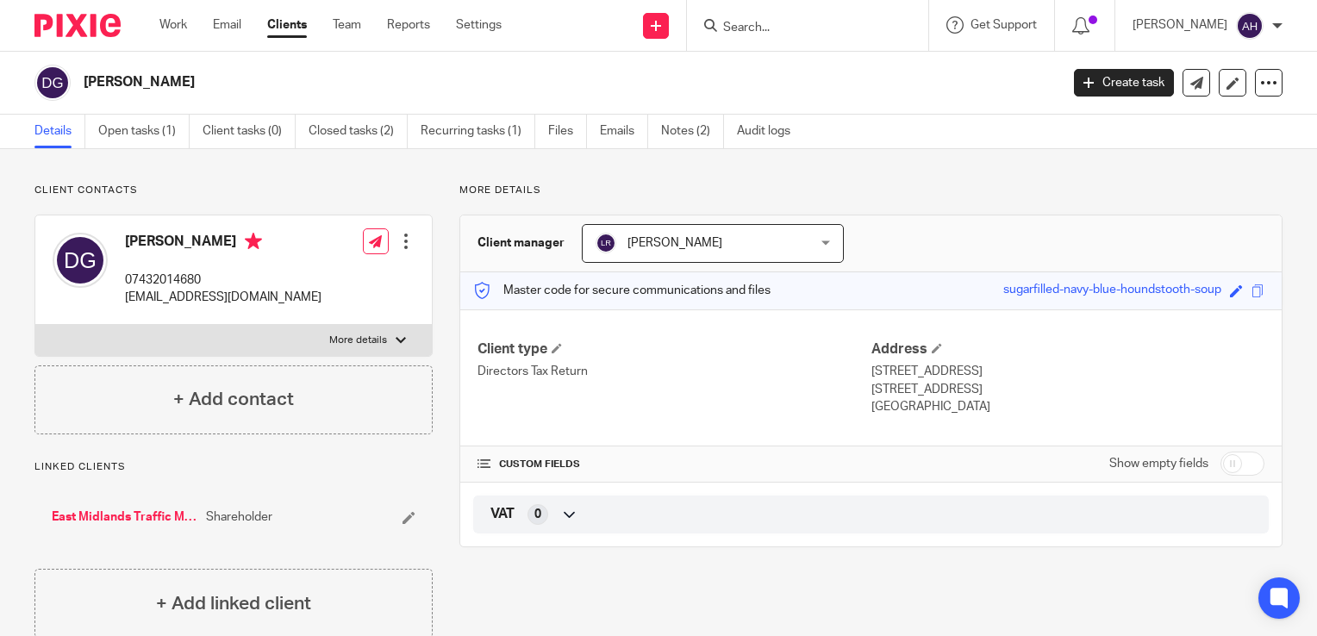
click at [396, 337] on div at bounding box center [401, 340] width 10 height 10
click at [35, 325] on input "More details" at bounding box center [34, 324] width 1 height 1
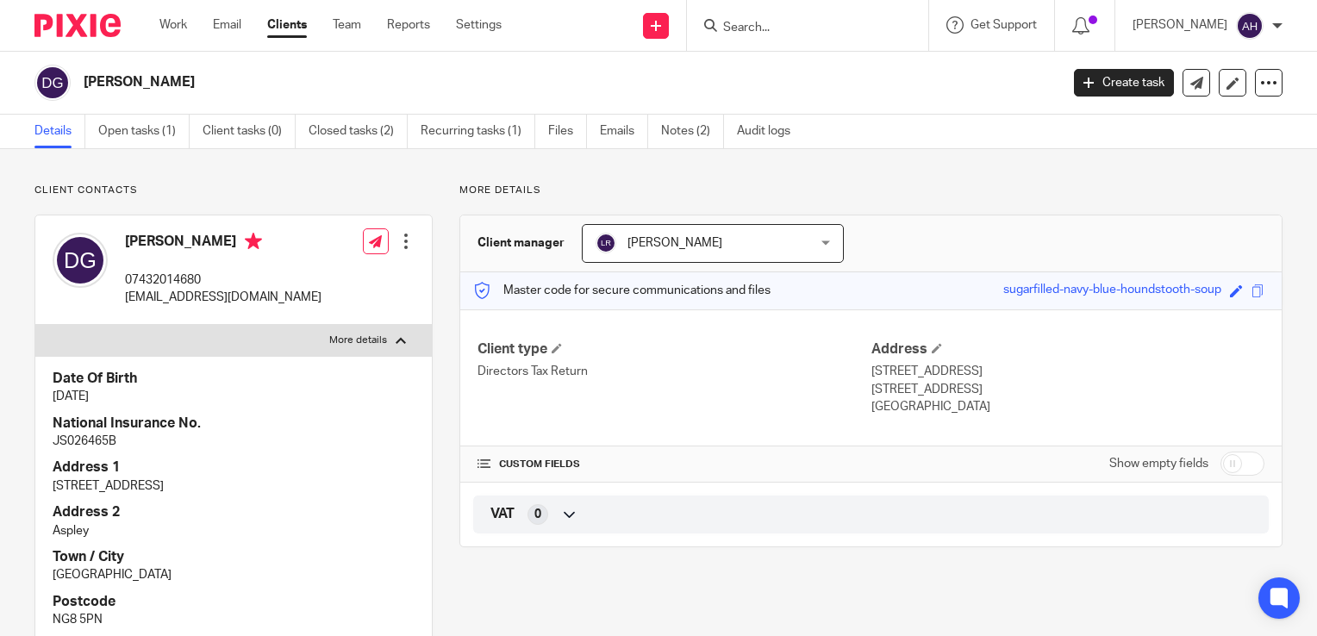
click at [396, 337] on div at bounding box center [401, 340] width 10 height 10
click at [35, 325] on input "More details" at bounding box center [34, 324] width 1 height 1
checkbox input "false"
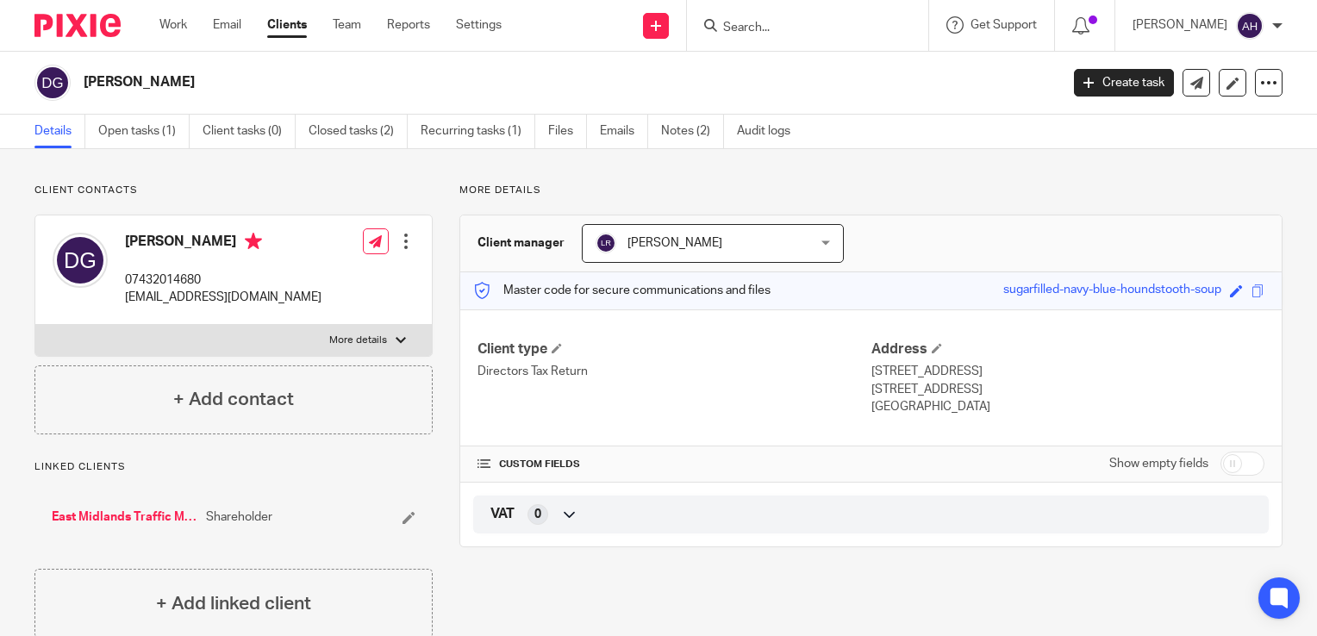
scroll to position [34, 0]
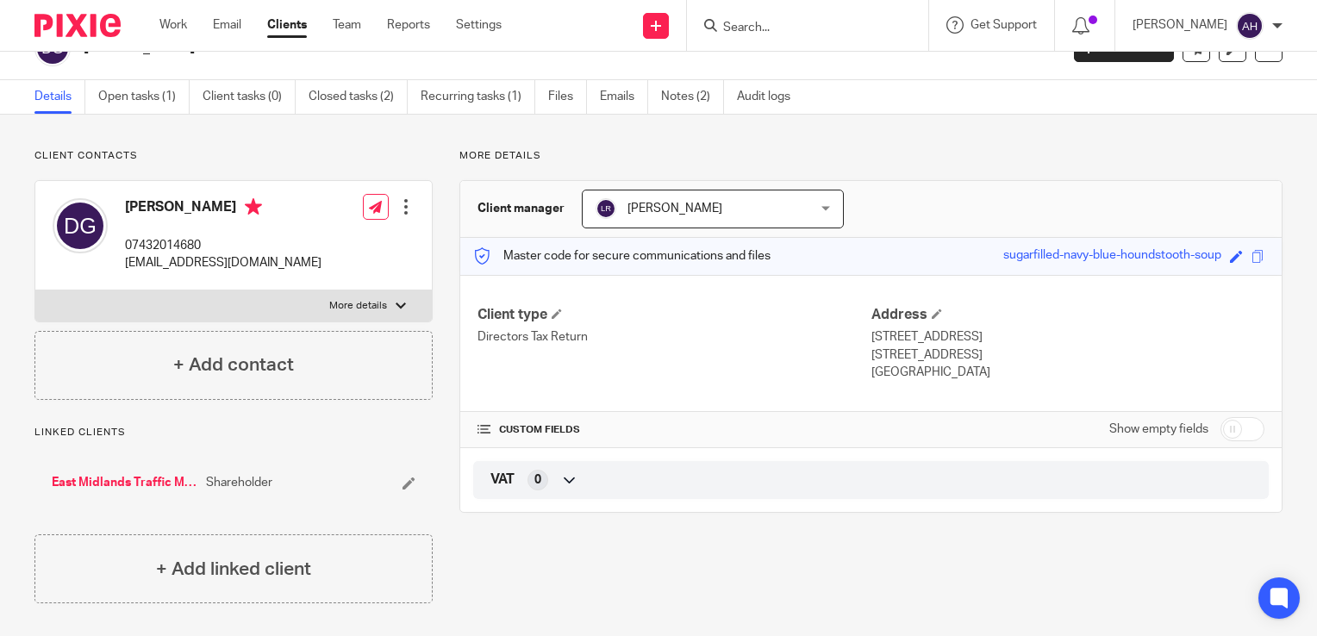
click at [121, 481] on link "East Midlands Traffic Management Ltd" at bounding box center [125, 482] width 146 height 17
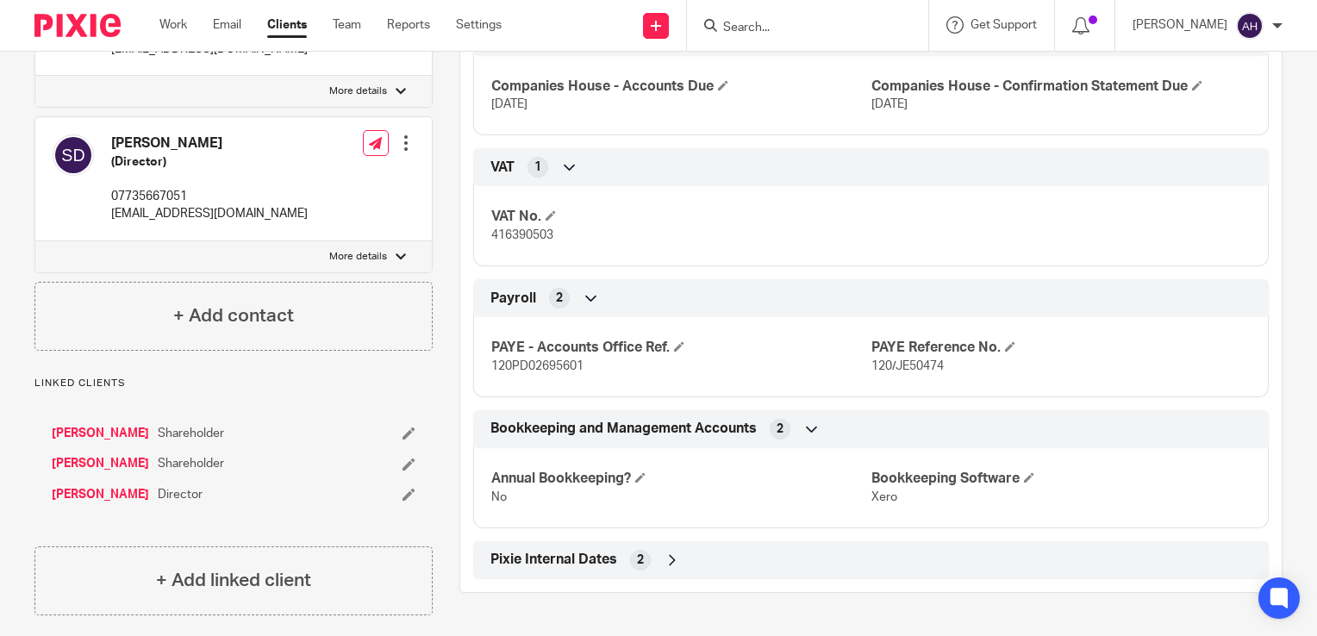
scroll to position [869, 0]
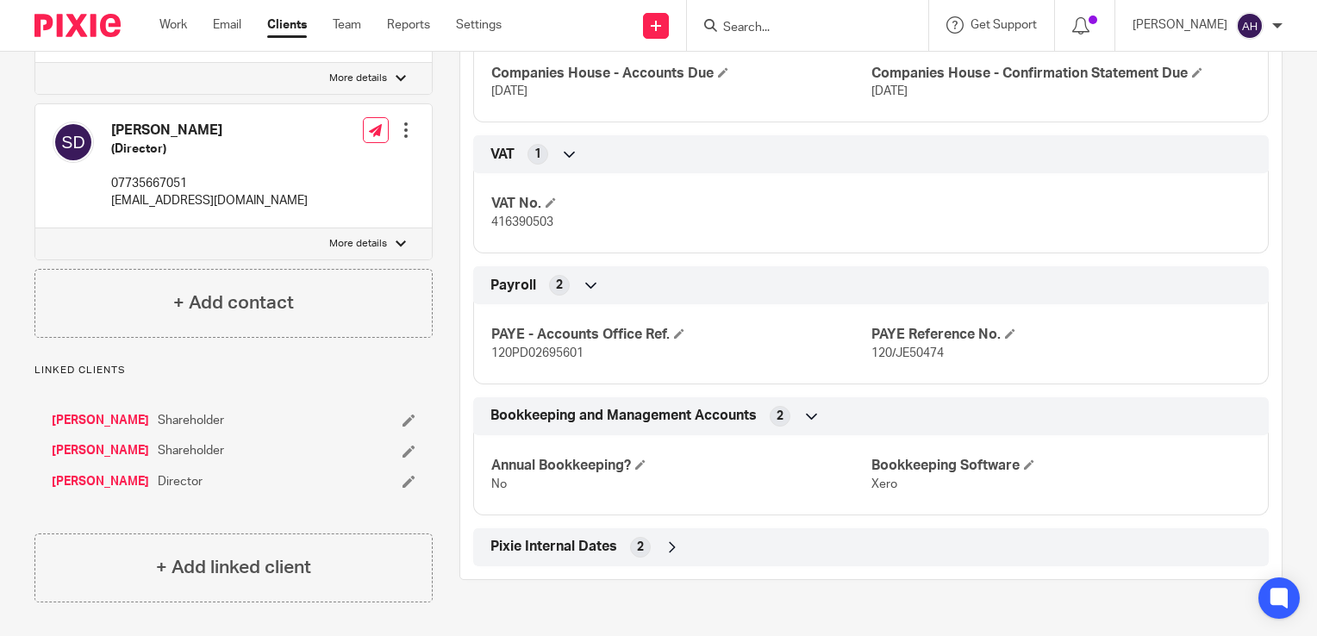
click at [131, 450] on link "[PERSON_NAME]" at bounding box center [100, 450] width 97 height 17
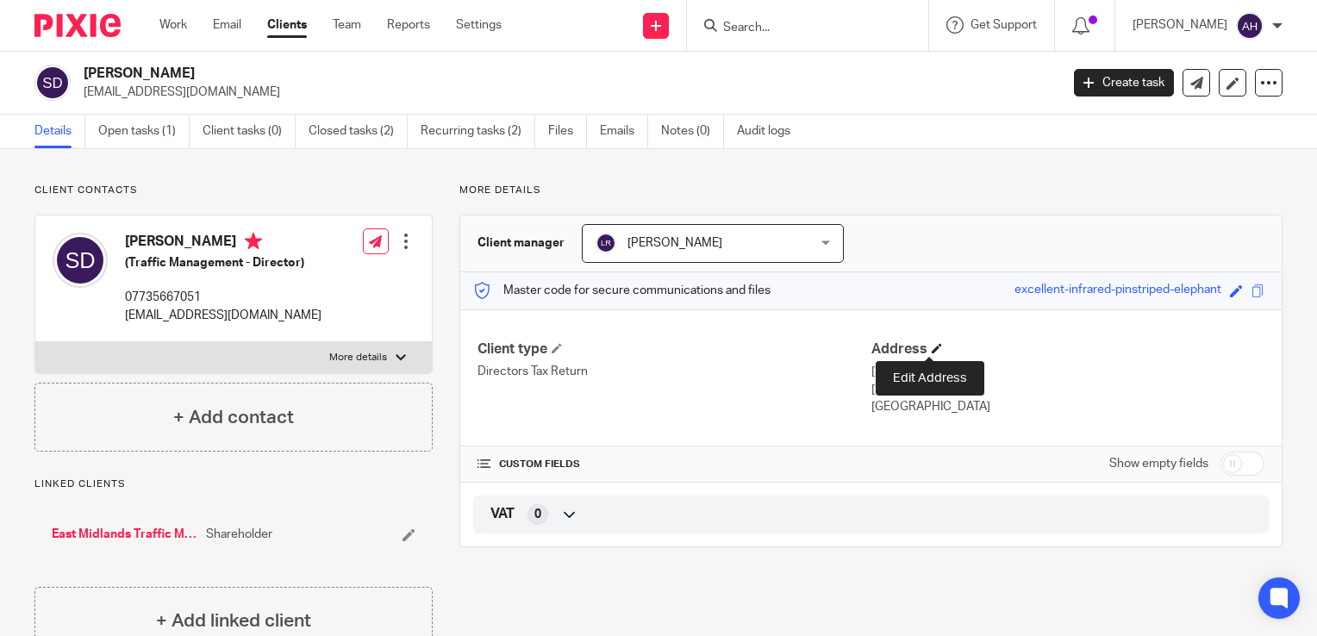
click at [932, 348] on span at bounding box center [937, 348] width 10 height 10
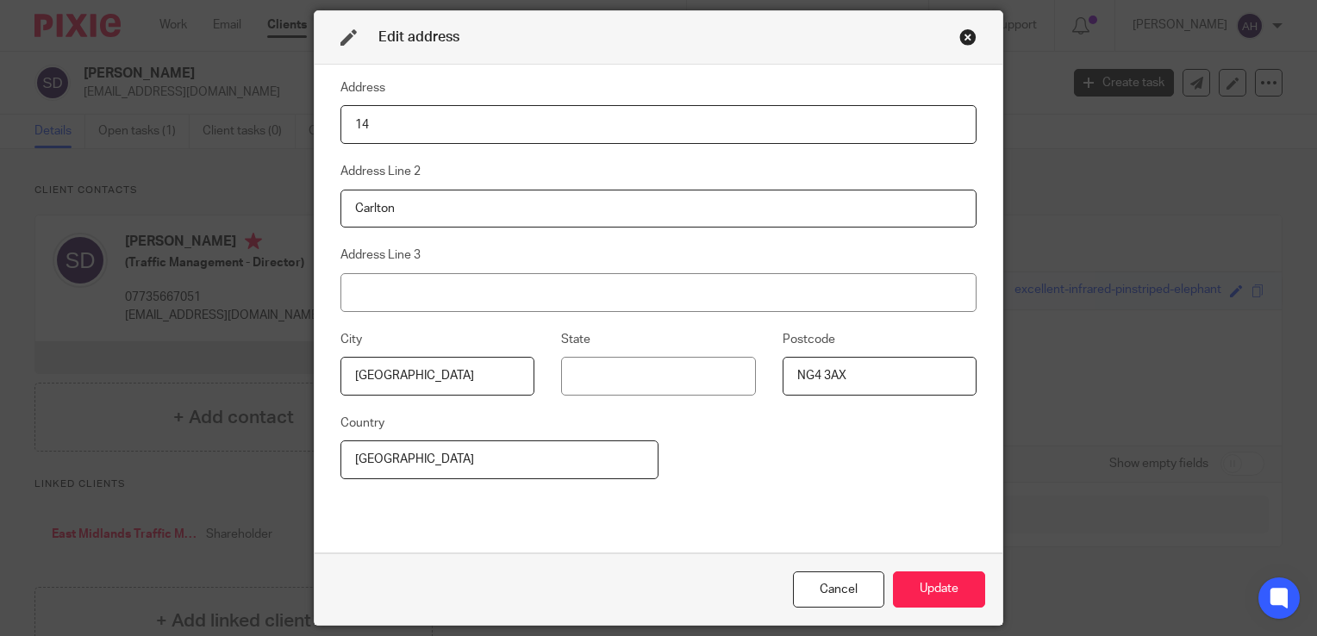
type input "1"
type input "[STREET_ADDRESS][PERSON_NAME]"
type input "NG8 5BA"
click at [924, 588] on button "Update" at bounding box center [939, 589] width 92 height 37
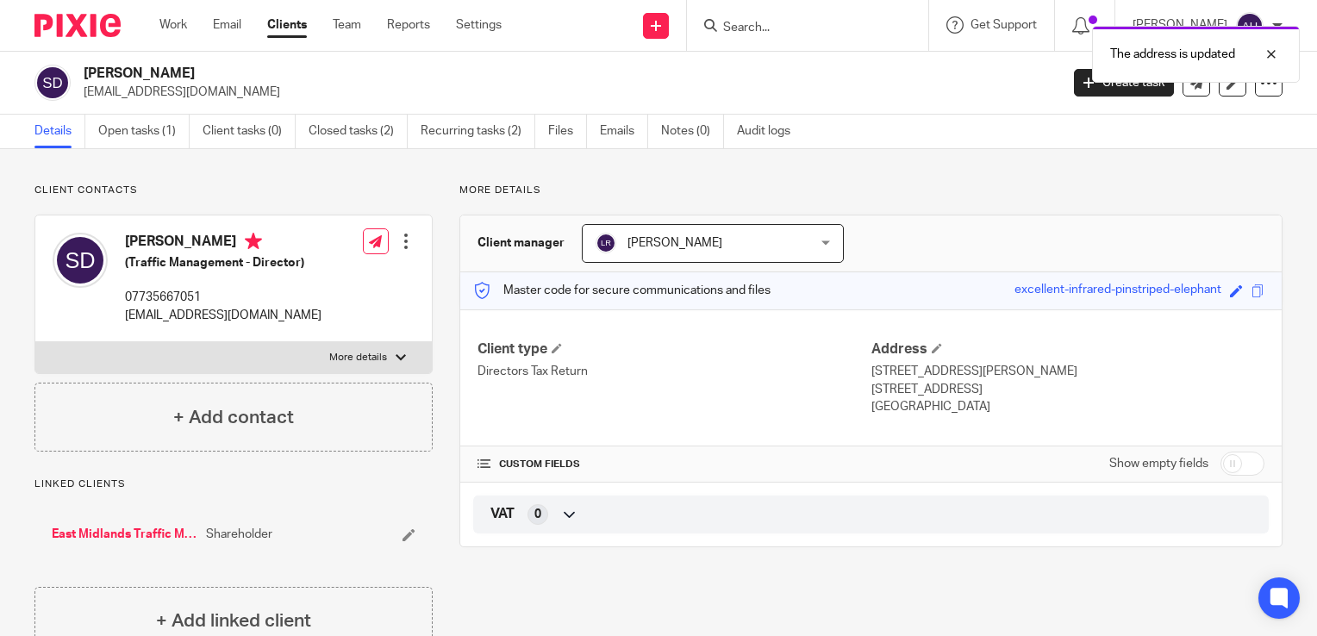
click at [403, 243] on div at bounding box center [405, 241] width 17 height 17
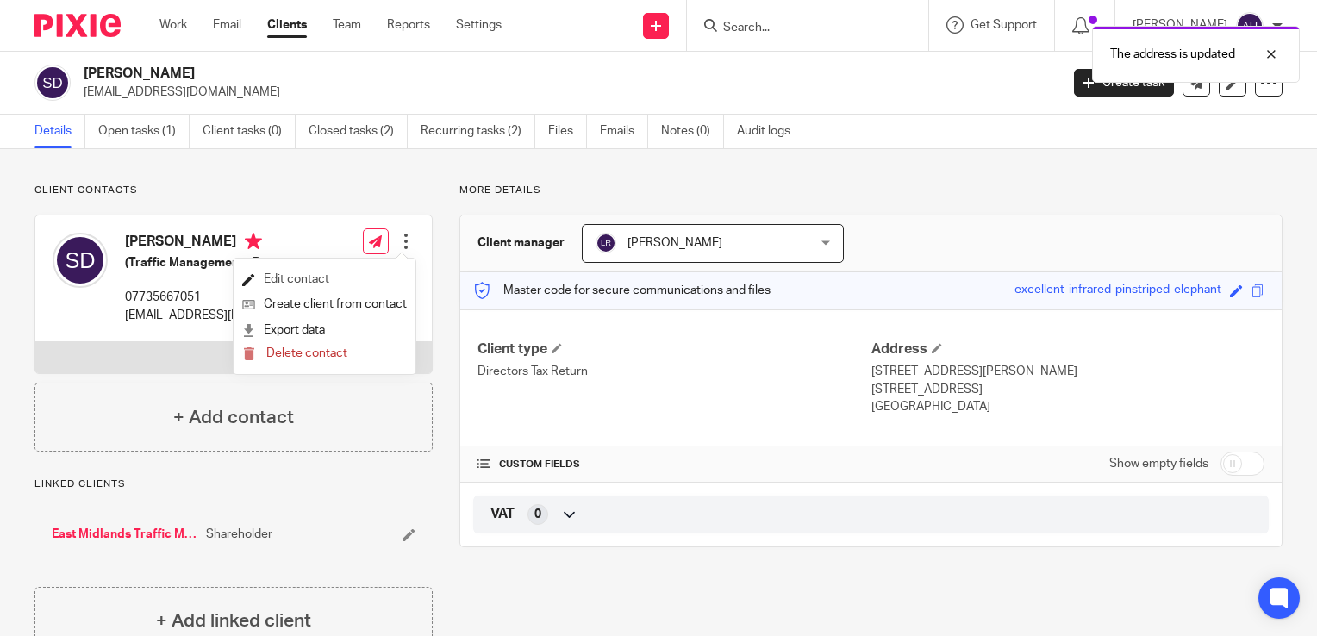
click at [310, 278] on link "Edit contact" at bounding box center [324, 279] width 165 height 25
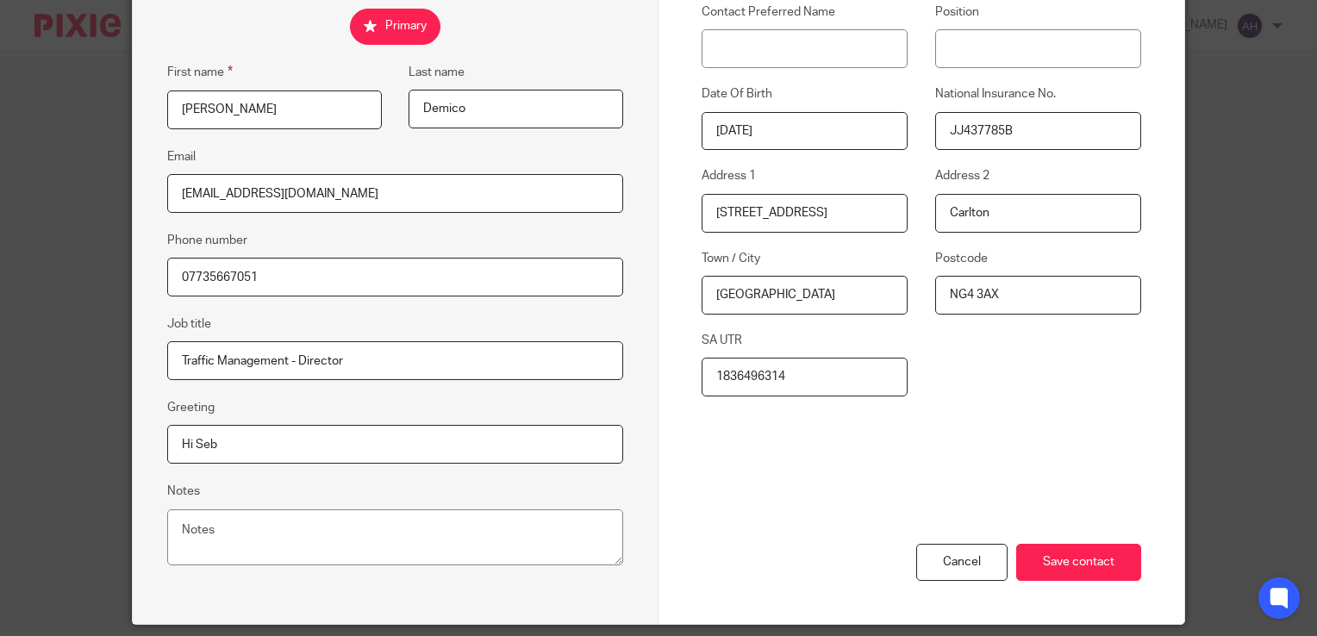
scroll to position [338, 0]
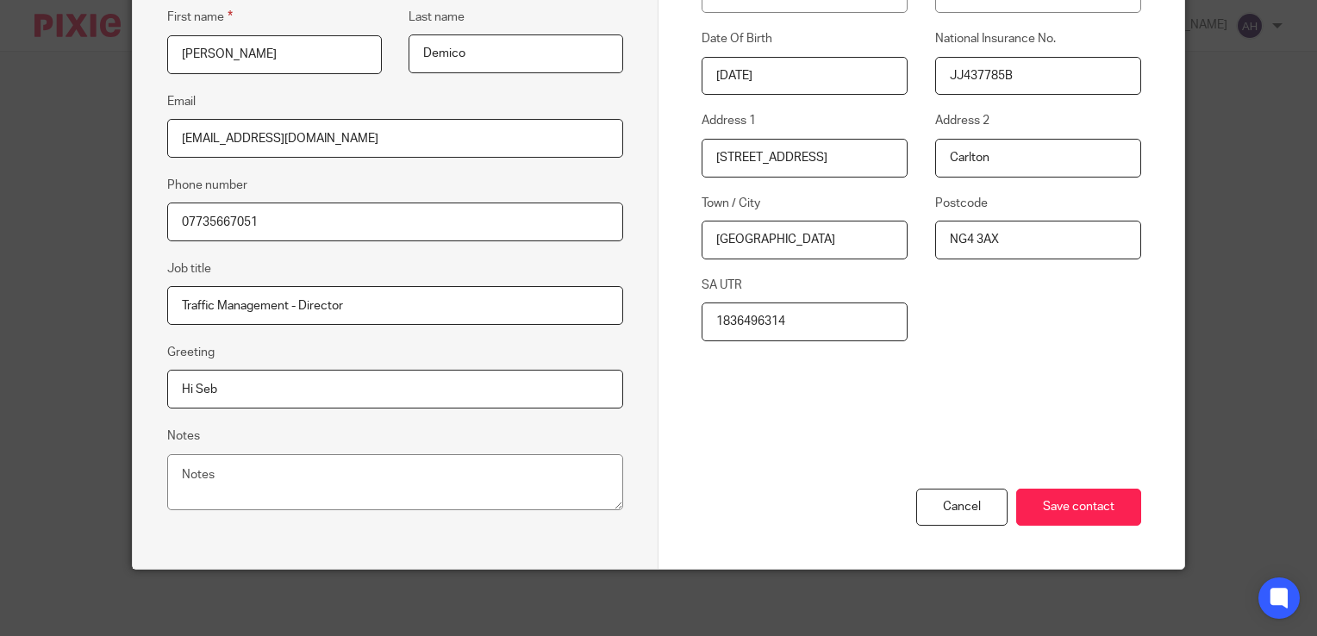
drag, startPoint x: 804, startPoint y: 157, endPoint x: 679, endPoint y: 160, distance: 125.0
click at [679, 160] on div "Address 1 [STREET_ADDRESS]" at bounding box center [792, 144] width 234 height 65
type input "[STREET_ADDRESS][PERSON_NAME]"
type input "NG8 5BA"
click at [1062, 505] on input "Save contact" at bounding box center [1078, 507] width 125 height 37
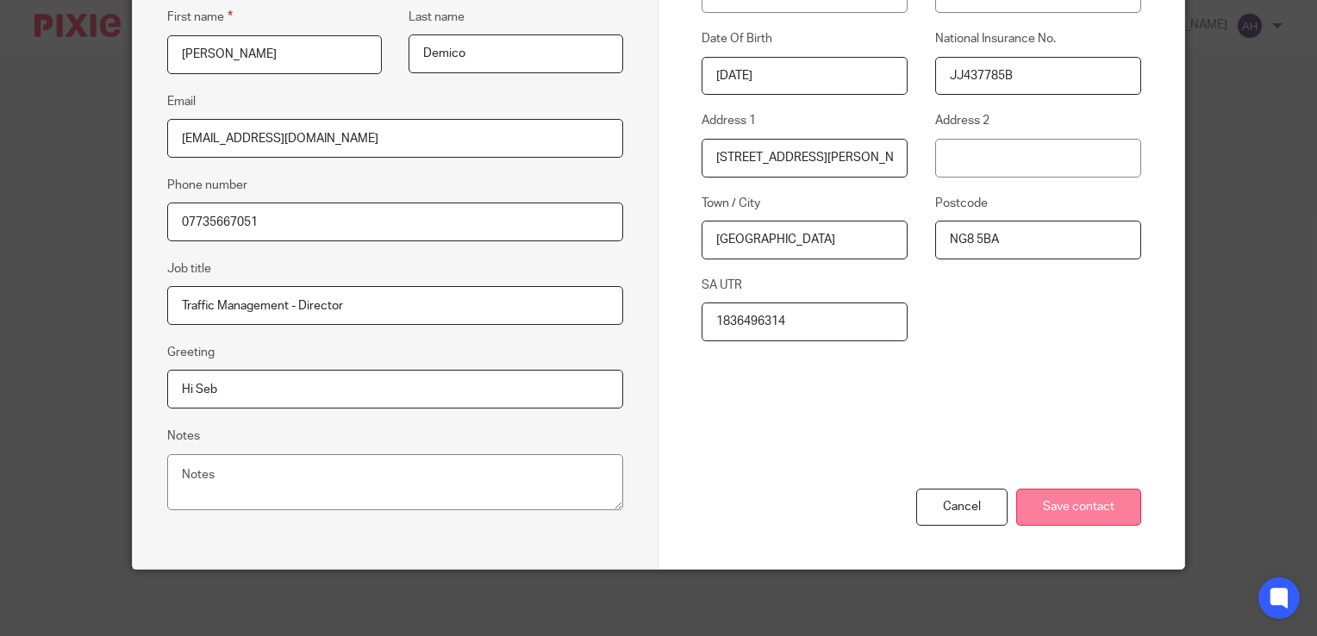
click at [1043, 505] on input "Save contact" at bounding box center [1078, 507] width 125 height 37
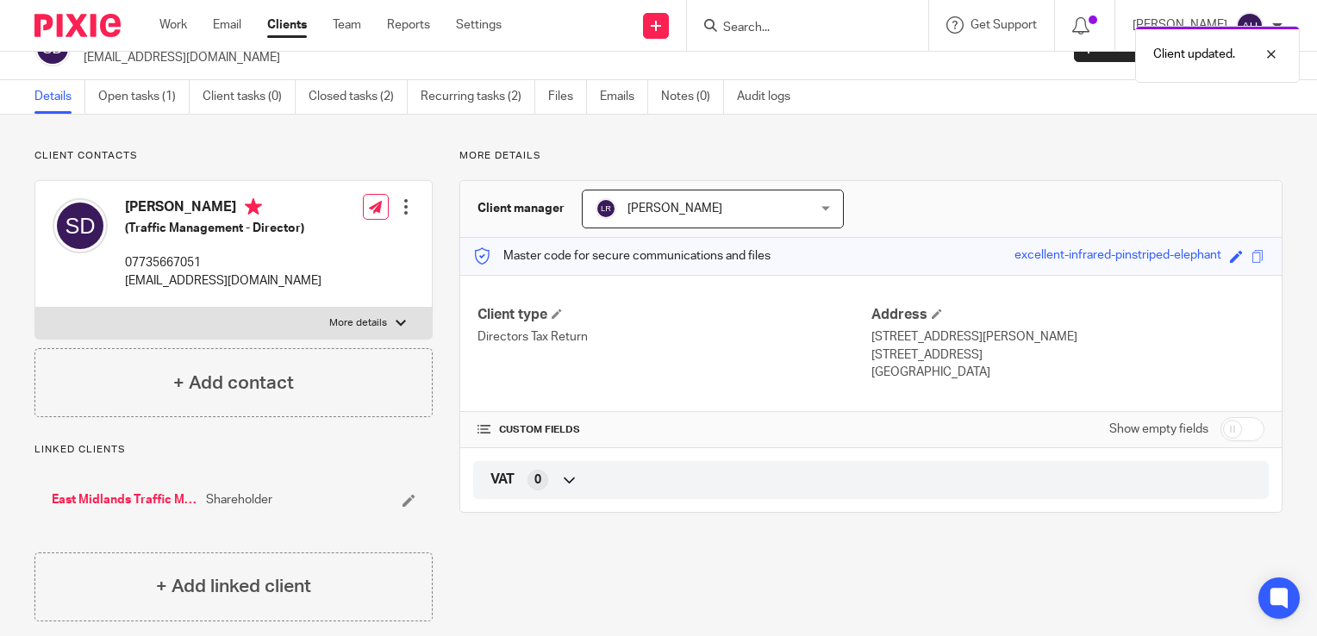
scroll to position [53, 0]
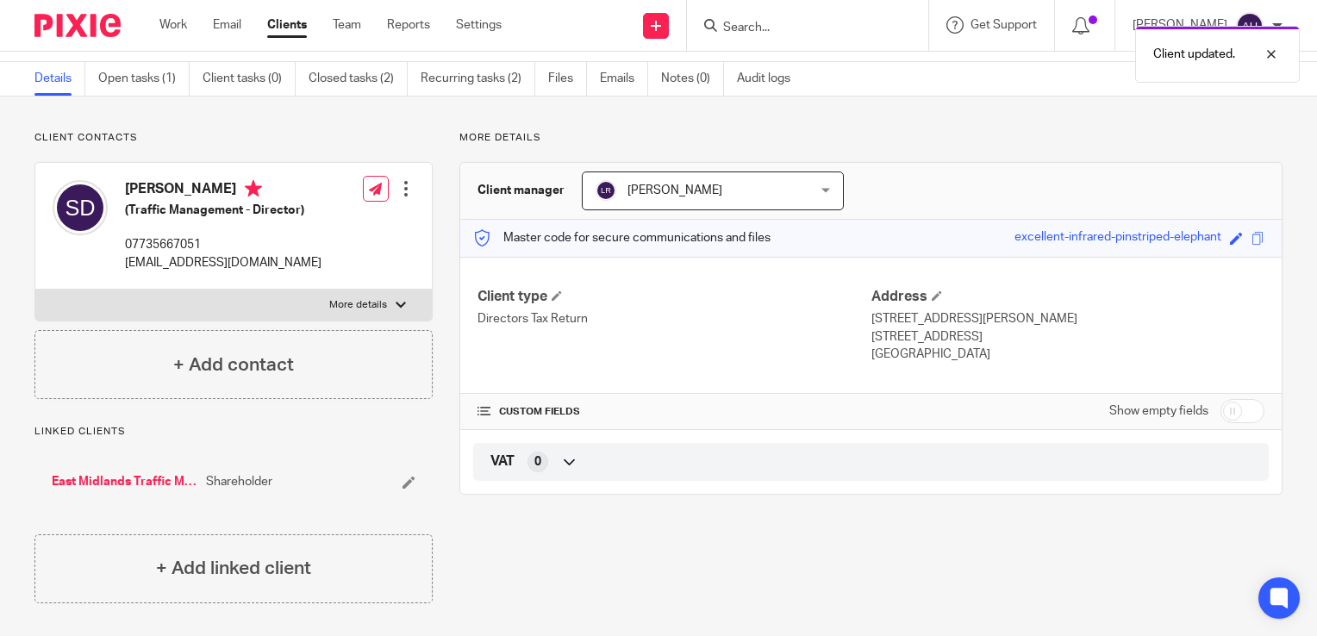
click at [122, 481] on link "East Midlands Traffic Management Ltd" at bounding box center [125, 481] width 146 height 17
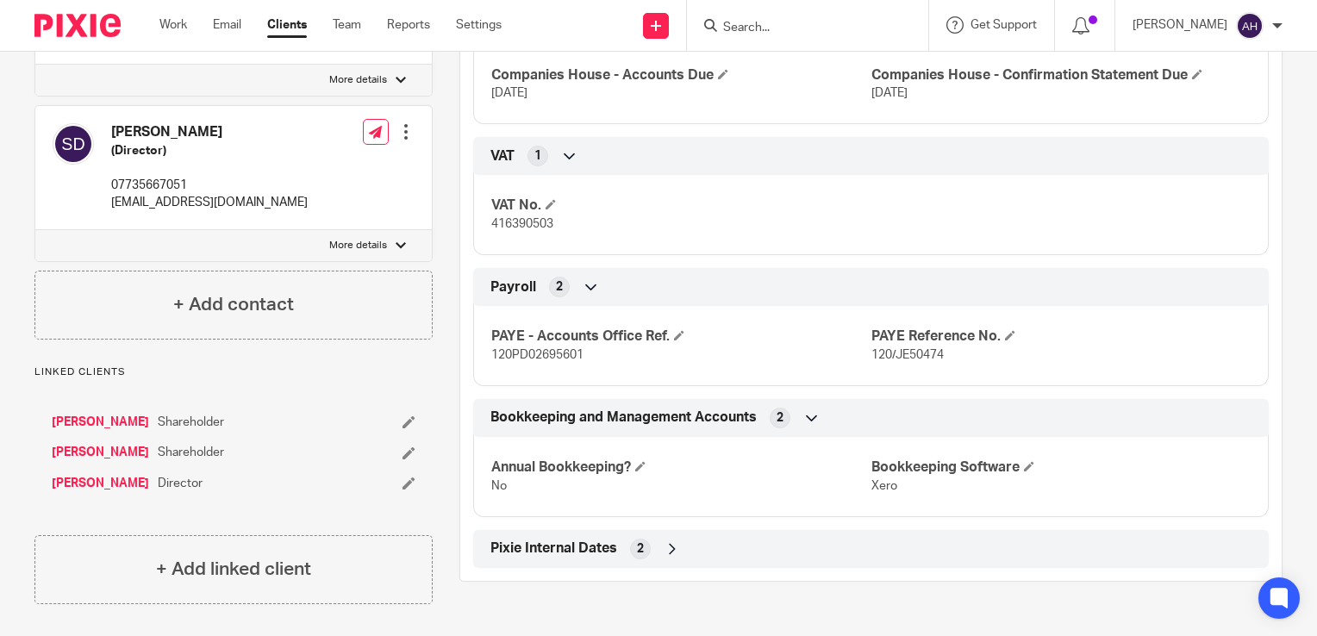
scroll to position [869, 0]
click at [101, 480] on link "[PERSON_NAME]" at bounding box center [100, 481] width 97 height 17
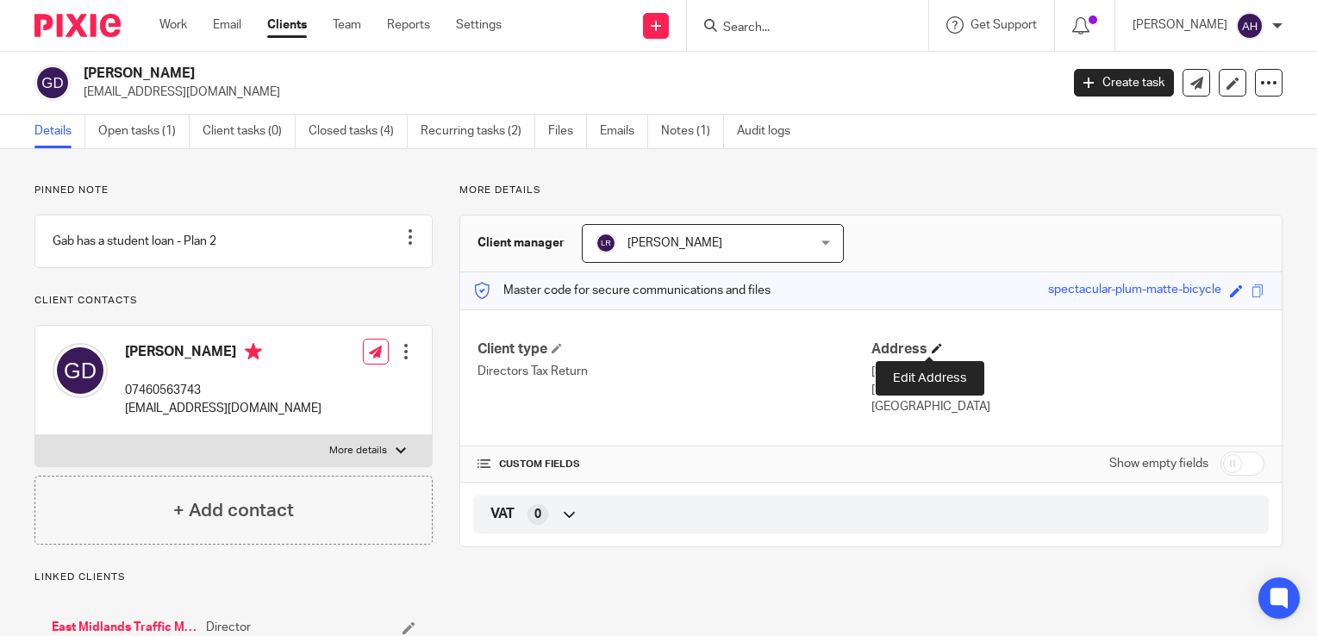
click at [932, 346] on span at bounding box center [937, 348] width 10 height 10
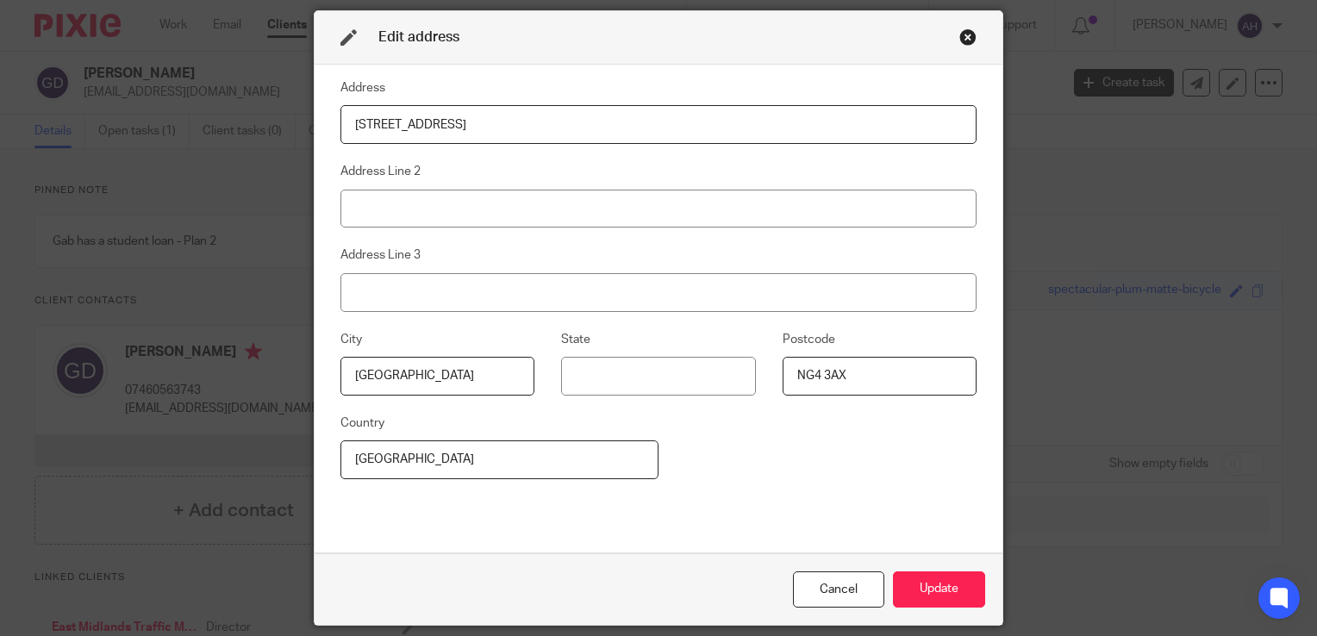
drag, startPoint x: 446, startPoint y: 122, endPoint x: 294, endPoint y: 122, distance: 152.6
click at [294, 122] on div "Edit address Address [STREET_ADDRESS] Address Line 2 Address Line 3 City [GEOGR…" at bounding box center [658, 318] width 1317 height 636
type input "[STREET_ADDRESS][PERSON_NAME]"
type input "NG8 5BA"
click at [927, 593] on button "Update" at bounding box center [939, 589] width 92 height 37
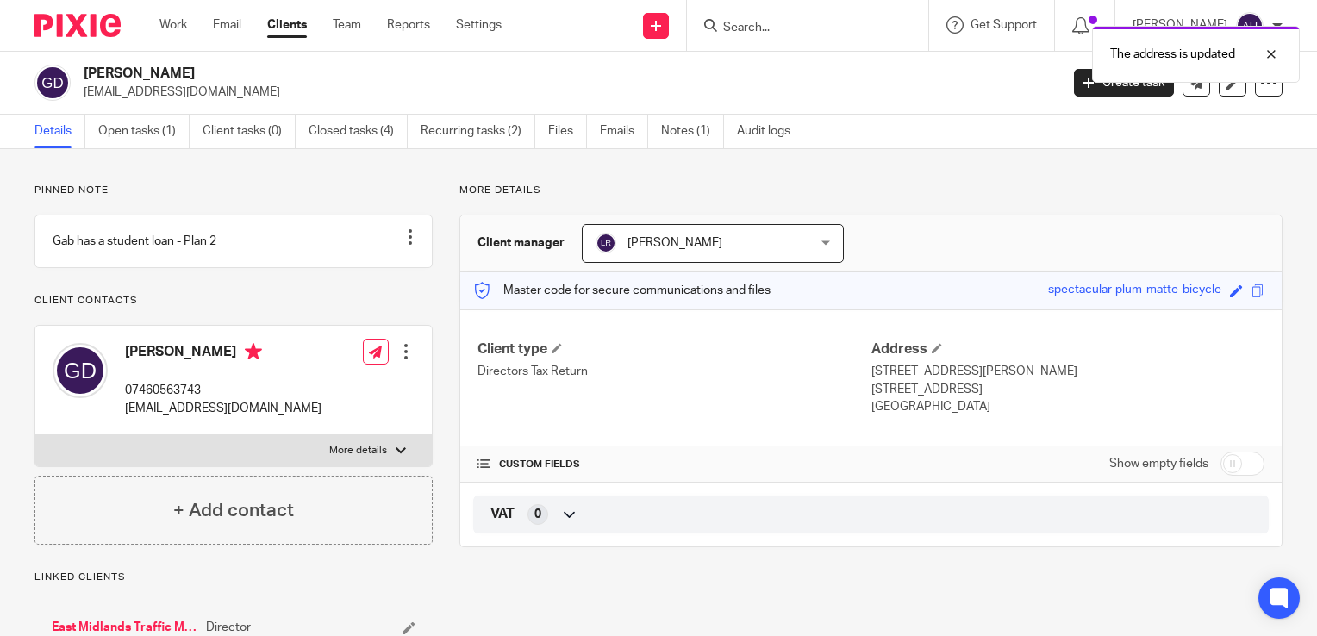
click at [403, 360] on div at bounding box center [405, 351] width 17 height 17
click at [319, 408] on link "Edit contact" at bounding box center [324, 407] width 165 height 25
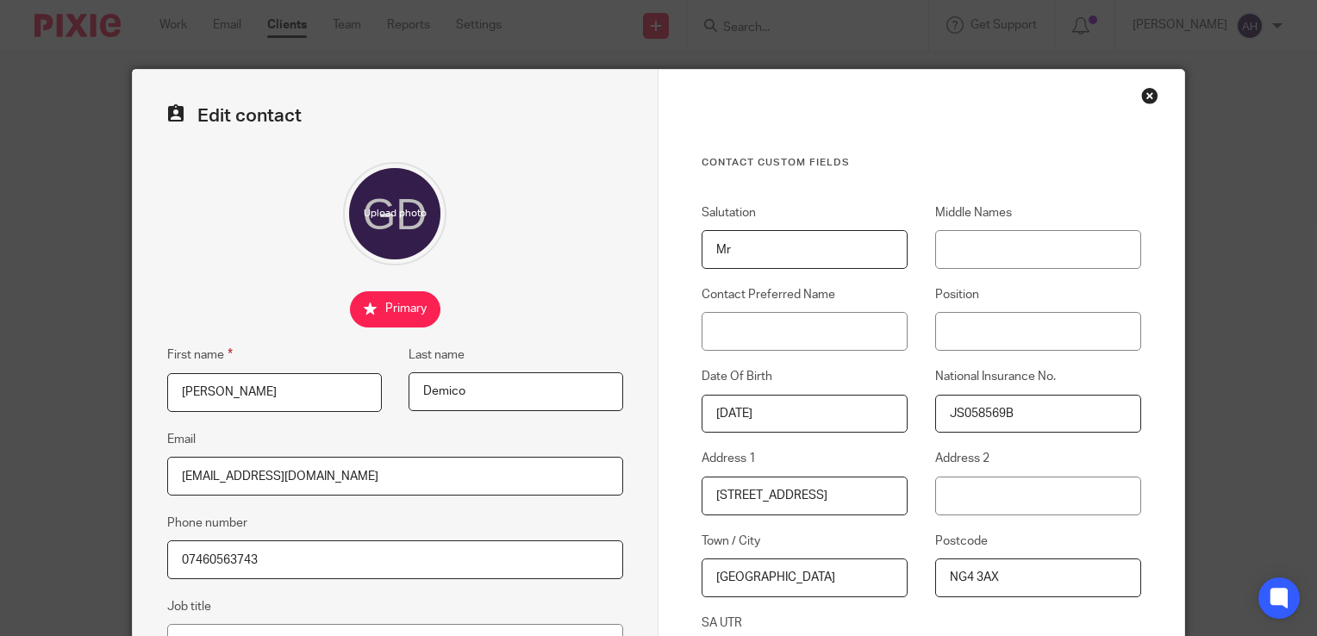
drag, startPoint x: 820, startPoint y: 496, endPoint x: 655, endPoint y: 495, distance: 164.6
click at [658, 495] on div "Contact Custom fields Salutation Mr Middle Names Contact Preferred Name Positio…" at bounding box center [921, 488] width 526 height 837
type input "[STREET_ADDRESS][PERSON_NAME]"
type input "Traffic Management - Director"
type input "Hi Seb"
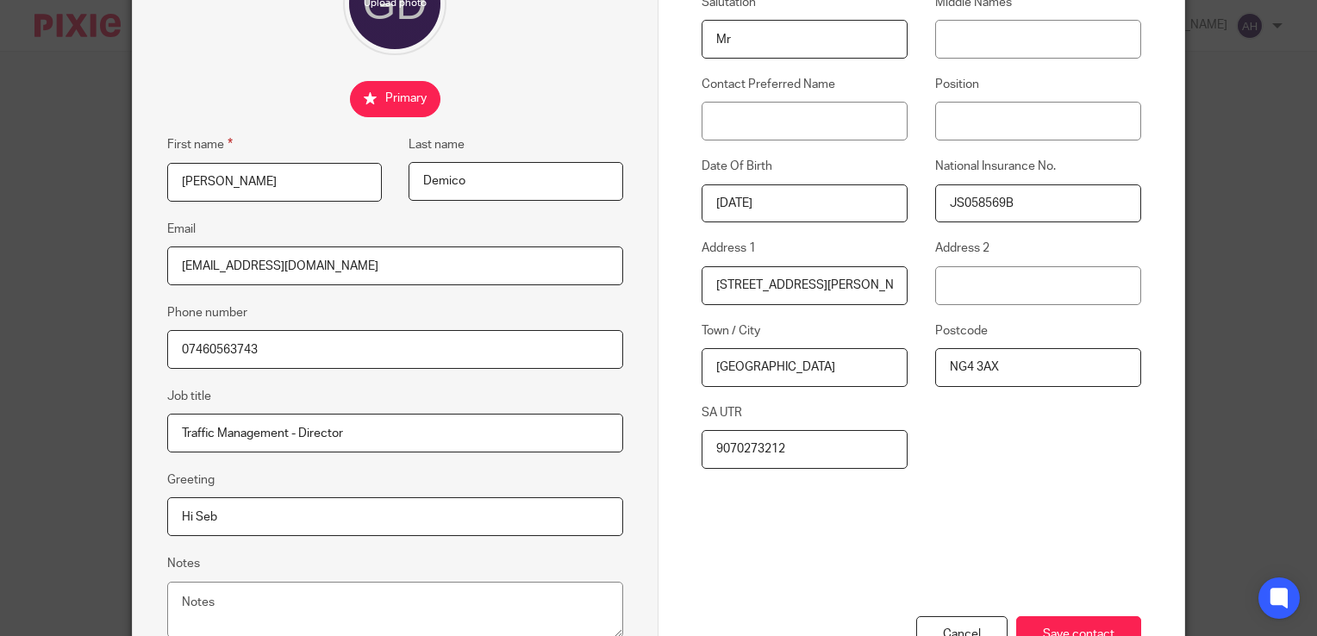
scroll to position [172, 0]
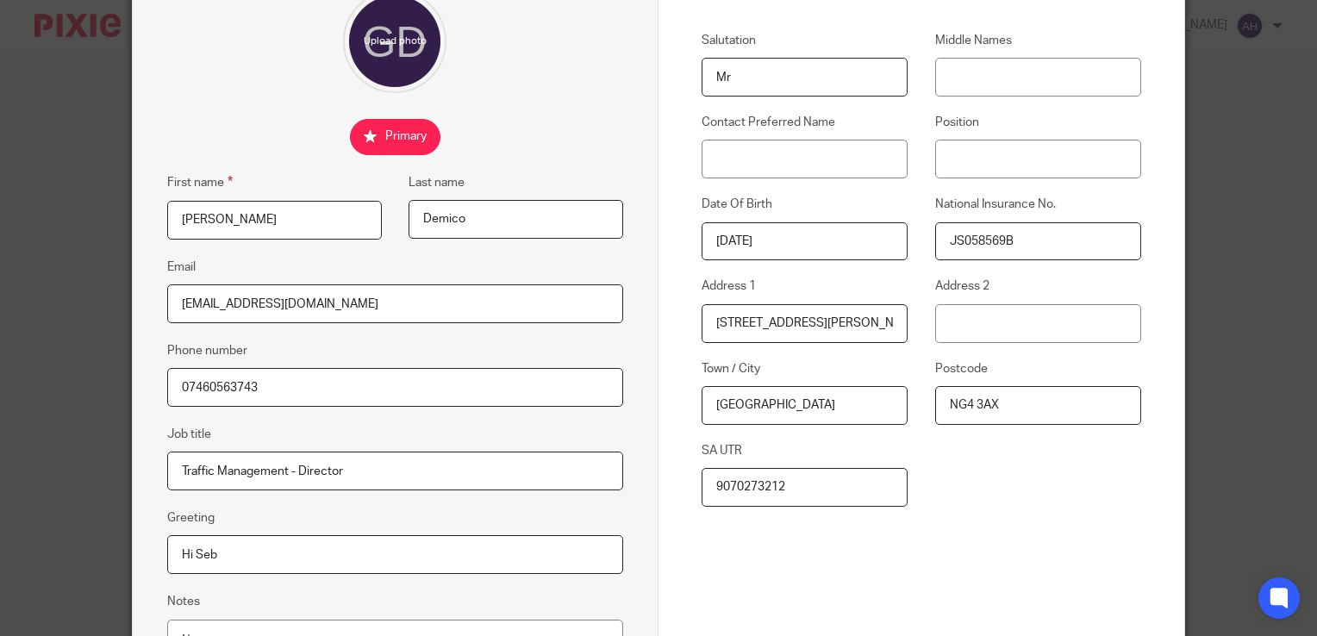
drag, startPoint x: 396, startPoint y: 471, endPoint x: 165, endPoint y: 474, distance: 231.9
click at [167, 474] on input "Traffic Management - Director" at bounding box center [395, 471] width 456 height 39
drag, startPoint x: 231, startPoint y: 548, endPoint x: 141, endPoint y: 558, distance: 90.1
click at [141, 558] on div "Edit contact First name Gabriele Last name Demico Email gab88demico@hotmail.co.…" at bounding box center [396, 315] width 526 height 837
click at [845, 405] on input "Nottingham" at bounding box center [805, 405] width 206 height 39
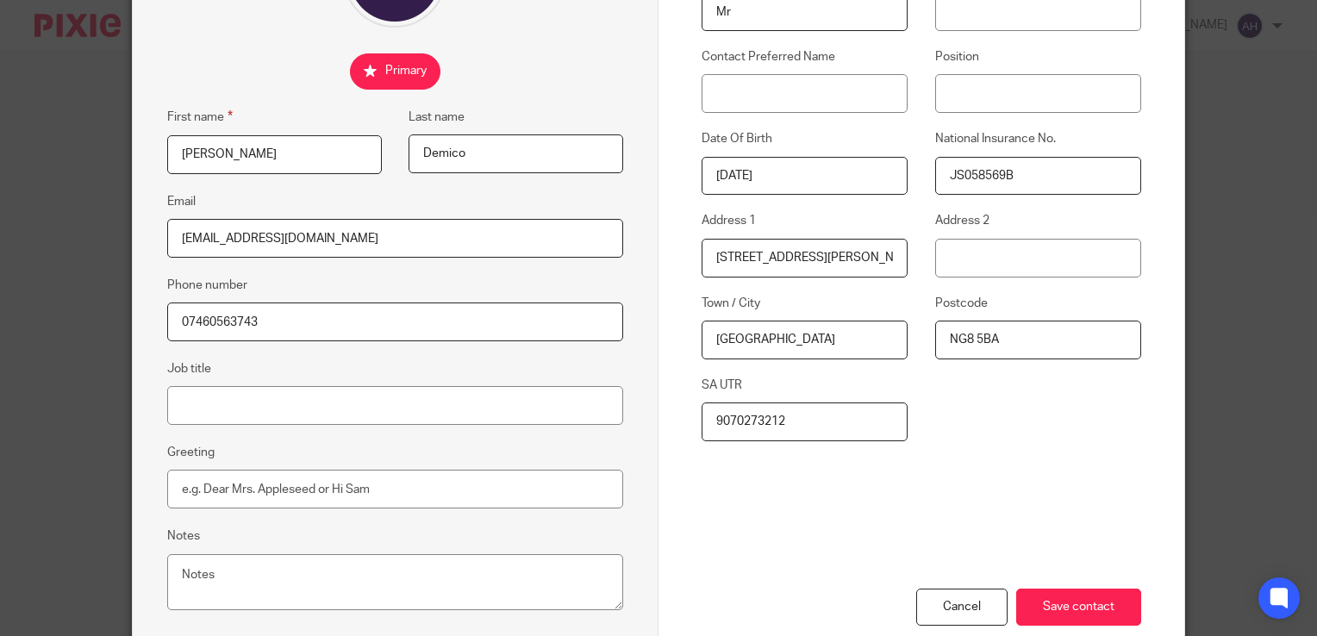
scroll to position [338, 0]
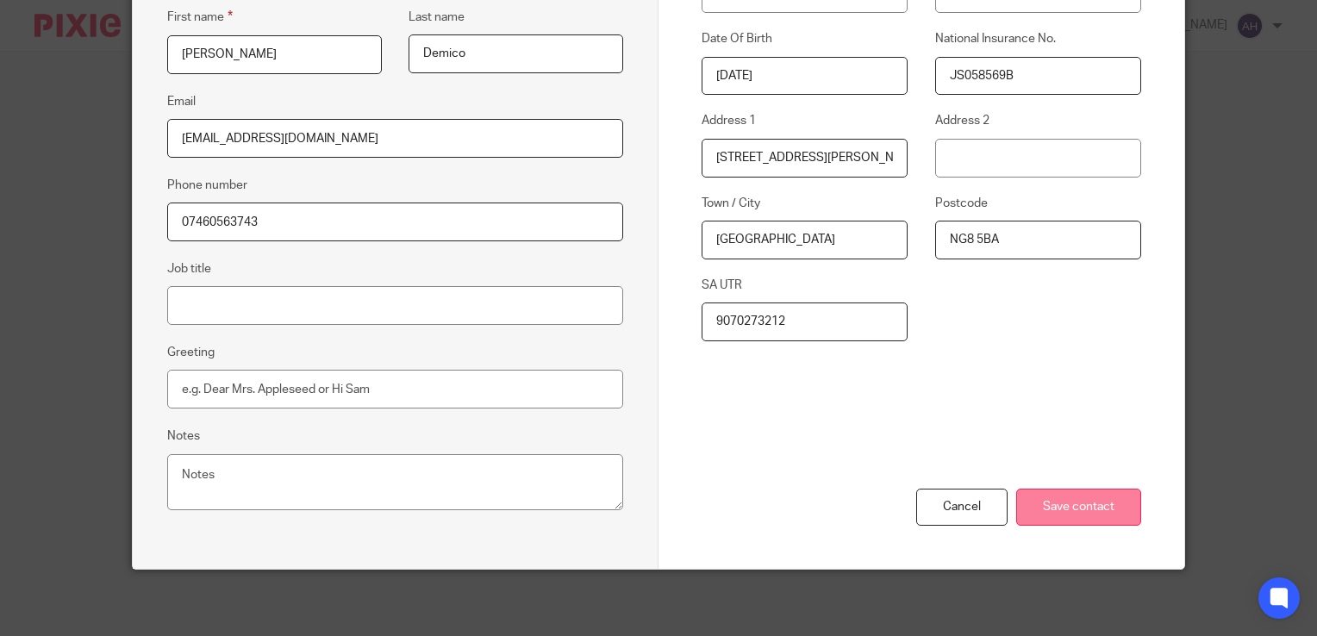
type input "NG8 5BA"
click at [1048, 505] on input "Save contact" at bounding box center [1078, 507] width 125 height 37
click at [1043, 507] on input "Save contact" at bounding box center [1078, 507] width 125 height 37
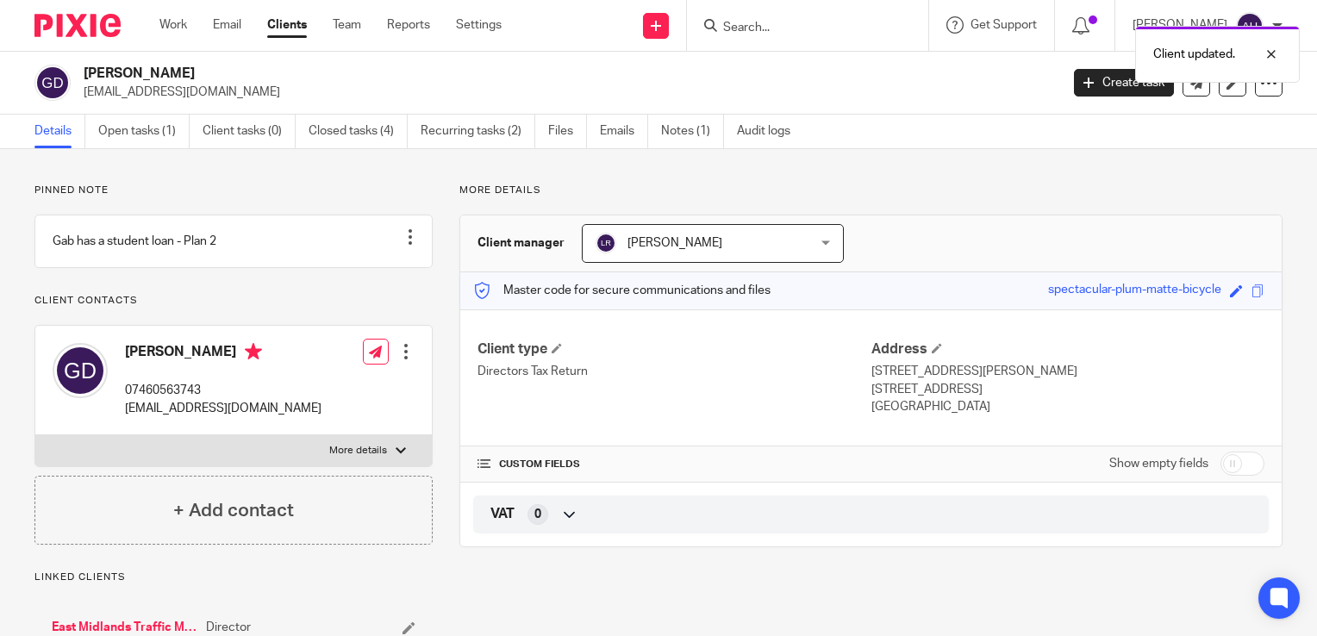
click at [396, 456] on div at bounding box center [401, 451] width 10 height 10
click at [35, 435] on input "More details" at bounding box center [34, 434] width 1 height 1
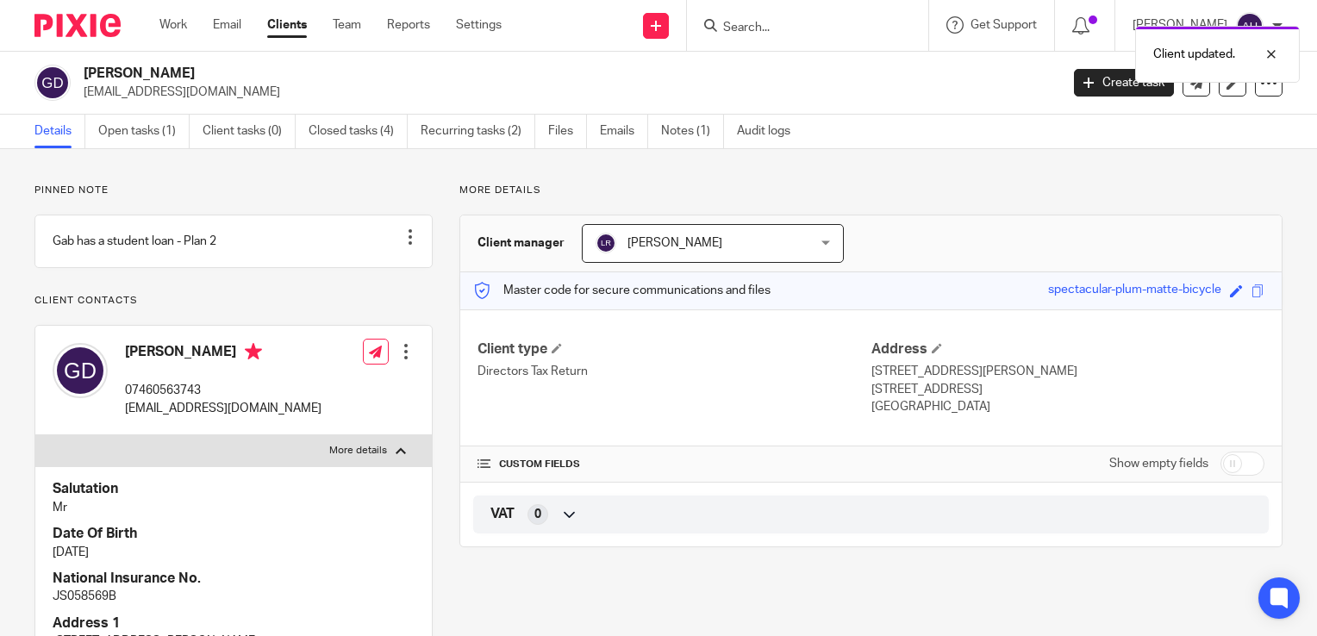
scroll to position [172, 0]
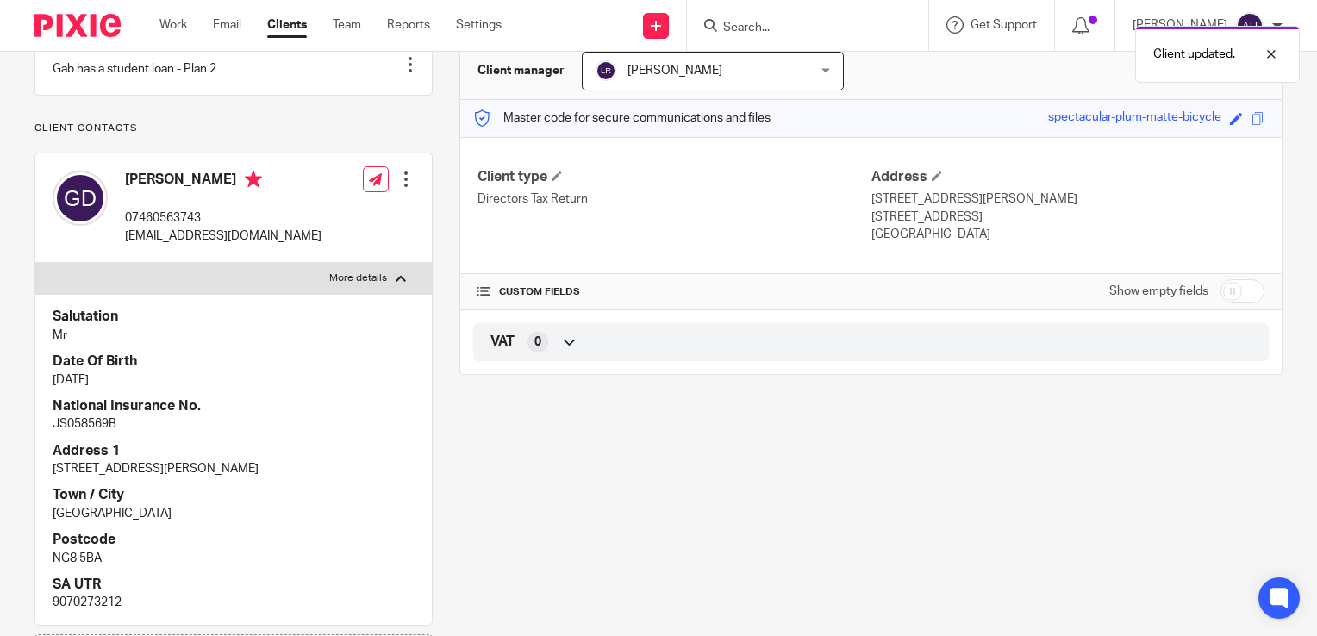
click at [396, 284] on div at bounding box center [401, 278] width 10 height 10
click at [35, 263] on input "More details" at bounding box center [34, 262] width 1 height 1
checkbox input "false"
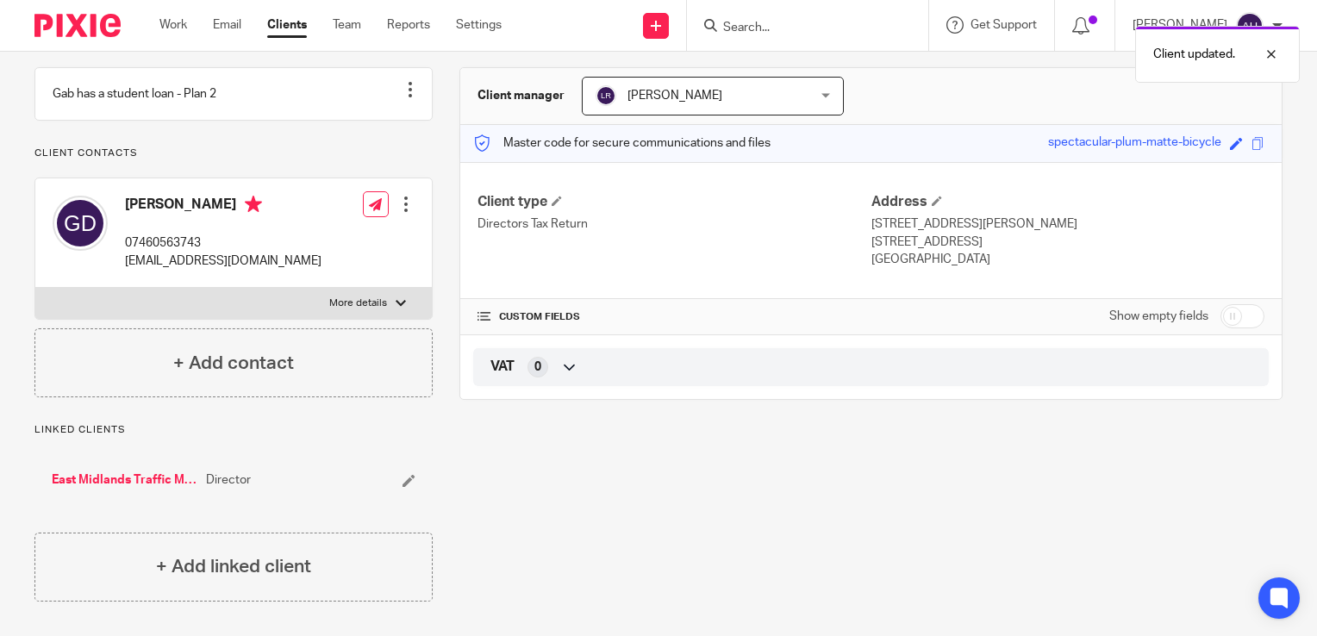
scroll to position [163, 0]
click at [165, 29] on link "Work" at bounding box center [173, 24] width 28 height 17
